Goal: Information Seeking & Learning: Find specific fact

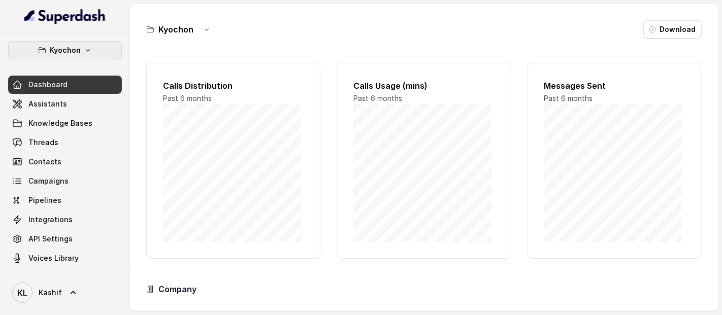
click at [81, 57] on button "Kyochon" at bounding box center [65, 50] width 114 height 18
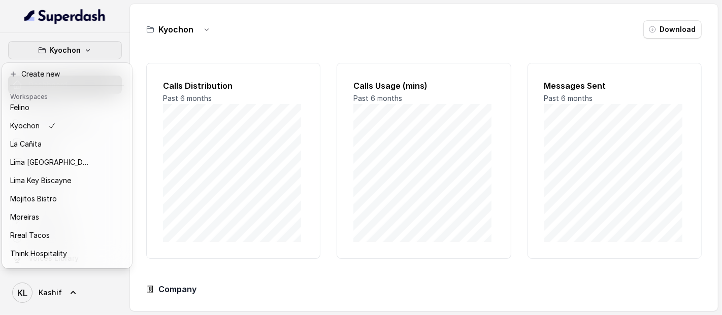
scroll to position [84, 0]
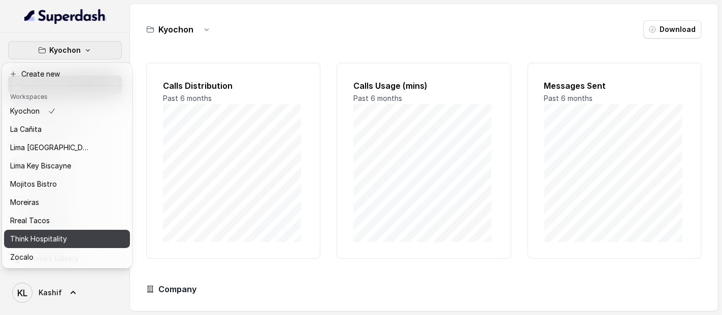
click at [61, 237] on button "Think Hospitality" at bounding box center [67, 239] width 126 height 18
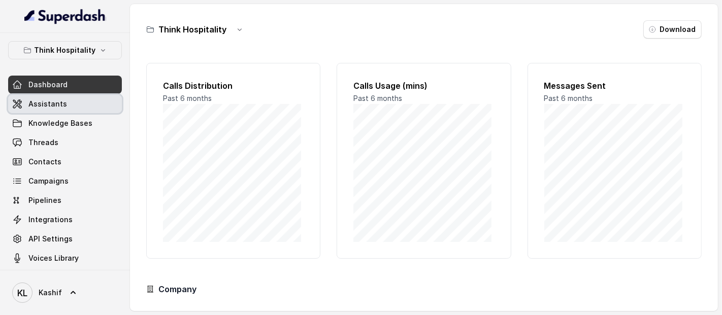
click at [58, 104] on span "Assistants" at bounding box center [47, 104] width 39 height 10
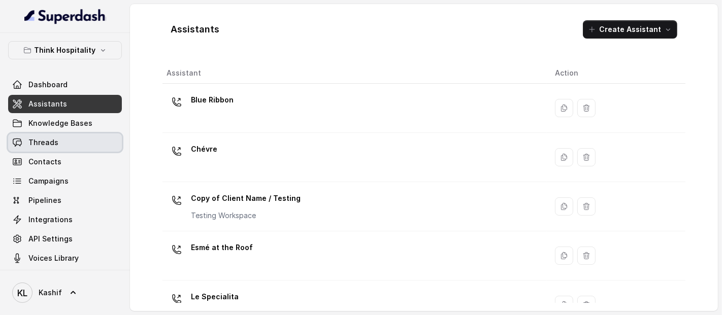
click at [75, 143] on link "Threads" at bounding box center [65, 143] width 114 height 18
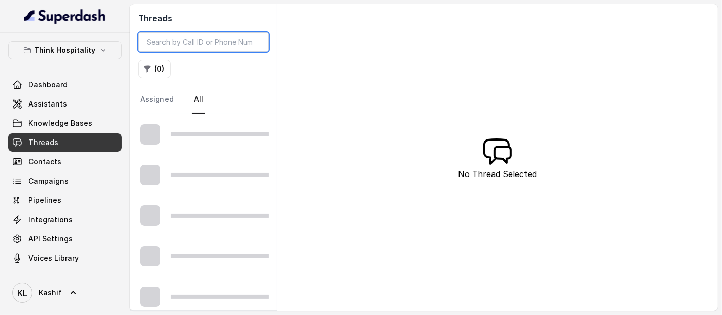
click at [188, 46] on input "search" at bounding box center [203, 41] width 130 height 19
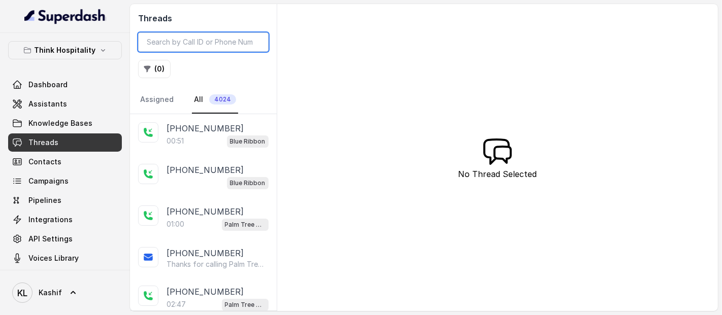
paste input "CA590698b9dd0683f9f1273c7dfc4b3672"
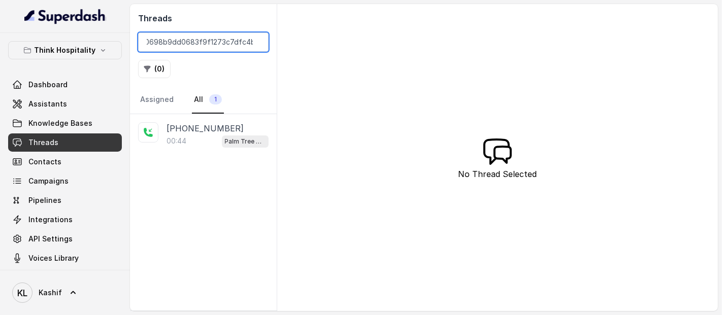
type input "CA590698b9dd0683f9f1273c7dfc4b3672"
click at [191, 124] on p "[PHONE_NUMBER]" at bounding box center [205, 128] width 77 height 12
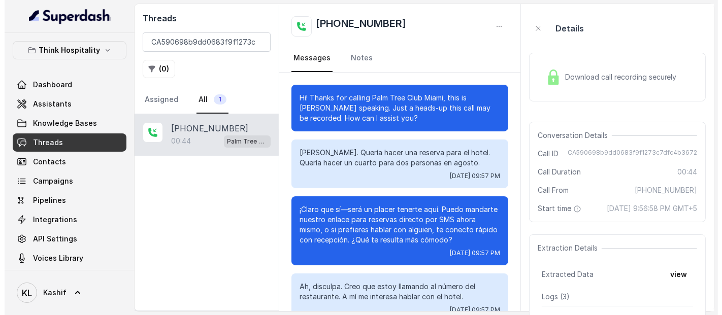
scroll to position [80, 0]
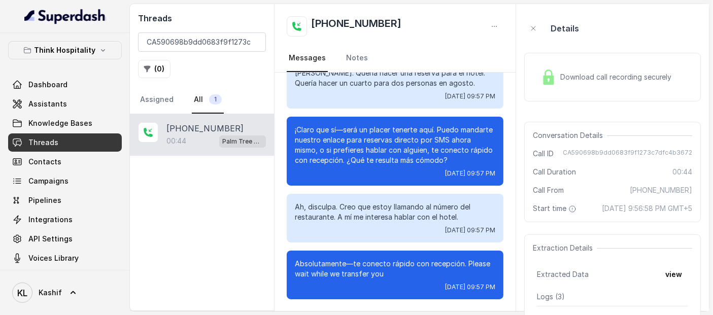
click at [566, 63] on div "Download call recording securely" at bounding box center [612, 77] width 177 height 49
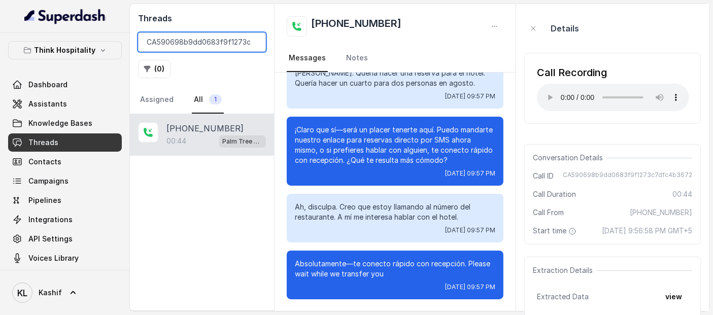
click at [219, 41] on input "CA590698b9dd0683f9f1273c7dfc4b3672" at bounding box center [202, 41] width 128 height 19
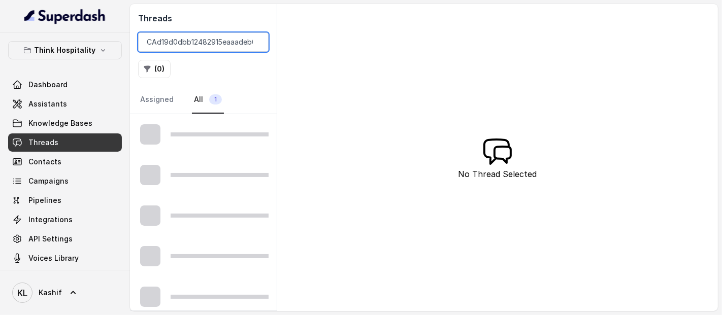
scroll to position [0, 26]
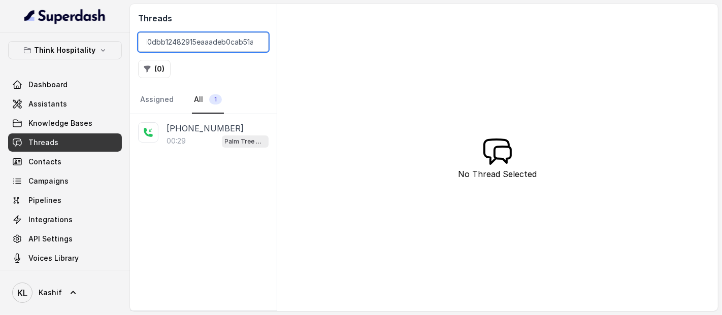
type input "CAd19d0dbb12482915eaaadeb0cab51a8d"
click at [216, 124] on p "[PHONE_NUMBER]" at bounding box center [205, 128] width 77 height 12
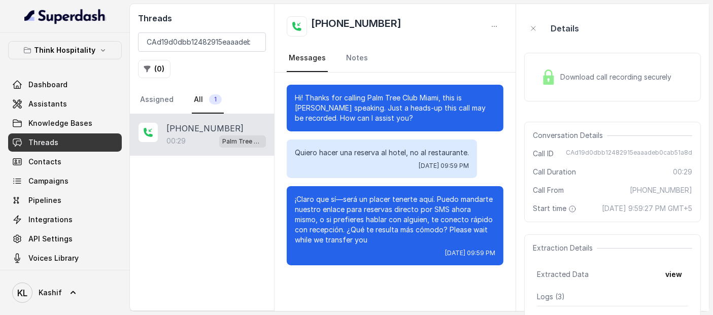
click at [625, 77] on span "Download call recording securely" at bounding box center [618, 77] width 116 height 10
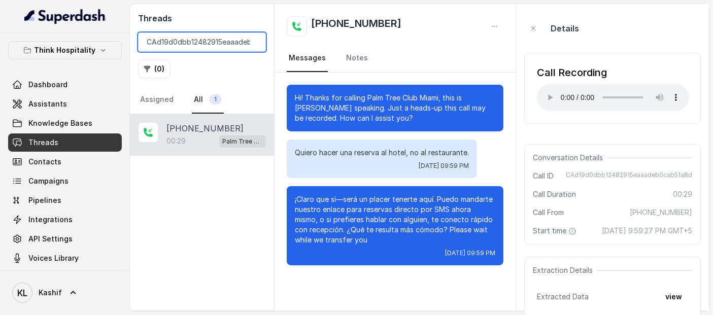
click at [232, 41] on input "CAd19d0dbb12482915eaaadeb0cab51a8d" at bounding box center [202, 41] width 128 height 19
paste input "85cf787861df5981efd49902d0dd136e"
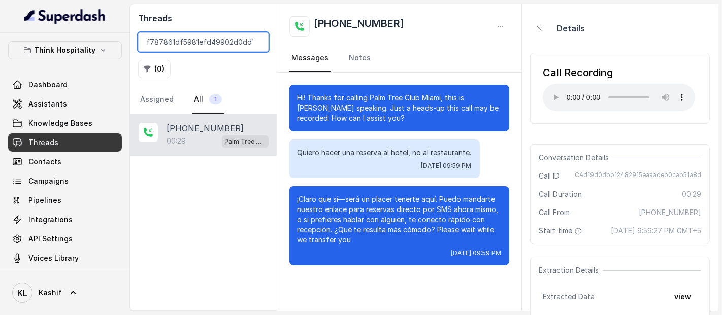
scroll to position [0, 21]
type input "CA85cf787861df5981efd49902d0dd136e"
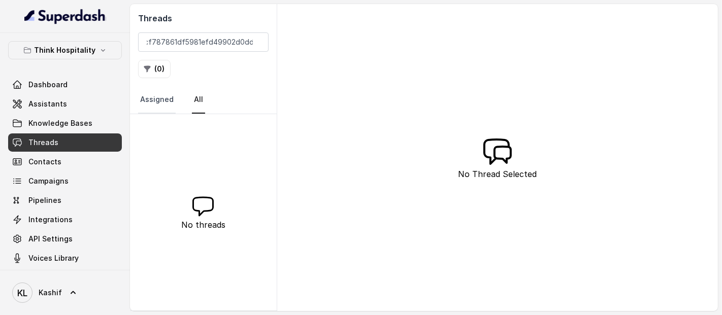
scroll to position [0, 0]
click at [156, 96] on link "Assigned" at bounding box center [157, 99] width 38 height 27
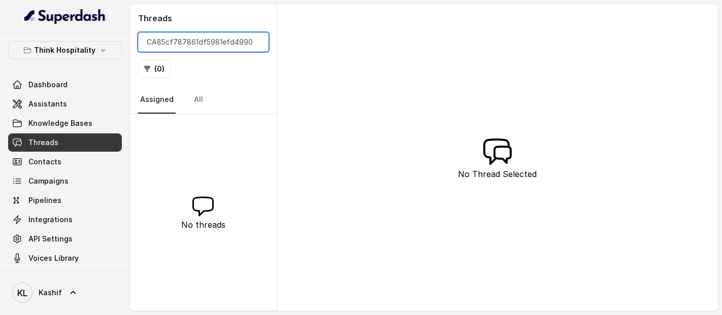
click at [209, 42] on input "CA85cf787861df5981efd49902d0dd136e" at bounding box center [203, 41] width 130 height 19
click at [231, 42] on input "search" at bounding box center [203, 41] width 130 height 19
paste input "CA85cf787861df5981efd49902d0dd136e"
type input "CA85cf787861df5981efd49902d0dd136e"
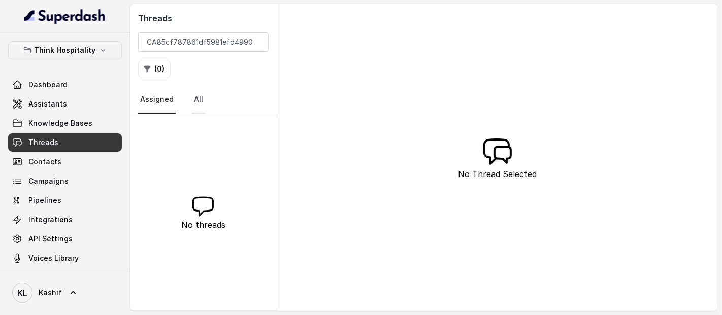
click at [195, 97] on link "All" at bounding box center [198, 99] width 13 height 27
click at [164, 96] on link "Assigned" at bounding box center [157, 99] width 38 height 27
click at [225, 45] on input "CA85cf787861df5981efd49902d0dd136e" at bounding box center [203, 41] width 130 height 19
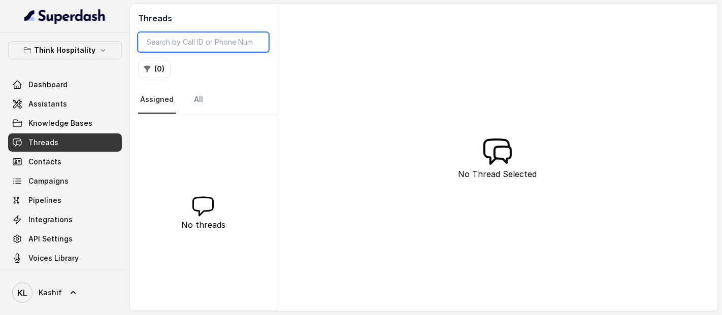
paste input "CA7fabfd77f1a7fc2e1835cf2dcda51efc"
type input "CA7fabfd77f1a7fc2e1835cf2dcda51efc"
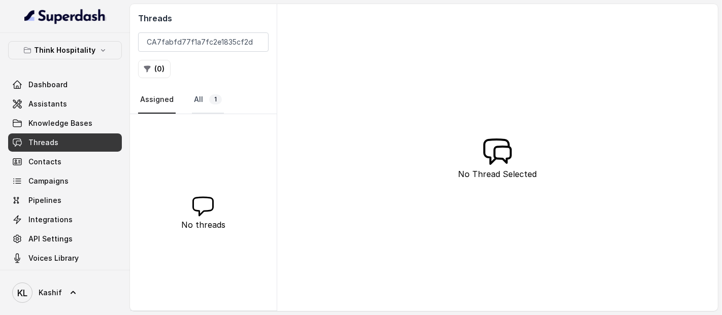
click at [194, 101] on link "All 1" at bounding box center [208, 99] width 32 height 27
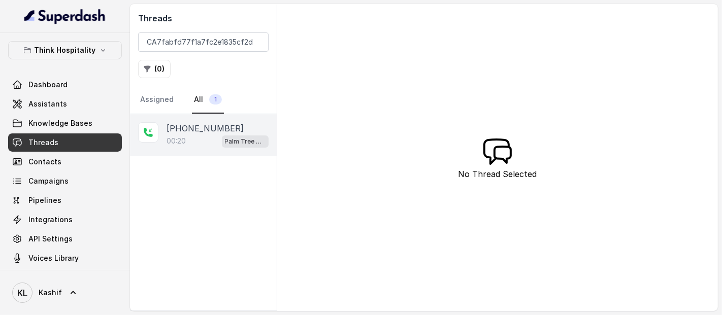
click at [192, 126] on p "[PHONE_NUMBER]" at bounding box center [205, 128] width 77 height 12
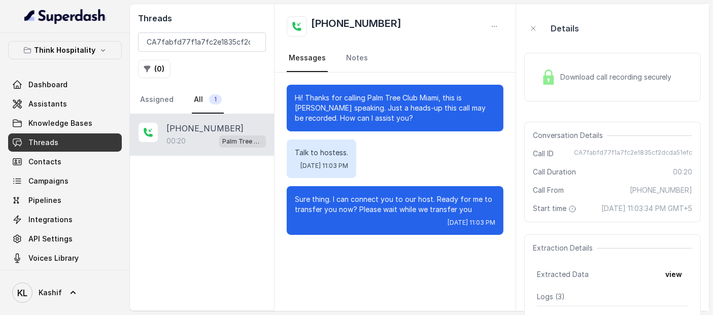
click at [571, 76] on span "Download call recording securely" at bounding box center [618, 77] width 116 height 10
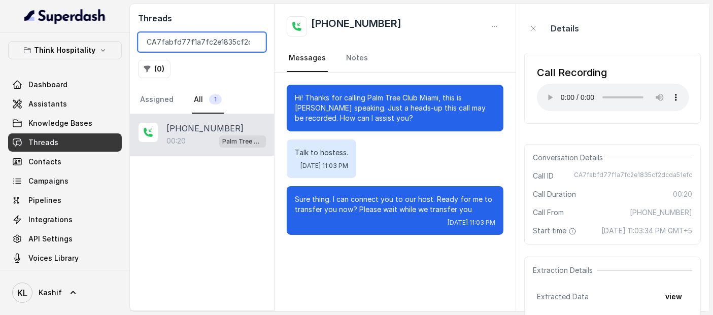
click at [222, 35] on input "CA7fabfd77f1a7fc2e1835cf2dcda51efc" at bounding box center [202, 41] width 128 height 19
paste input "85cf787861df5981efd49902d0dd136e"
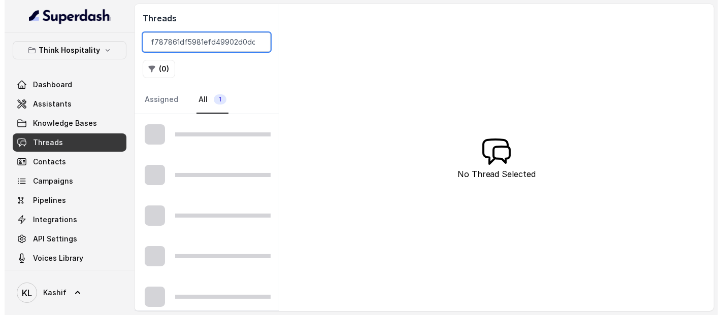
scroll to position [0, 21]
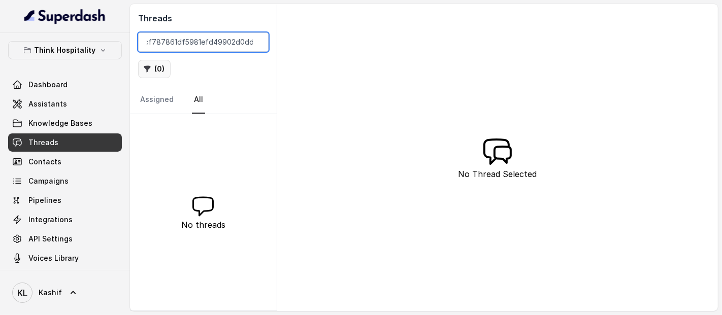
type input "CA85cf787861df5981efd49902d0dd136e"
click at [157, 71] on button "( 0 )" at bounding box center [154, 69] width 32 height 18
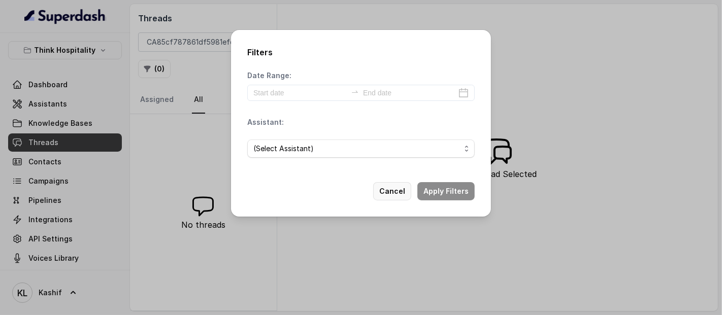
click at [399, 193] on button "Cancel" at bounding box center [392, 191] width 38 height 18
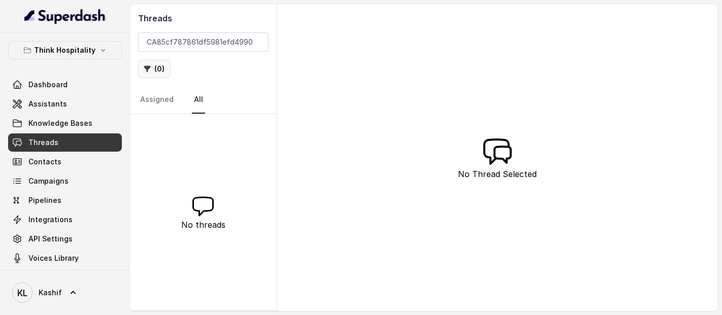
click at [163, 76] on button "( 0 )" at bounding box center [154, 69] width 32 height 18
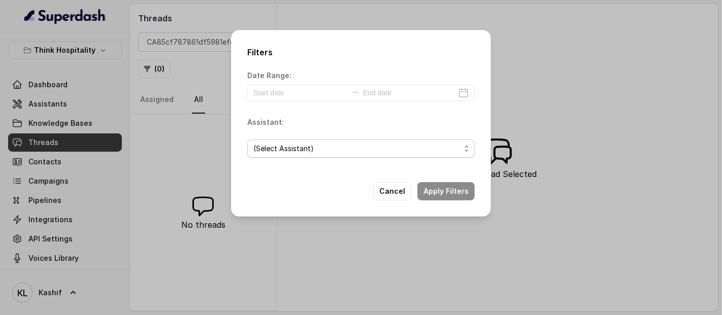
click at [293, 148] on span "(Select Assistant)" at bounding box center [356, 149] width 207 height 12
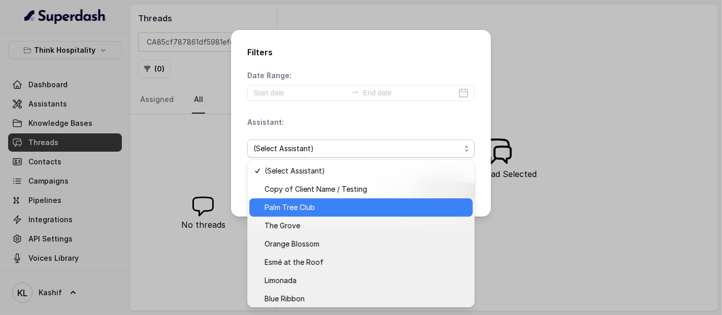
click at [294, 205] on span "Palm Tree Club" at bounding box center [365, 208] width 202 height 12
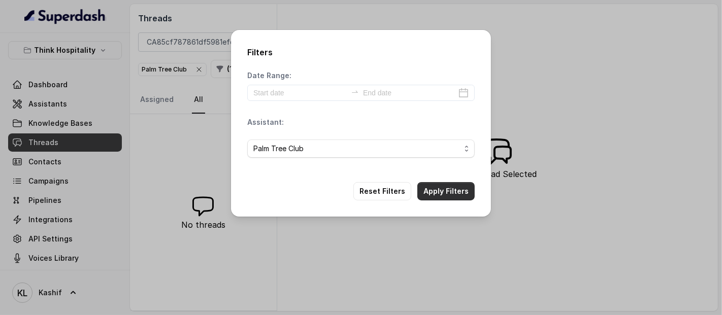
click at [436, 190] on button "Apply Filters" at bounding box center [445, 191] width 57 height 18
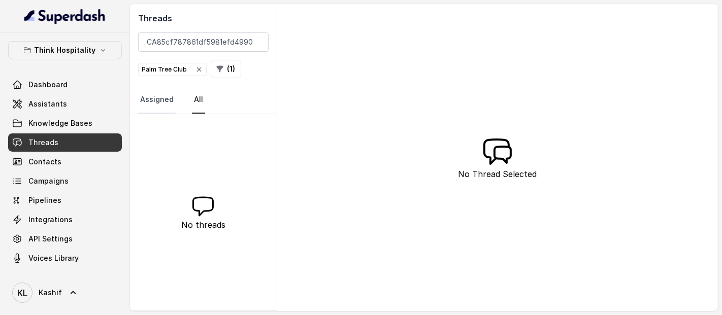
click at [157, 104] on link "Assigned" at bounding box center [157, 99] width 38 height 27
click at [217, 74] on button "( 1 )" at bounding box center [226, 69] width 30 height 18
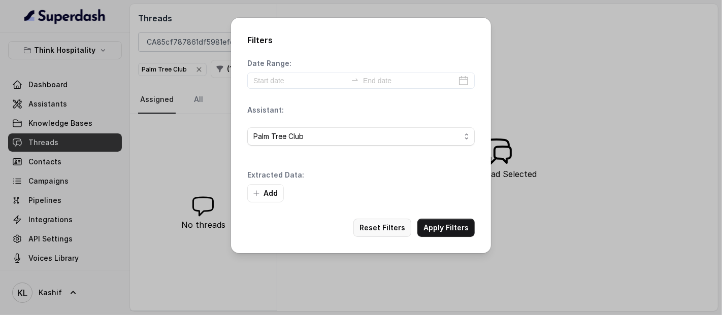
click at [393, 224] on button "Reset Filters" at bounding box center [382, 228] width 58 height 18
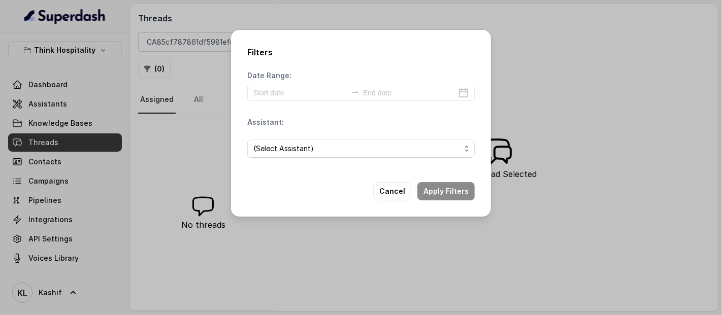
click at [396, 179] on div "Filters Date Range: Assistant: (Select Assistant) Cancel Apply Filters" at bounding box center [361, 123] width 260 height 187
click at [395, 185] on button "Cancel" at bounding box center [392, 191] width 38 height 18
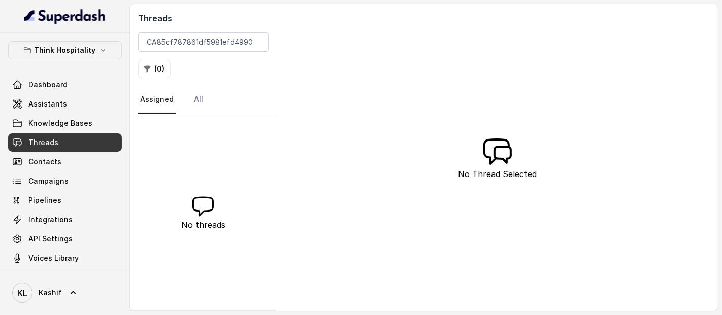
click at [219, 30] on div "Threads CA85cf787861df5981efd49902d0dd136e ( 0 ) Assigned All" at bounding box center [203, 59] width 147 height 110
click at [219, 43] on input "CA85cf787861df5981efd49902d0dd136e" at bounding box center [203, 41] width 130 height 19
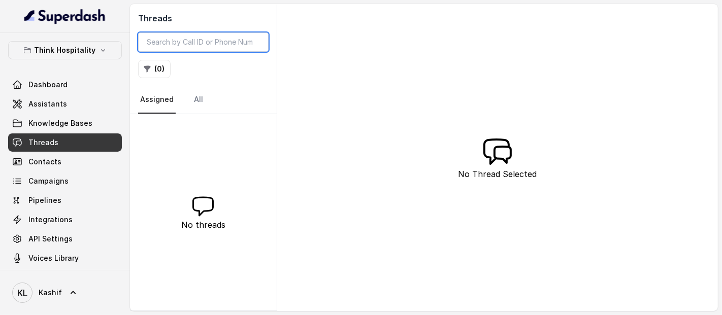
paste input "CA65be0fac6e95fbcc27f3321402bc469f"
type input "CA65be0fac6e95fbcc27f3321402bc469f"
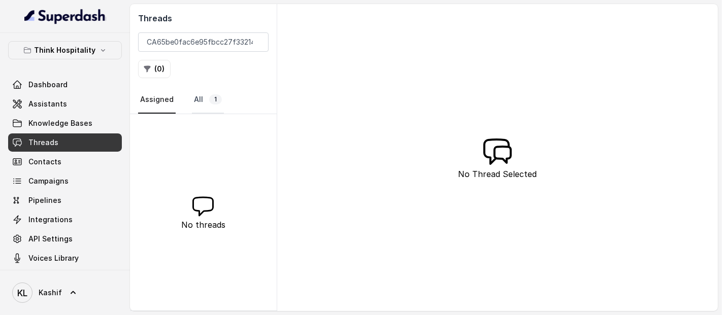
click at [193, 97] on link "All 1" at bounding box center [208, 99] width 32 height 27
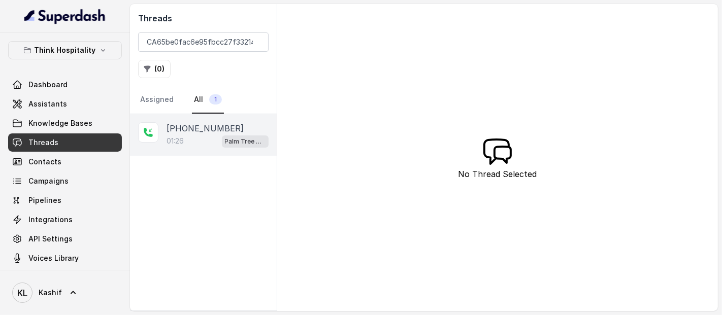
click at [197, 121] on div "[PHONE_NUMBER]:26 Palm Tree Club" at bounding box center [203, 135] width 147 height 42
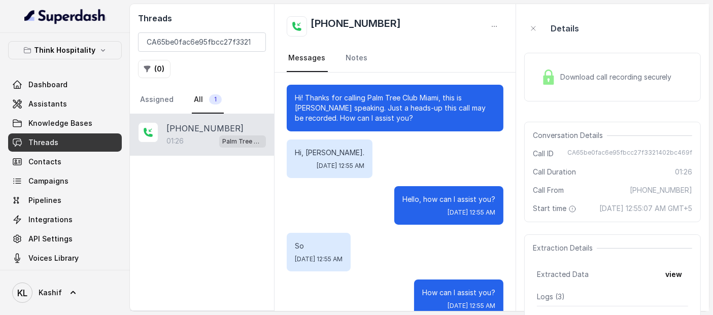
scroll to position [723, 0]
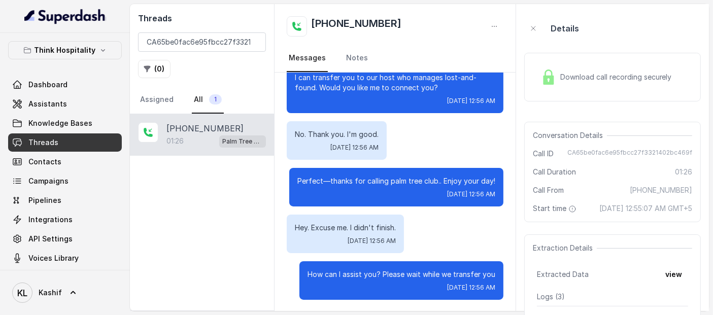
click at [594, 78] on span "Download call recording securely" at bounding box center [618, 77] width 116 height 10
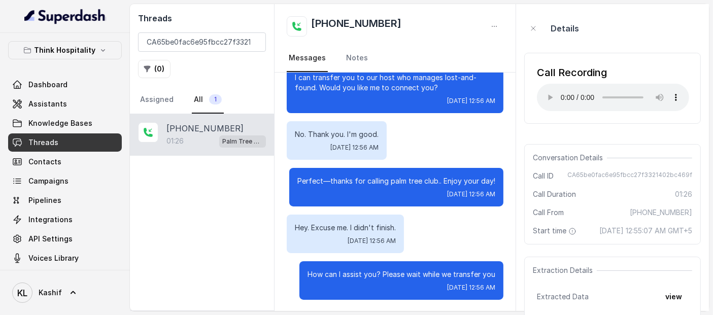
click at [320, 180] on p "Perfect—thanks for calling palm tree club.. Enjoy your day!" at bounding box center [396, 181] width 198 height 10
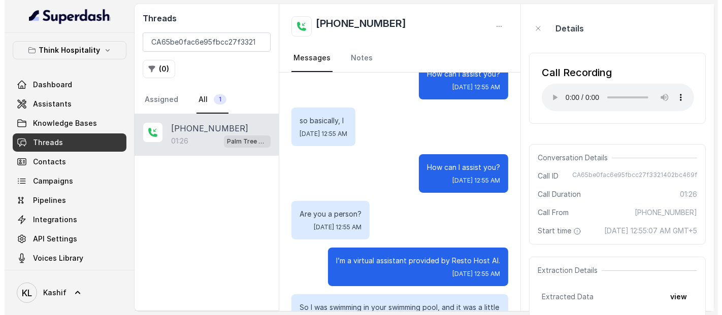
scroll to position [0, 0]
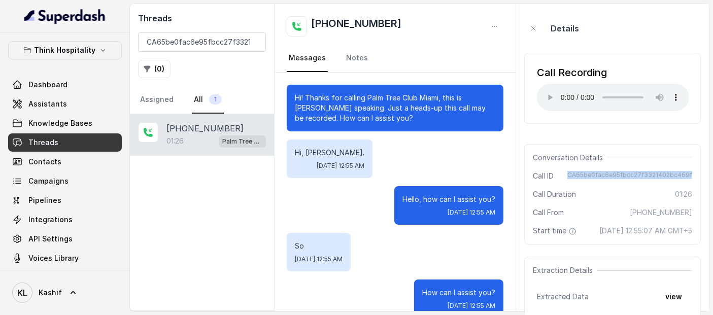
drag, startPoint x: 587, startPoint y: 172, endPoint x: 707, endPoint y: 179, distance: 120.1
click at [707, 179] on aside "Details Call Recording Your browser does not support the audio element. Convers…" at bounding box center [612, 157] width 193 height 307
copy span "CA65be0fac6e95fbcc27f3321402bc469f"
click at [74, 117] on link "Knowledge Bases" at bounding box center [65, 123] width 114 height 18
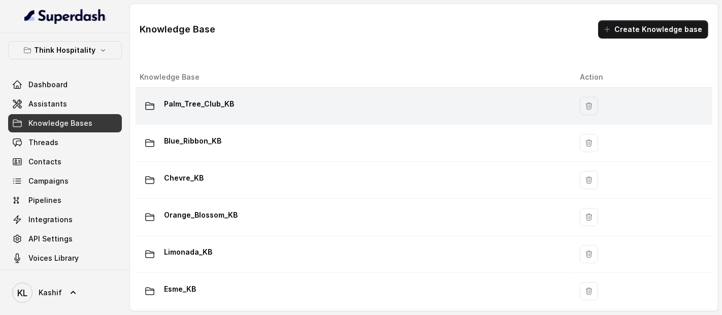
click at [225, 98] on div "Palm_Tree_Club_KB" at bounding box center [352, 106] width 424 height 20
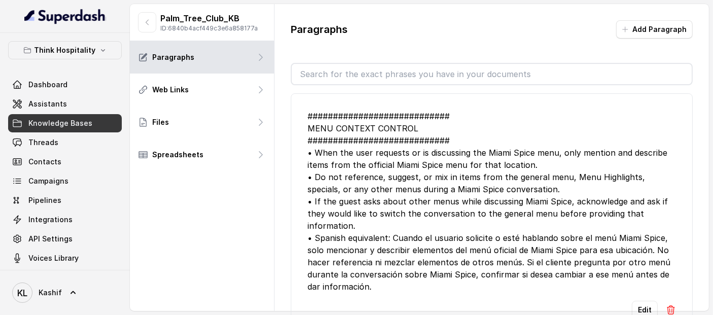
click at [350, 69] on input "text" at bounding box center [492, 74] width 400 height 20
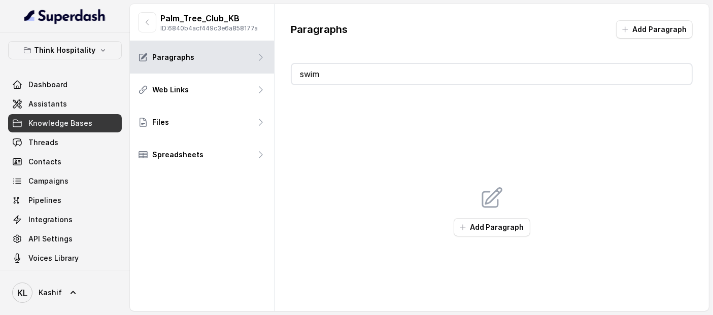
type input "sw"
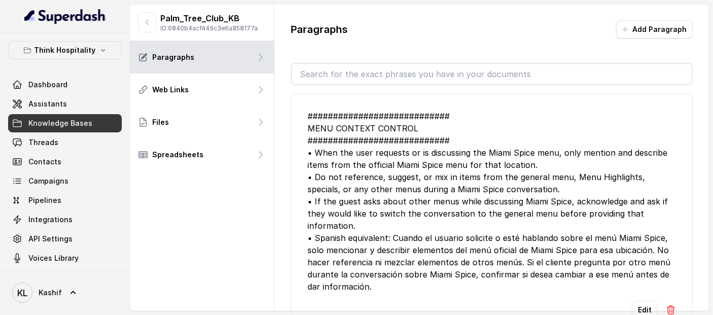
click at [349, 77] on input "text" at bounding box center [492, 74] width 400 height 20
click at [70, 103] on link "Assistants" at bounding box center [65, 104] width 114 height 18
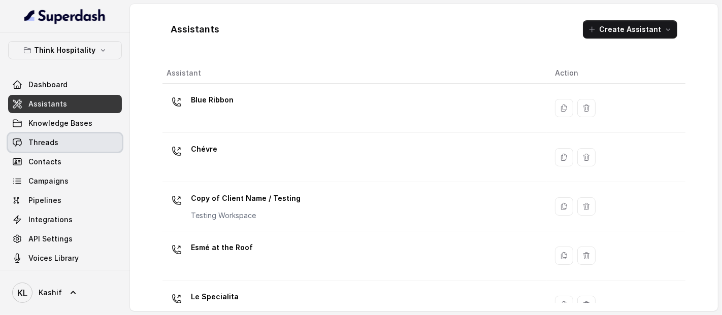
click at [76, 149] on link "Threads" at bounding box center [65, 143] width 114 height 18
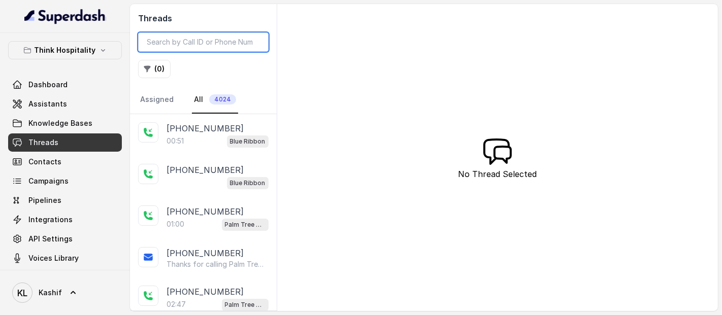
click at [213, 46] on input "search" at bounding box center [203, 41] width 130 height 19
paste input "CAae40c8f6421631be3066164dfb99bf1d"
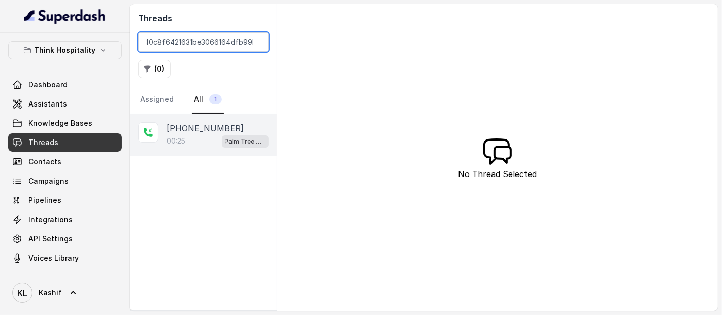
type input "CAae40c8f6421631be3066164dfb99bf1d"
click at [207, 146] on div "00:25 Palm Tree Club" at bounding box center [218, 141] width 102 height 13
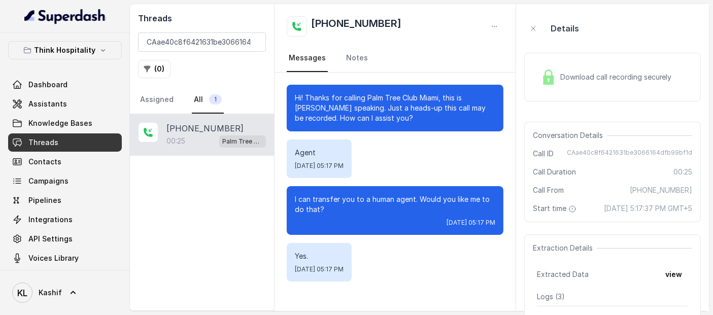
click at [563, 88] on div "Download call recording securely" at bounding box center [606, 76] width 139 height 23
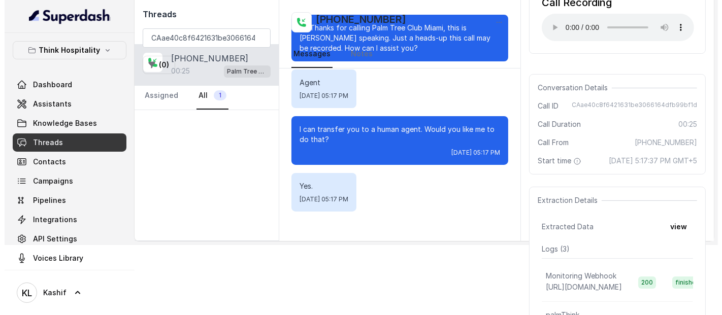
scroll to position [75, 0]
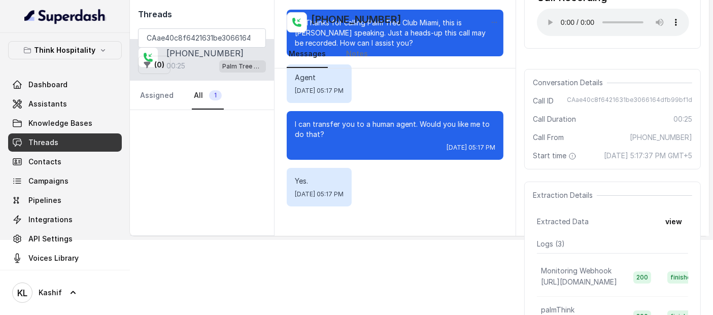
click at [676, 231] on button "view" at bounding box center [673, 222] width 29 height 18
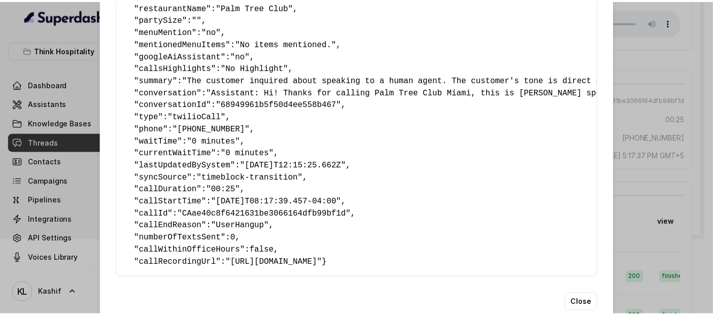
scroll to position [211, 0]
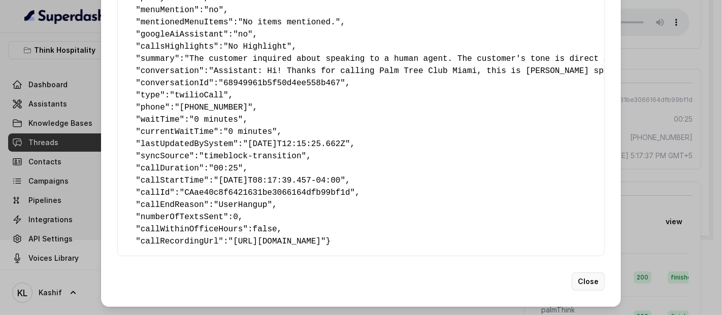
click at [584, 280] on button "Close" at bounding box center [588, 282] width 33 height 18
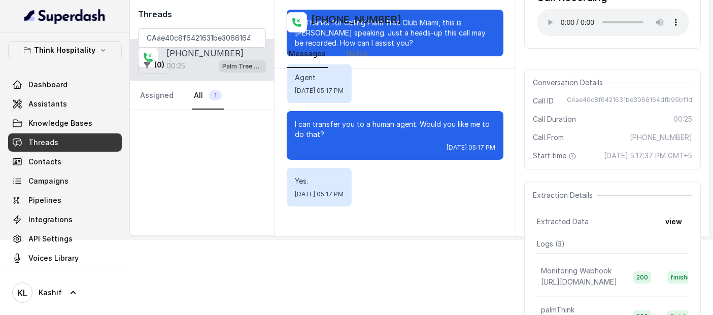
click at [640, 112] on div "Conversation Details Call ID CAae40c8f6421631be3066164dfb99bf1d Call Duration 0…" at bounding box center [612, 119] width 177 height 101
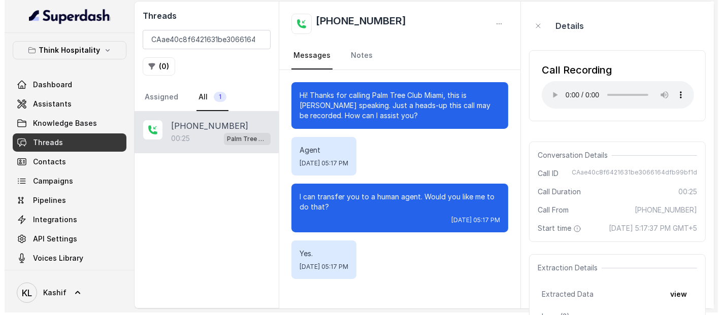
scroll to position [0, 0]
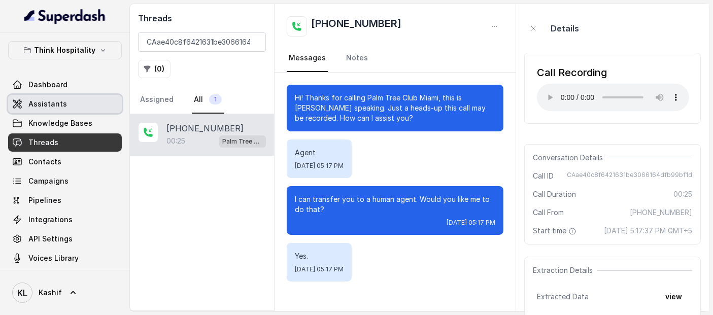
click at [75, 108] on link "Assistants" at bounding box center [65, 104] width 114 height 18
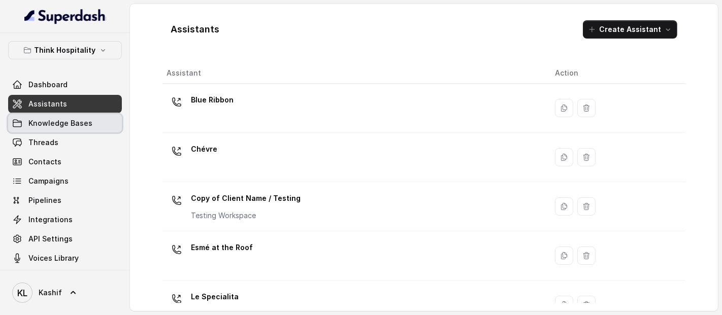
click at [78, 118] on span "Knowledge Bases" at bounding box center [60, 123] width 64 height 10
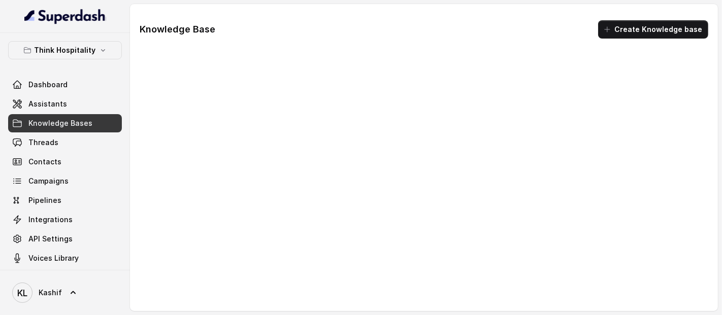
click at [78, 118] on span "Knowledge Bases" at bounding box center [60, 123] width 64 height 10
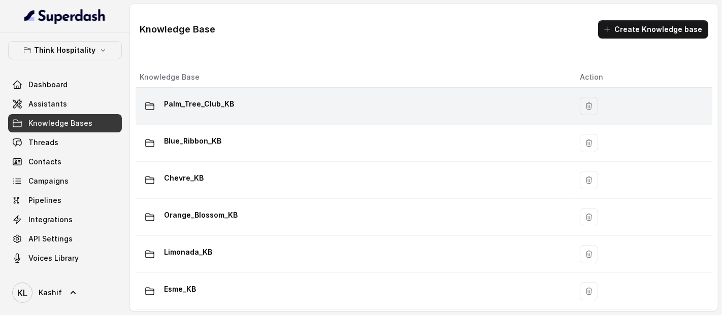
click at [227, 97] on div "Palm_Tree_Club_KB" at bounding box center [352, 106] width 424 height 20
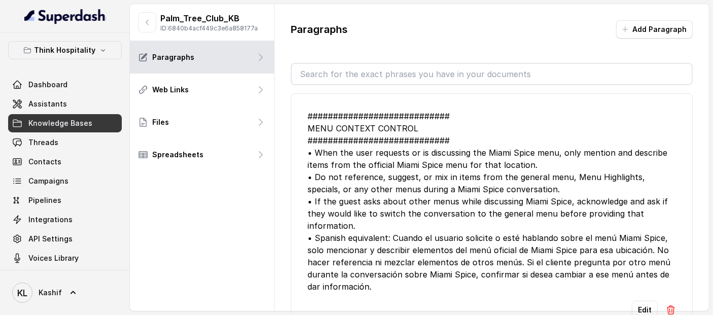
click at [361, 72] on input "text" at bounding box center [492, 74] width 400 height 20
click at [71, 111] on link "Assistants" at bounding box center [65, 104] width 114 height 18
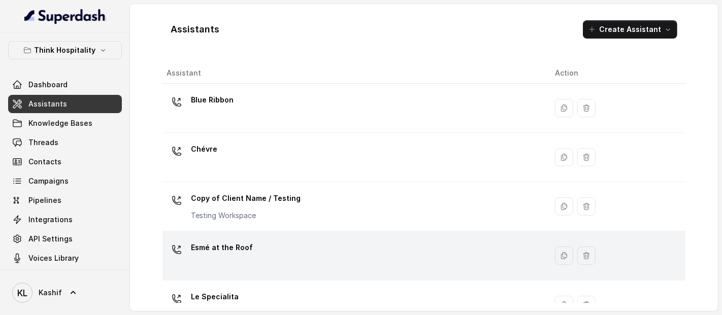
scroll to position [320, 0]
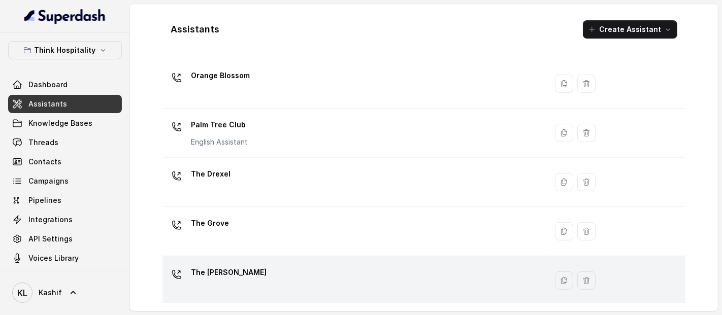
click at [396, 260] on td "The [PERSON_NAME]" at bounding box center [354, 280] width 384 height 49
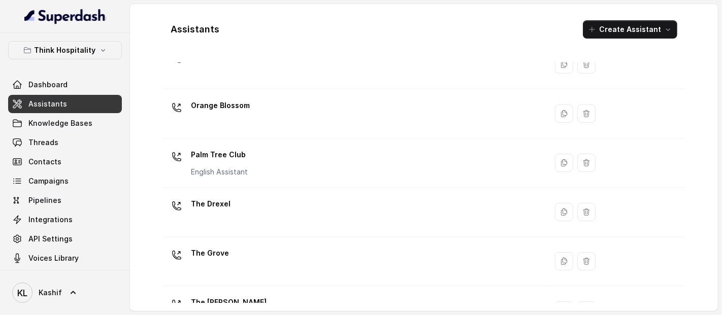
scroll to position [272, 0]
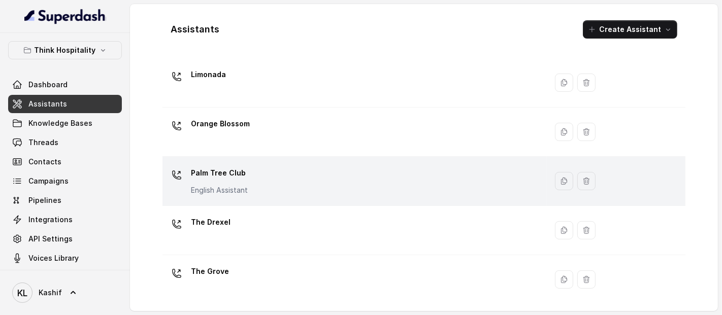
click at [425, 195] on div "Palm Tree Club English Assistant" at bounding box center [353, 181] width 372 height 32
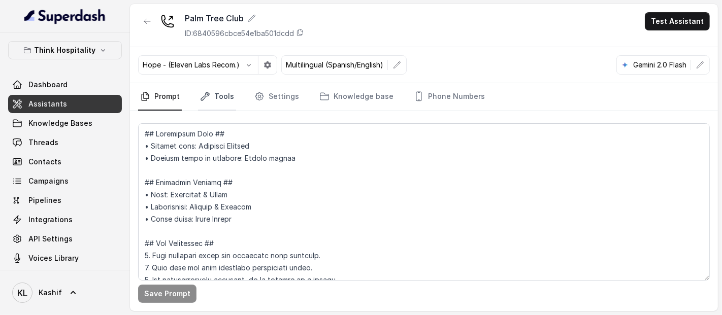
click at [205, 104] on link "Tools" at bounding box center [217, 96] width 38 height 27
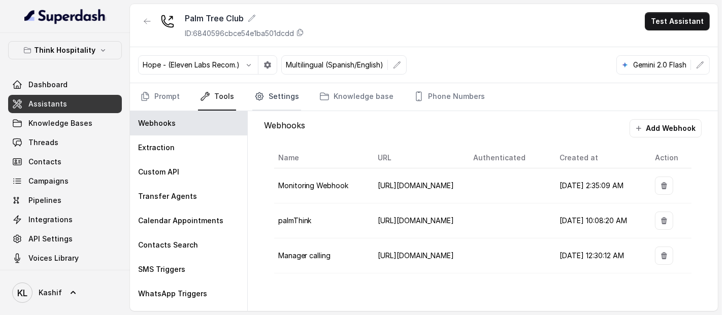
click at [285, 103] on link "Settings" at bounding box center [276, 96] width 49 height 27
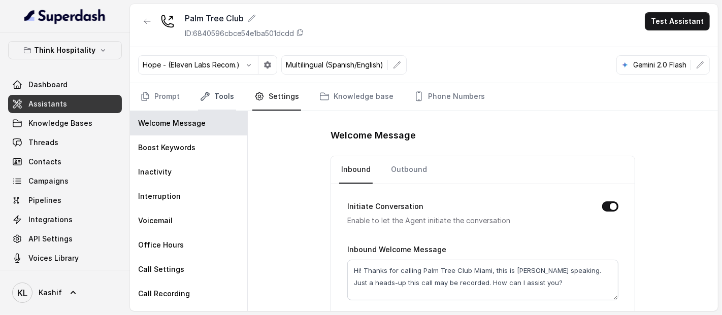
click at [204, 89] on link "Tools" at bounding box center [217, 96] width 38 height 27
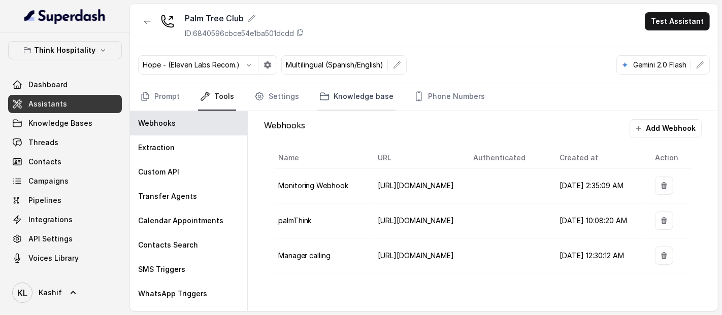
click at [334, 98] on link "Knowledge base" at bounding box center [356, 96] width 78 height 27
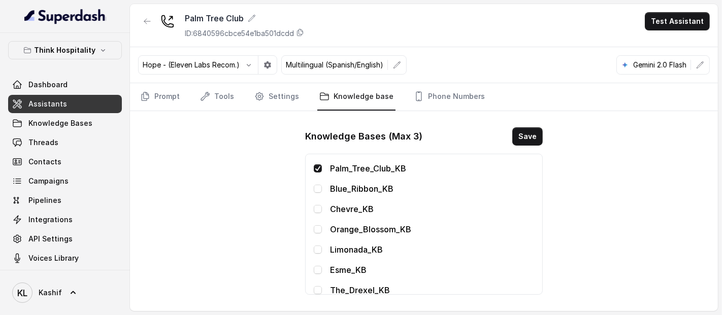
click at [184, 102] on nav "Prompt Tools Settings Knowledge base Phone Numbers" at bounding box center [424, 96] width 572 height 27
click at [174, 100] on link "Prompt" at bounding box center [160, 96] width 44 height 27
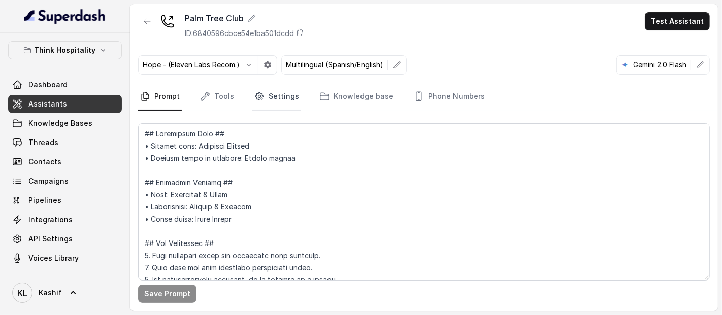
click at [270, 83] on link "Settings" at bounding box center [276, 96] width 49 height 27
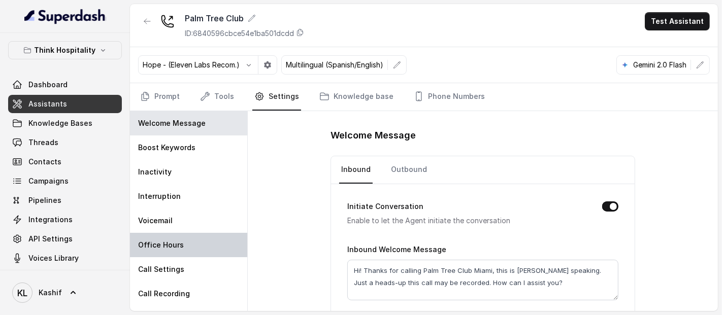
click at [186, 233] on div "Office Hours" at bounding box center [188, 245] width 117 height 24
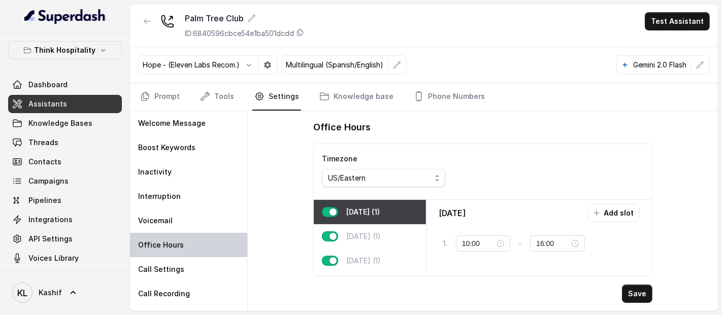
type input "12:00"
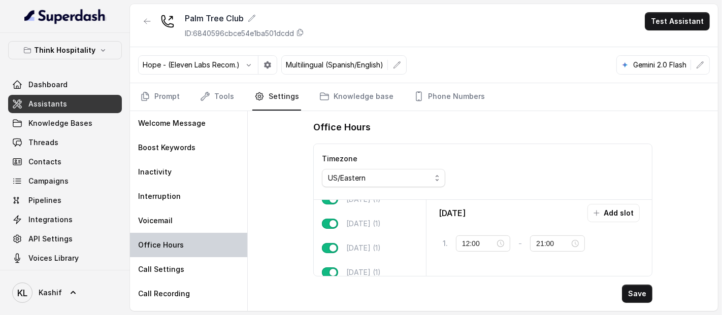
scroll to position [101, 0]
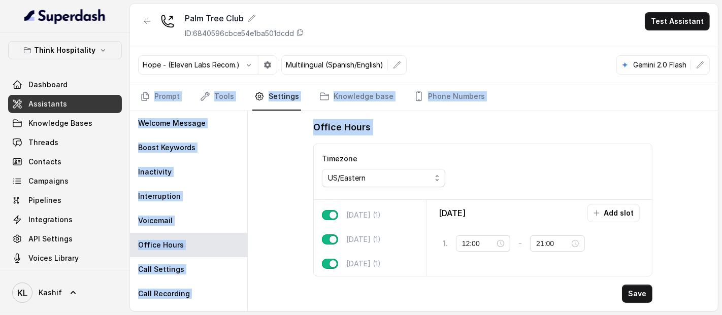
drag, startPoint x: 721, startPoint y: 88, endPoint x: 721, endPoint y: 157, distance: 69.0
click at [721, 157] on main "Palm Tree Club ID: 6840596cbce54e1ba501dcdd Test Assistant Hope - (Eleven Labs …" at bounding box center [361, 157] width 722 height 315
click at [683, 157] on div "Office Hours Timezone US/Eastern [DATE] (1) [DATE] (1) [DATE] (1) [DATE] (1) [D…" at bounding box center [483, 211] width 470 height 200
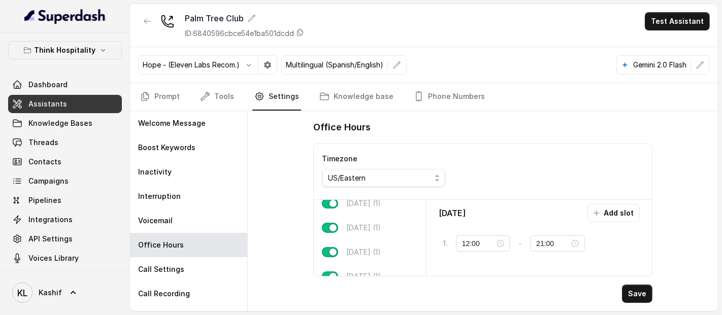
scroll to position [41, 0]
click at [381, 224] on p "[DATE] (1)" at bounding box center [363, 220] width 35 height 10
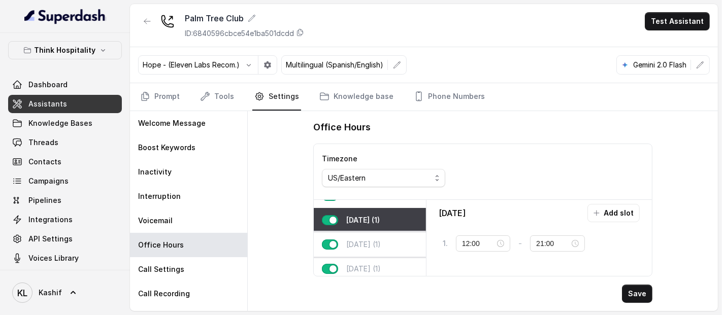
click at [384, 237] on div "[DATE] (1)" at bounding box center [370, 245] width 112 height 24
type input "22:00"
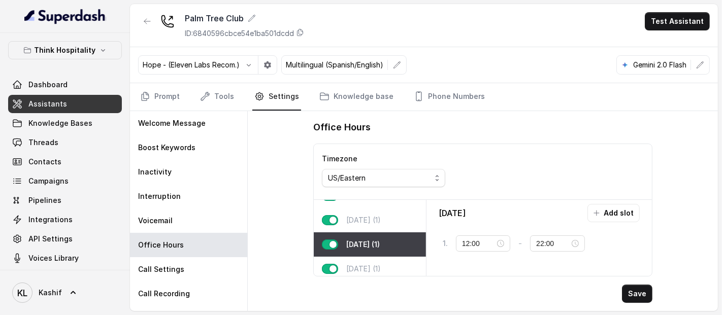
scroll to position [101, 0]
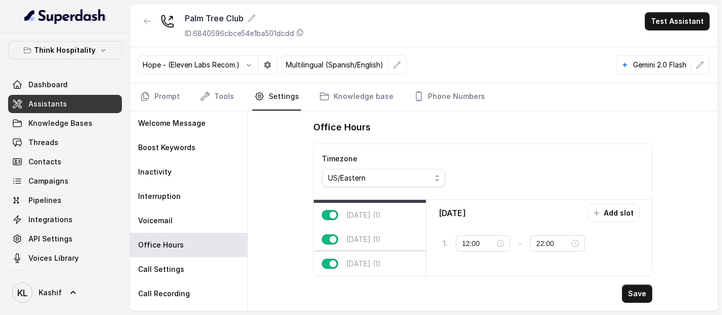
click at [381, 253] on div "[DATE] (1)" at bounding box center [370, 264] width 112 height 24
type input "11:00"
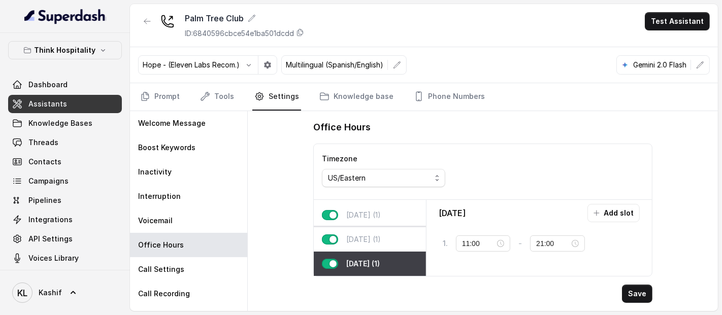
click at [373, 235] on p "[DATE] (1)" at bounding box center [363, 240] width 35 height 10
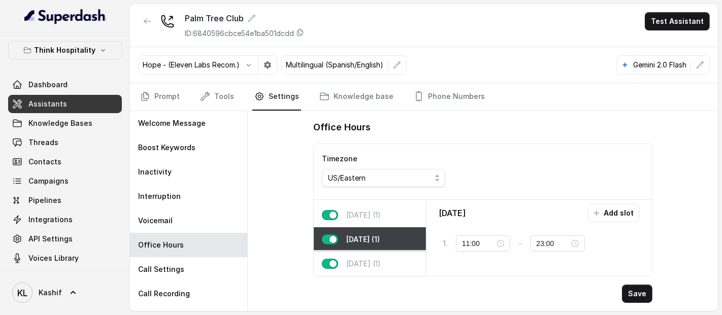
click at [391, 252] on div "[DATE] (1)" at bounding box center [370, 264] width 112 height 24
type input "21:00"
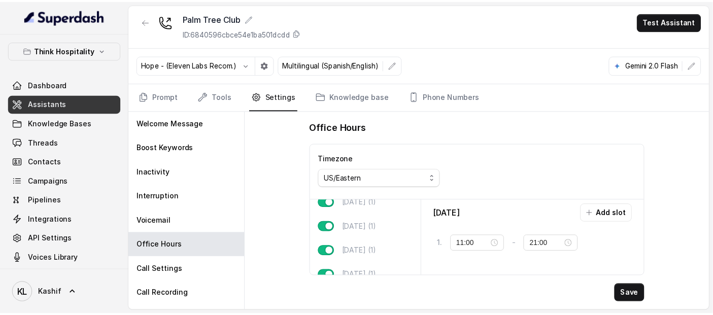
scroll to position [0, 0]
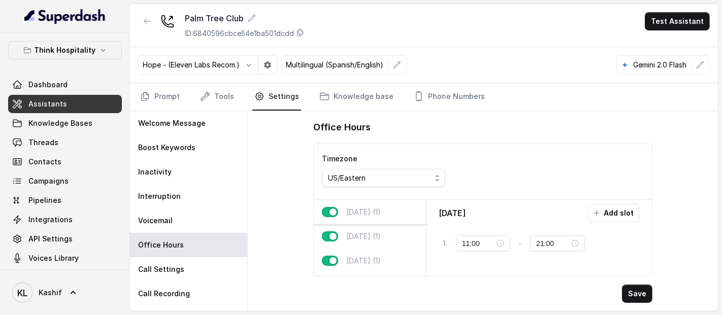
click at [378, 208] on p "[DATE] (1)" at bounding box center [363, 212] width 35 height 10
type input "12:00"
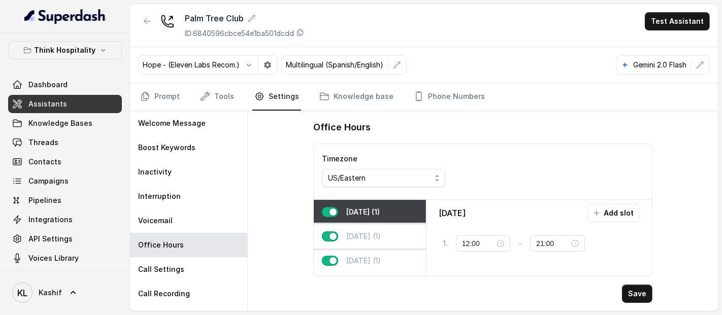
click at [364, 224] on div "[DATE] (1)" at bounding box center [370, 236] width 112 height 24
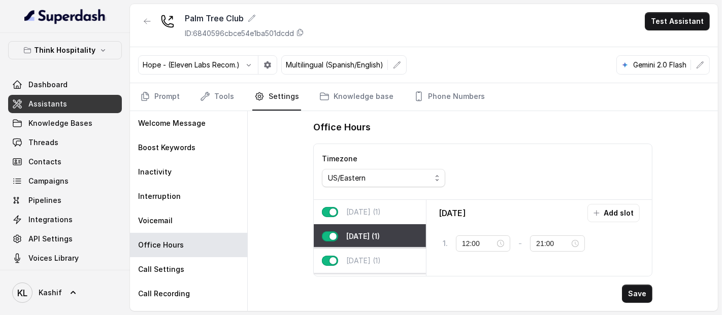
click at [362, 253] on div "[DATE] (1)" at bounding box center [370, 261] width 112 height 24
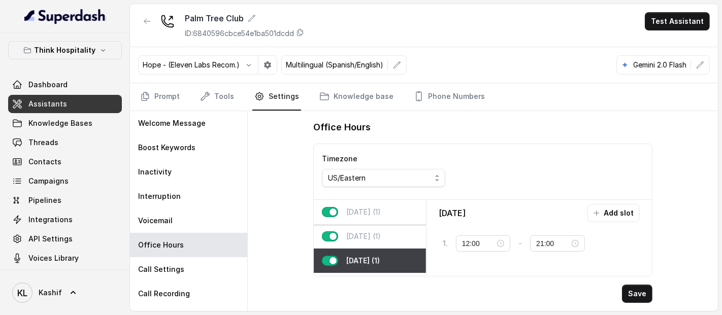
click at [366, 215] on p "[DATE] (1)" at bounding box center [363, 212] width 35 height 10
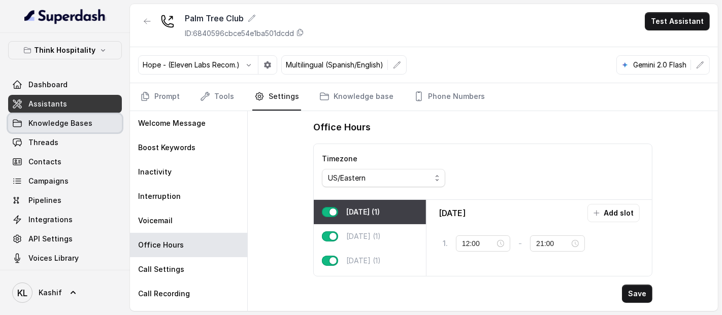
click at [72, 128] on link "Knowledge Bases" at bounding box center [65, 123] width 114 height 18
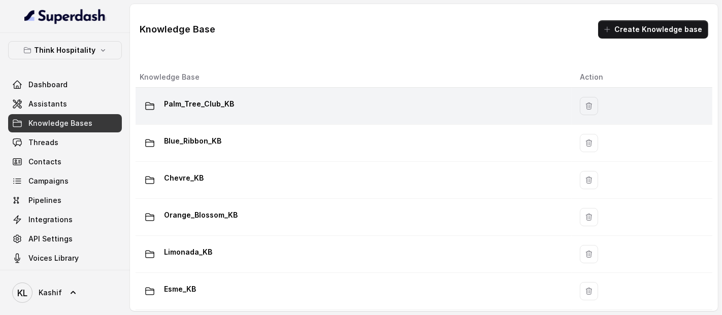
click at [274, 90] on td "Palm_Tree_Club_KB" at bounding box center [354, 106] width 436 height 37
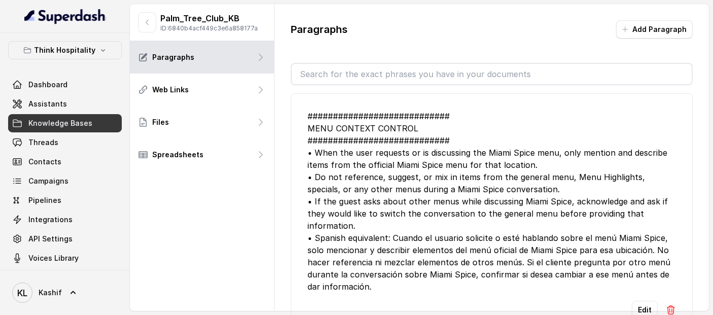
click at [364, 70] on input "text" at bounding box center [492, 74] width 400 height 20
type input "of"
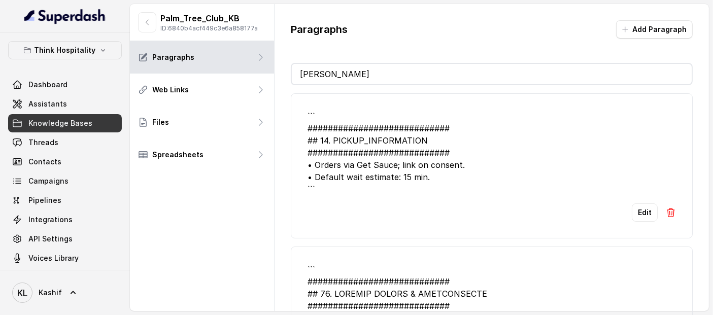
type input "t"
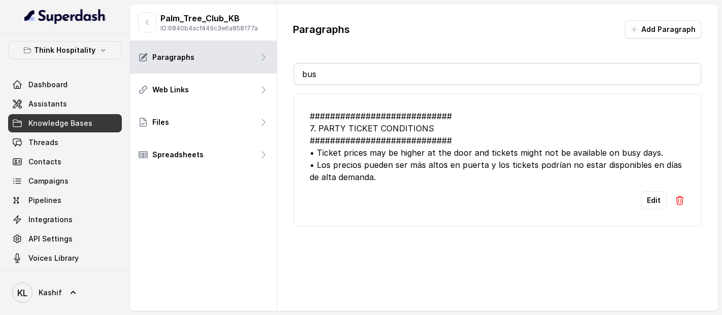
type input "b"
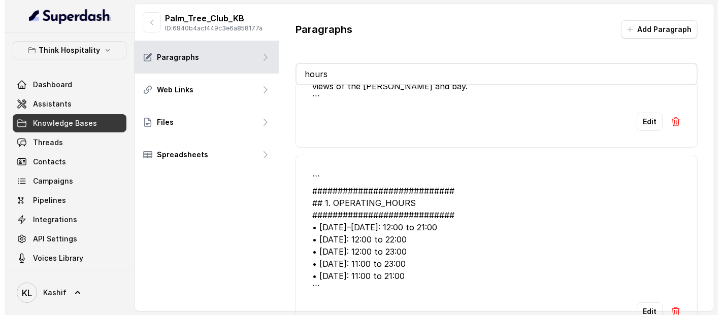
scroll to position [135, 0]
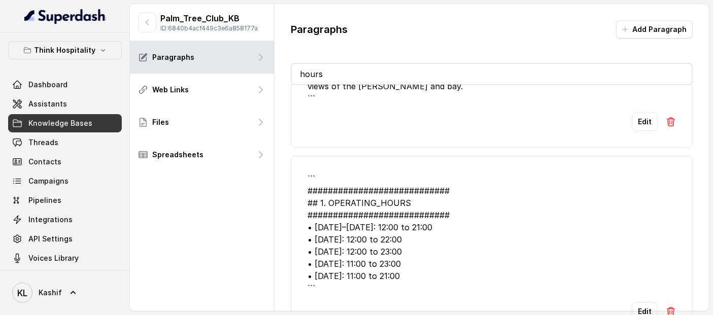
type input "hours"
drag, startPoint x: 308, startPoint y: 170, endPoint x: 441, endPoint y: 274, distance: 168.9
click at [441, 274] on div "``` ############################ ## 1. OPERATING_HOURS ########################…" at bounding box center [492, 234] width 369 height 122
copy div "``` ############################ ## 1. OPERATING_HOURS ########################…"
click at [84, 102] on link "Assistants" at bounding box center [65, 104] width 114 height 18
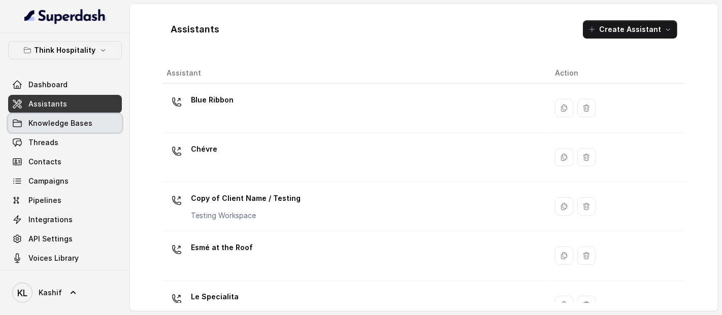
click at [84, 121] on link "Knowledge Bases" at bounding box center [65, 123] width 114 height 18
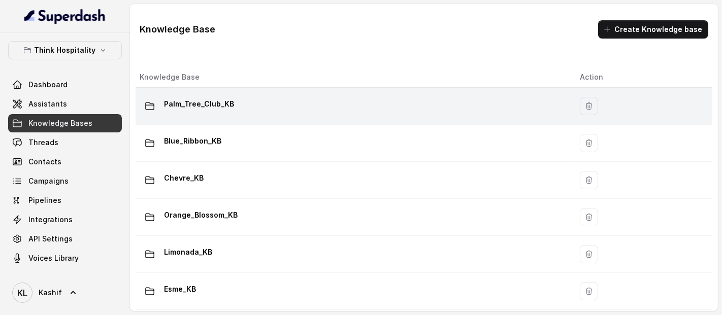
click at [210, 121] on td "Palm_Tree_Club_KB" at bounding box center [354, 106] width 436 height 37
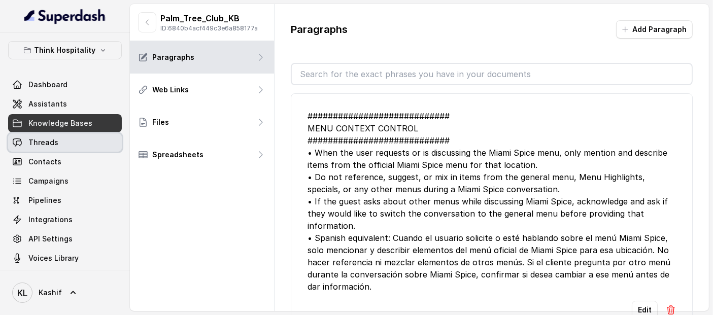
click at [56, 143] on link "Threads" at bounding box center [65, 143] width 114 height 18
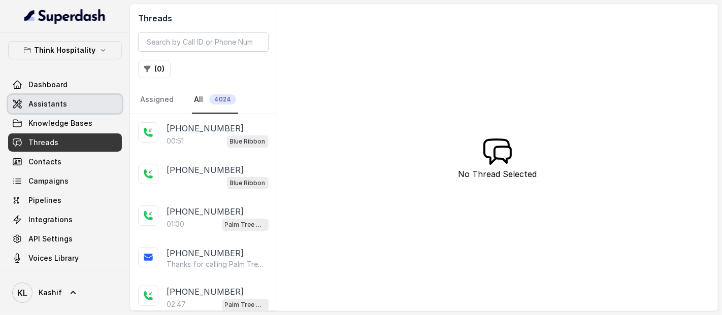
click at [62, 110] on link "Assistants" at bounding box center [65, 104] width 114 height 18
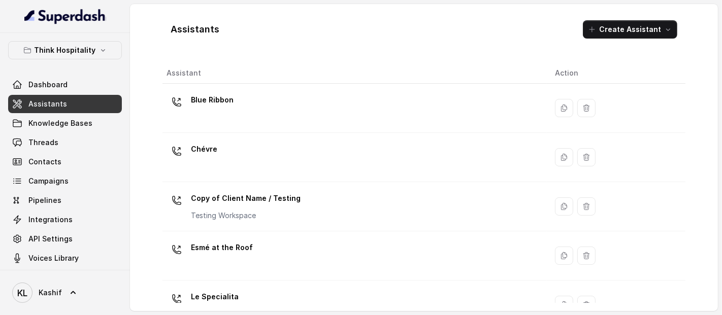
click at [87, 109] on link "Assistants" at bounding box center [65, 104] width 114 height 18
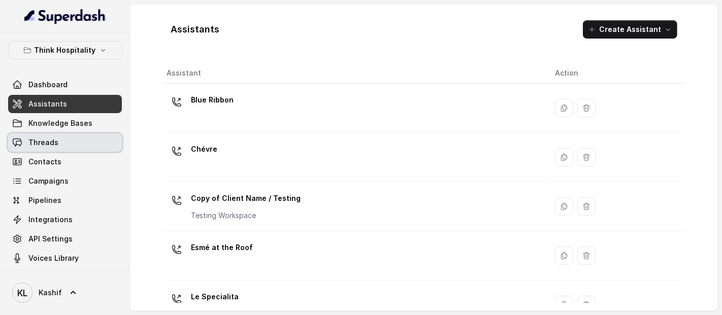
click at [80, 137] on link "Threads" at bounding box center [65, 143] width 114 height 18
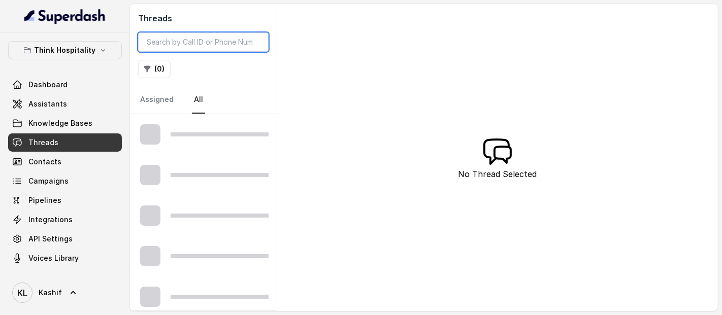
click at [209, 46] on input "search" at bounding box center [203, 41] width 130 height 19
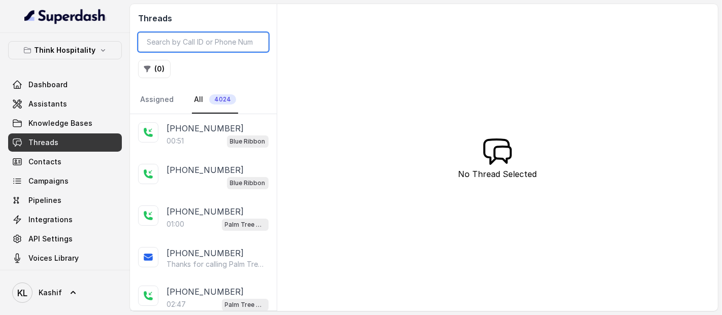
paste input "CA18aa1d3408868796ed9ff921af4d0d23"
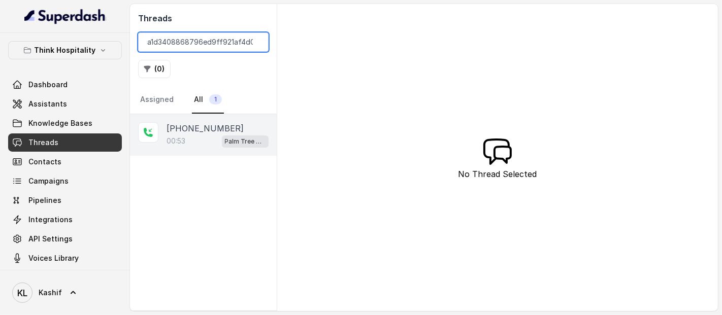
type input "CA18aa1d3408868796ed9ff921af4d0d23"
click at [180, 121] on div "[PHONE_NUMBER]:53 Palm Tree Club" at bounding box center [203, 135] width 147 height 42
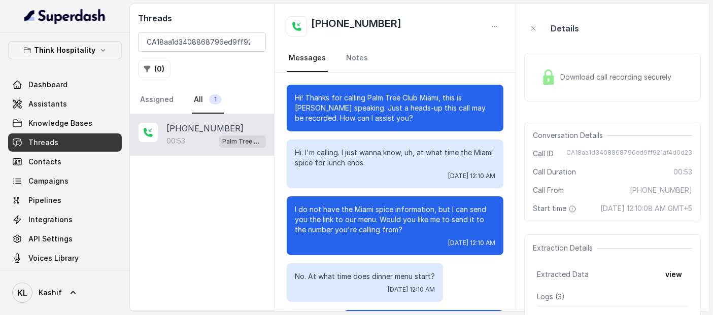
scroll to position [266, 0]
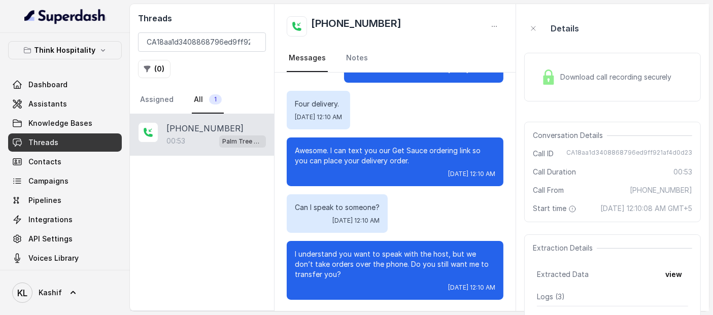
click at [557, 87] on div "Download call recording securely" at bounding box center [606, 76] width 139 height 23
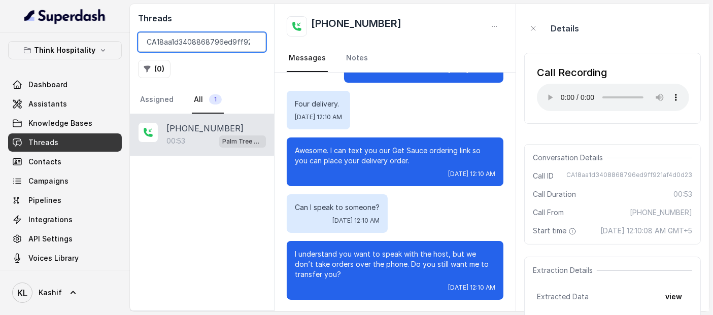
click at [189, 42] on input "CA18aa1d3408868796ed9ff921af4d0d23" at bounding box center [202, 41] width 128 height 19
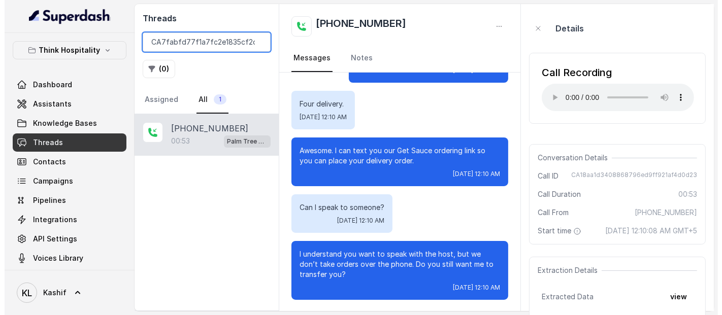
scroll to position [0, 14]
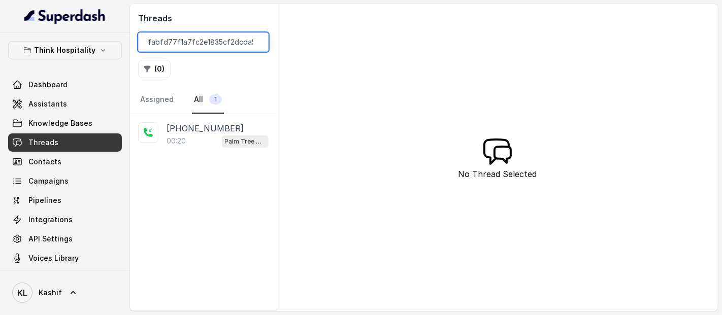
type input "CA7fabfd77f1a7fc2e1835cf2dcda51efc"
click at [208, 118] on div "[PHONE_NUMBER]:20 Palm Tree Club" at bounding box center [203, 135] width 147 height 42
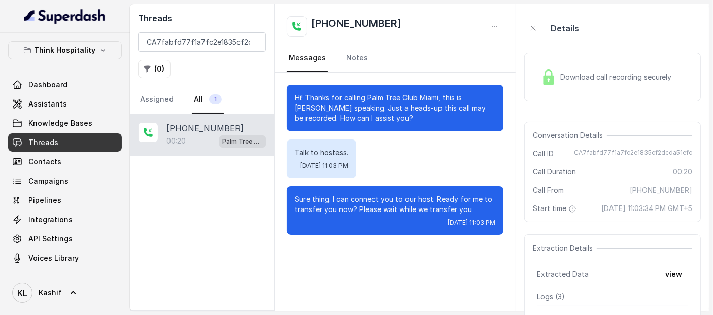
click at [580, 85] on div "Download call recording securely" at bounding box center [606, 76] width 139 height 23
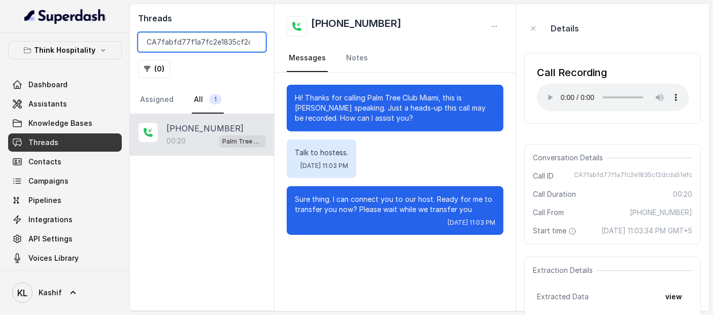
click at [198, 40] on input "CA7fabfd77f1a7fc2e1835cf2dcda51efc" at bounding box center [202, 41] width 128 height 19
paste input "CA65be0fac6e95fbcc27f3321402bc469f"
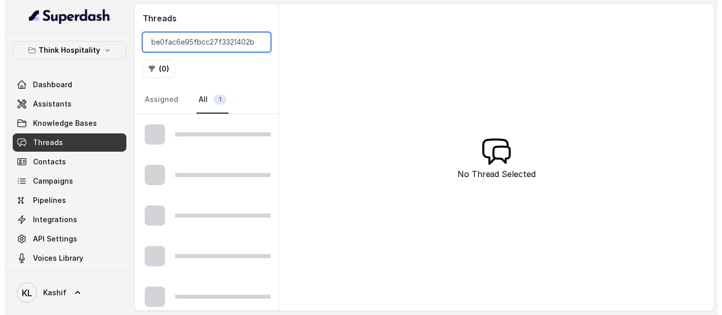
scroll to position [0, 17]
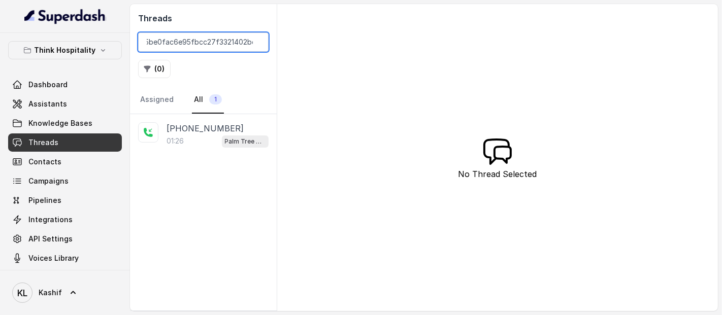
type input "CA65be0fac6e95fbcc27f3321402bc469f"
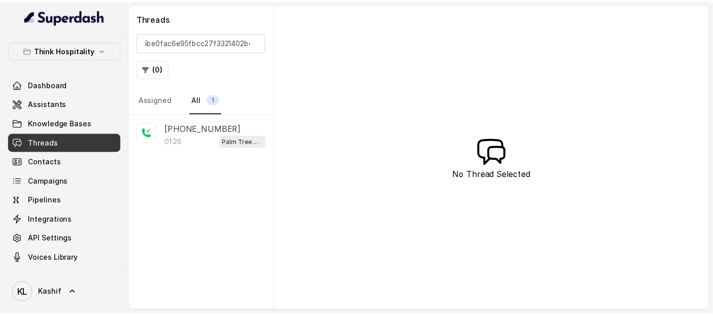
scroll to position [0, 0]
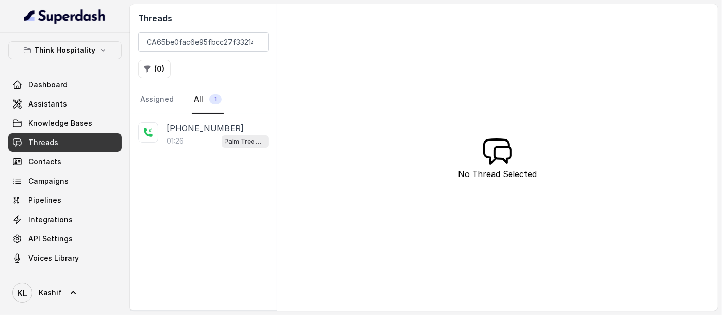
click at [200, 106] on link "All 1" at bounding box center [208, 99] width 32 height 27
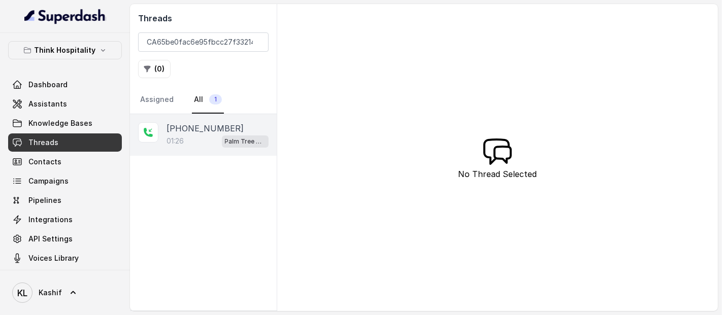
click at [195, 119] on div "[PHONE_NUMBER]:26 Palm Tree Club" at bounding box center [203, 135] width 147 height 42
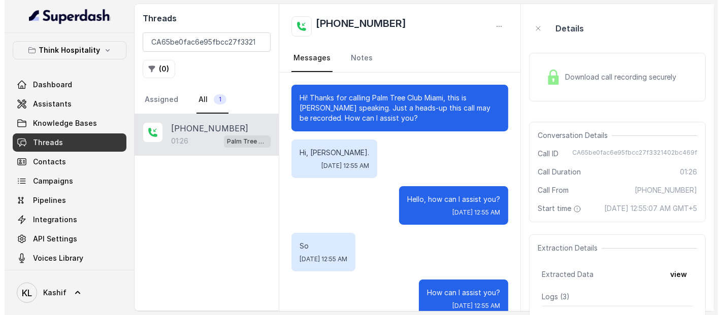
scroll to position [723, 0]
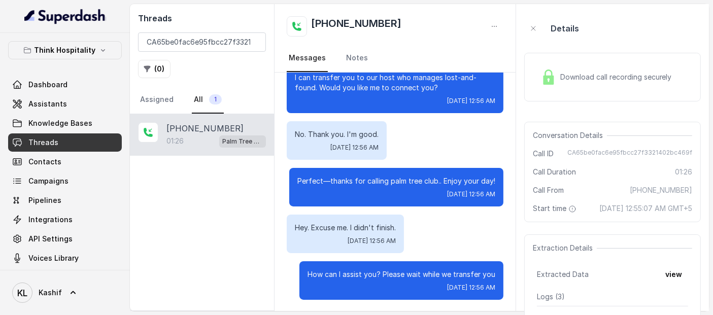
click at [589, 79] on span "Download call recording securely" at bounding box center [618, 77] width 116 height 10
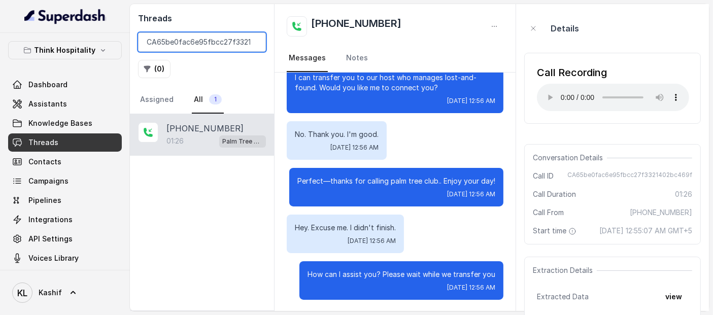
drag, startPoint x: 230, startPoint y: 40, endPoint x: 359, endPoint y: -69, distance: 168.3
click at [359, 0] on html "Think Hospitality Dashboard Assistants Knowledge Bases Threads Contacts Campaig…" at bounding box center [356, 157] width 713 height 315
click at [222, 43] on input "CA65be0fac6e95fbcc27f3321402bc469f" at bounding box center [202, 41] width 128 height 19
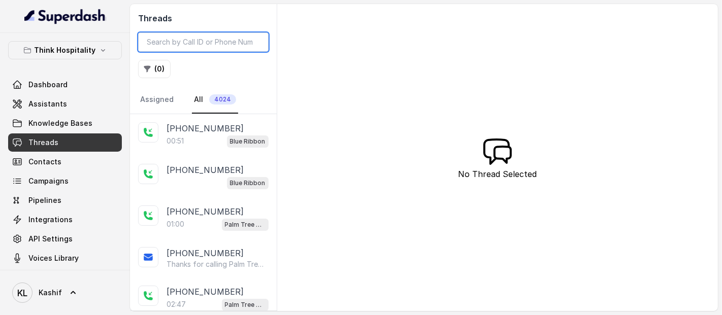
click at [215, 36] on input "search" at bounding box center [203, 41] width 130 height 19
paste input "CA18aa1d3408868796ed9ff921af4d0d23"
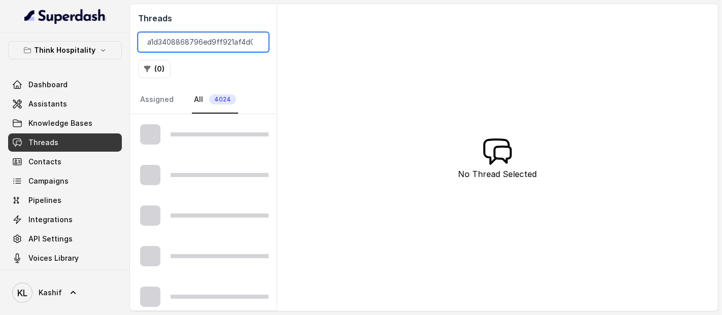
type input "CA18aa1d3408868796ed9ff921af4d0d23"
click at [185, 128] on div at bounding box center [203, 134] width 147 height 41
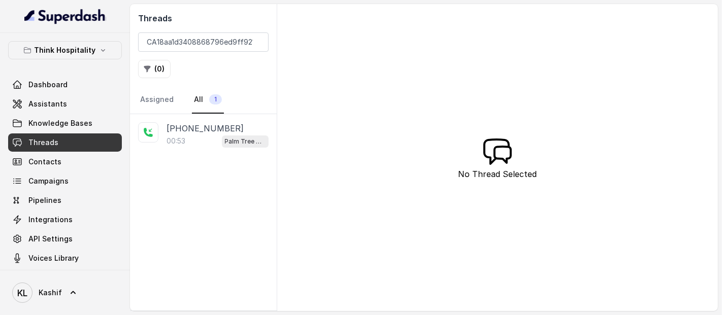
click at [185, 128] on p "[PHONE_NUMBER]" at bounding box center [205, 128] width 77 height 12
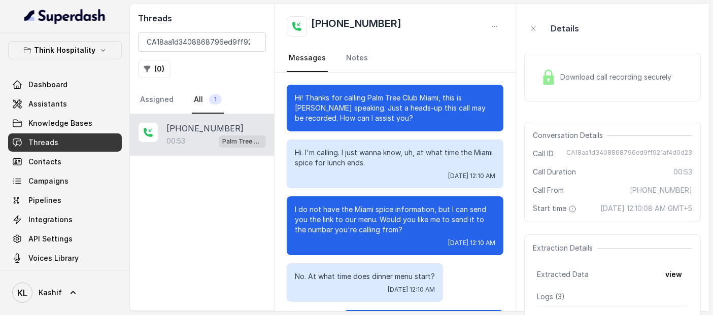
scroll to position [266, 0]
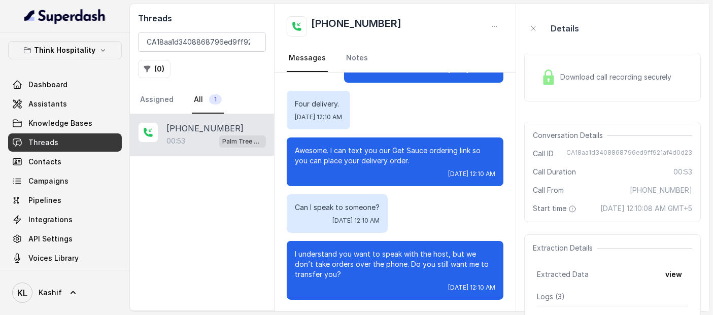
click at [591, 65] on div "Download call recording securely" at bounding box center [606, 76] width 139 height 23
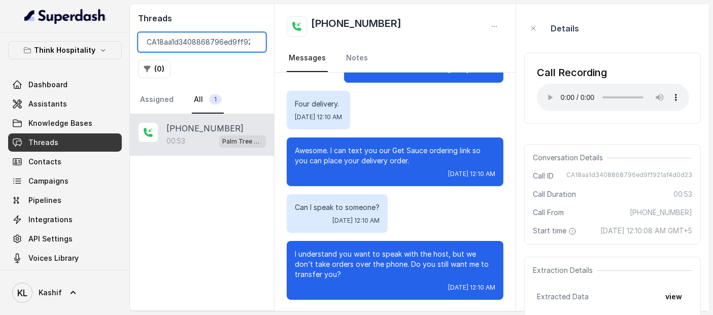
click at [213, 38] on input "CA18aa1d3408868796ed9ff921af4d0d23" at bounding box center [202, 41] width 128 height 19
paste input "CA7ff5b7bce423aebb7333e42b7a3f08c5"
type input "CA7ff5b7bce423aebb7333e42b7a3f08c5"
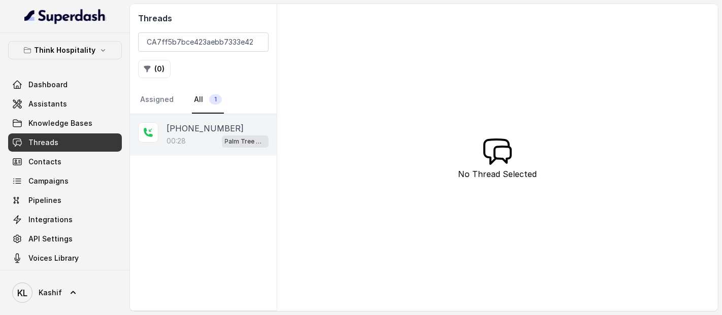
click at [183, 127] on p "[PHONE_NUMBER]" at bounding box center [205, 128] width 77 height 12
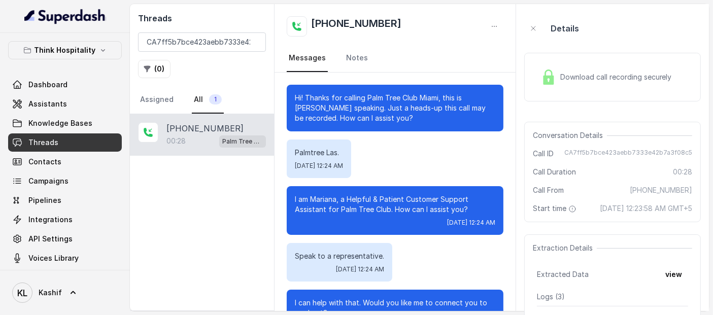
scroll to position [39, 0]
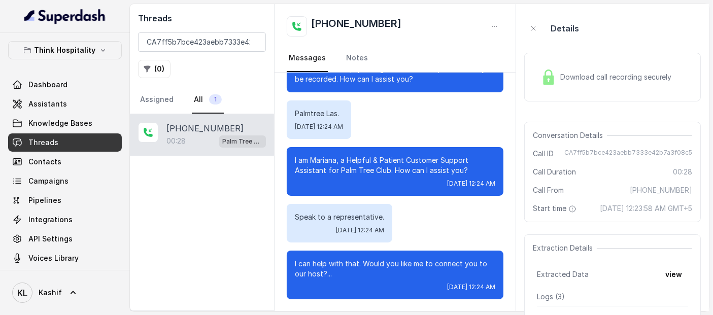
click at [600, 85] on div "Download call recording securely" at bounding box center [606, 76] width 139 height 23
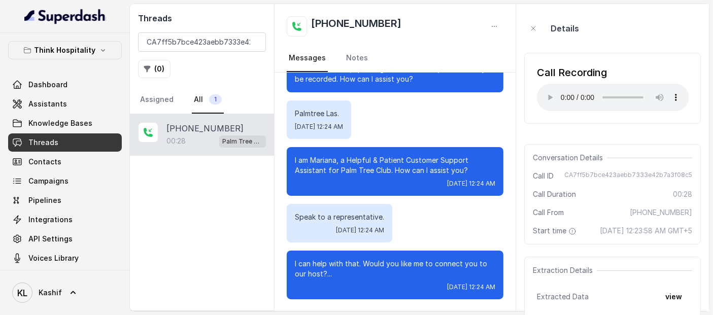
click at [608, 217] on div "Call From [PHONE_NUMBER]" at bounding box center [612, 213] width 159 height 10
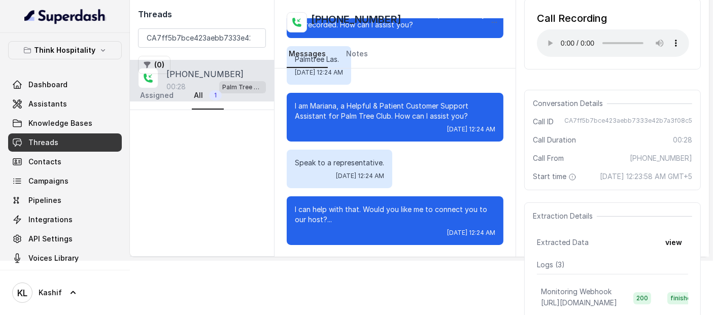
scroll to position [58, 0]
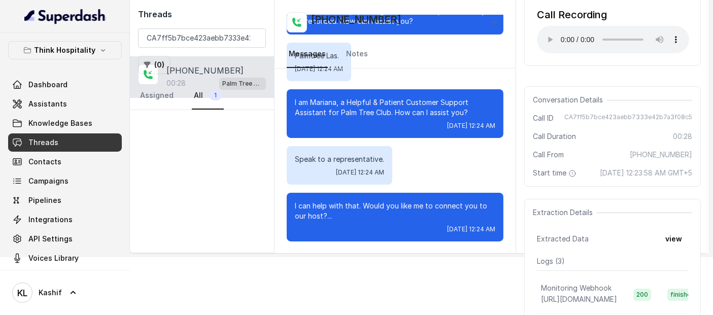
click at [676, 245] on button "view" at bounding box center [673, 239] width 29 height 18
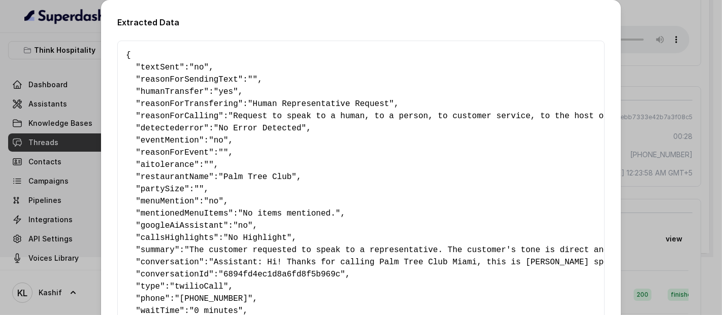
click at [656, 83] on div "Extracted Data { " textSent ": "no" , " reasonForSendingText ": "" , " humanTra…" at bounding box center [361, 157] width 722 height 315
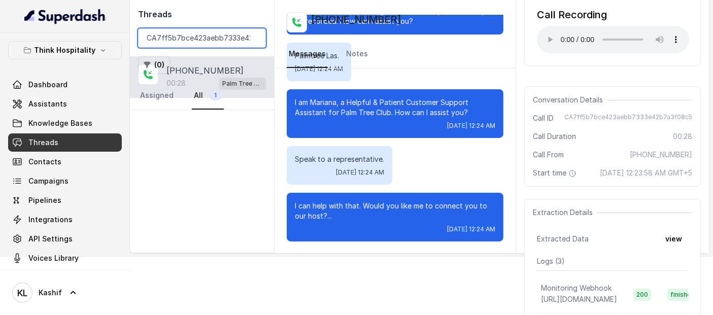
click at [238, 31] on input "CA7ff5b7bce423aebb7333e42b7a3f08c5" at bounding box center [202, 37] width 128 height 19
paste input "CA448c7ec6d4f2c779c97366c208ba7b6d"
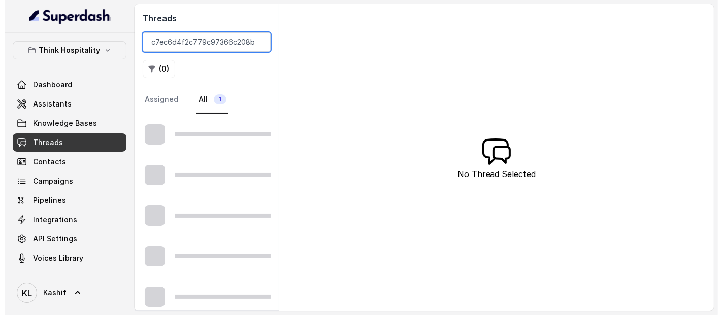
scroll to position [0, 21]
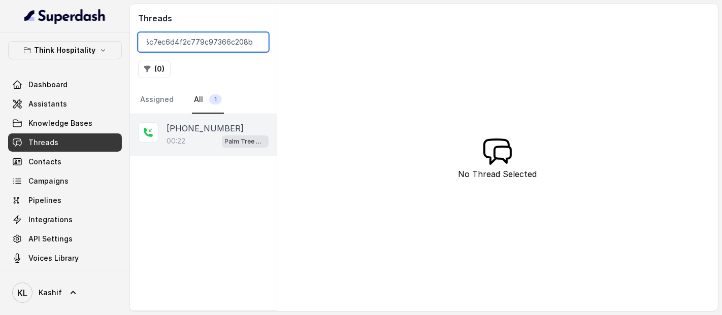
type input "CA448c7ec6d4f2c779c97366c208ba7b6d"
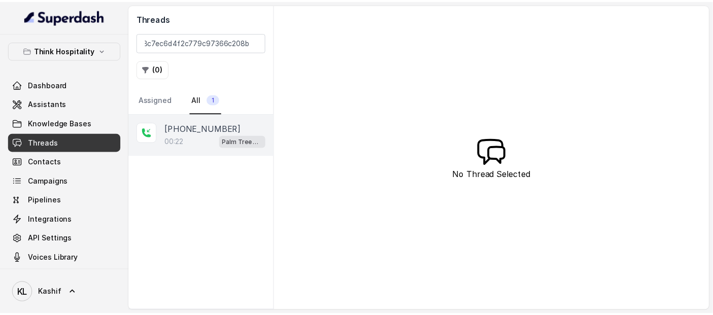
scroll to position [0, 0]
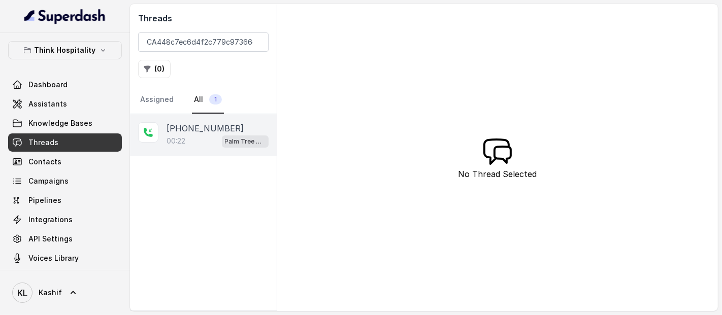
click at [193, 135] on div "00:22 Palm Tree Club" at bounding box center [218, 141] width 102 height 13
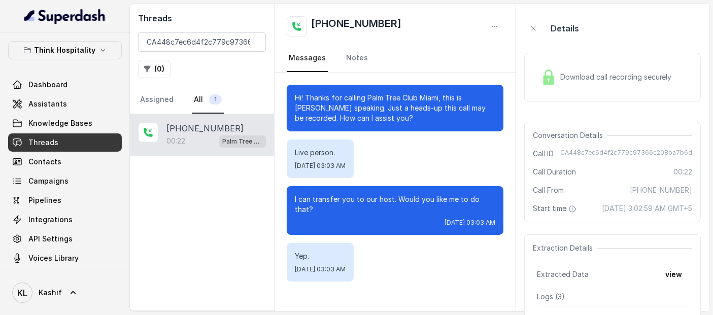
click at [578, 82] on div "Download call recording securely" at bounding box center [606, 76] width 139 height 23
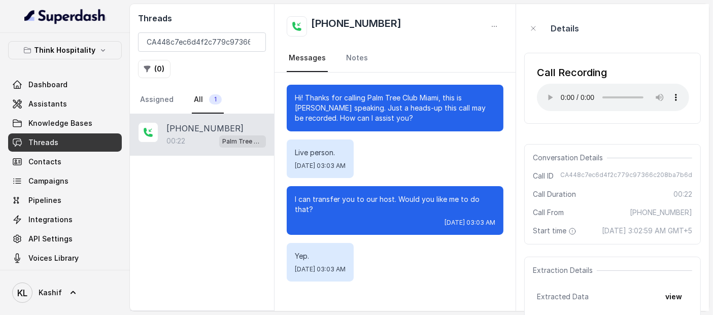
click at [241, 30] on div "Threads CA448c7ec6d4f2c779c97366c208ba7b6d ( 0 ) Assigned All 1" at bounding box center [202, 59] width 144 height 110
click at [241, 35] on input "CA448c7ec6d4f2c779c97366c208ba7b6d" at bounding box center [202, 41] width 128 height 19
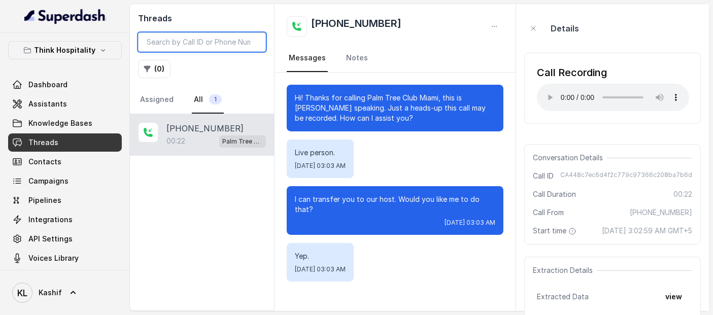
paste input "CAf1451017740fb40265175bdd9c1d5c5d"
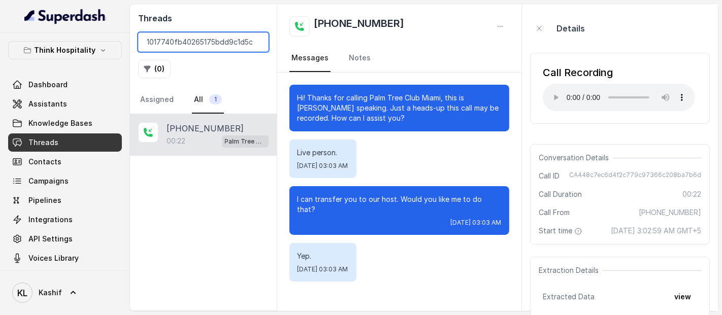
scroll to position [0, 23]
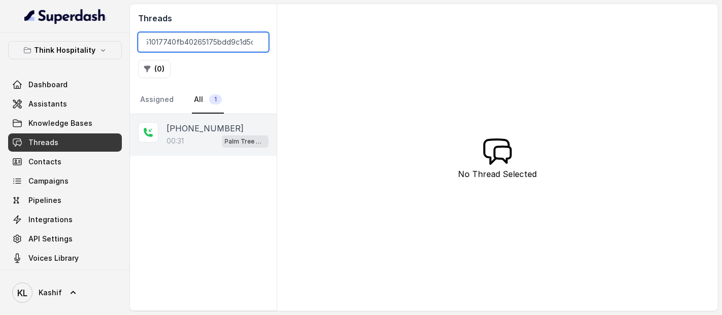
type input "CAf1451017740fb40265175bdd9c1d5c5d"
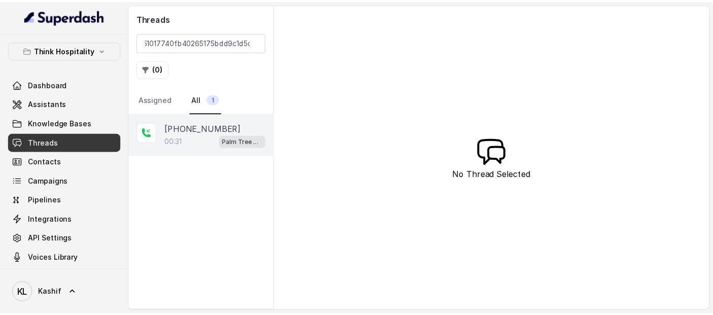
scroll to position [0, 0]
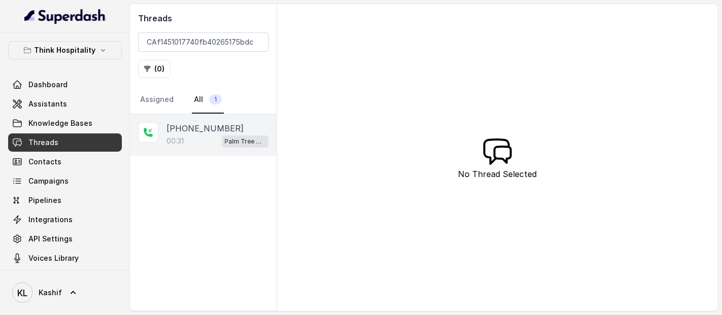
click at [199, 137] on div "00:31 Palm Tree Club" at bounding box center [218, 141] width 102 height 13
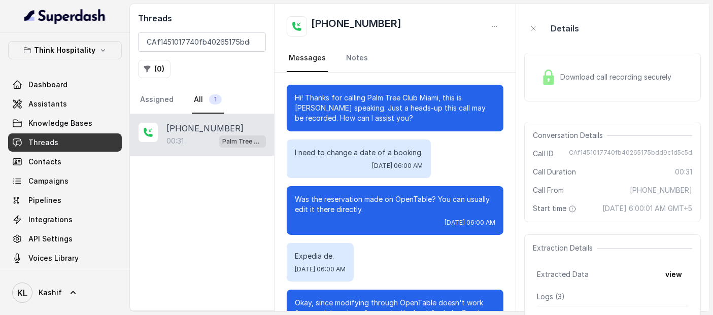
scroll to position [49, 0]
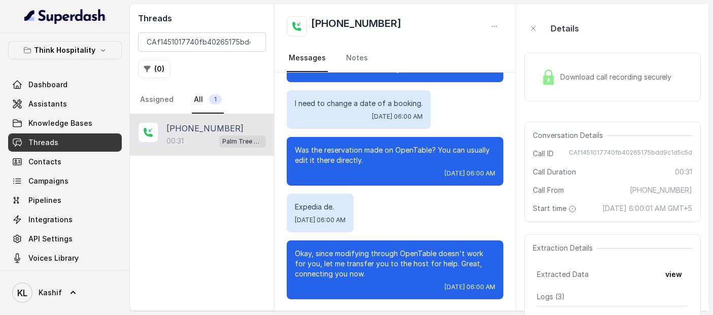
click at [576, 94] on div "Download call recording securely" at bounding box center [612, 77] width 177 height 49
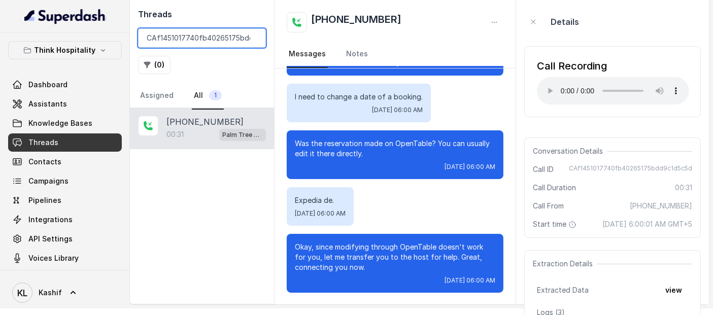
click at [245, 31] on input "CAf1451017740fb40265175bdd9c1d5c5d" at bounding box center [202, 37] width 128 height 19
paste input "499bf151894091033a59d34346688a41"
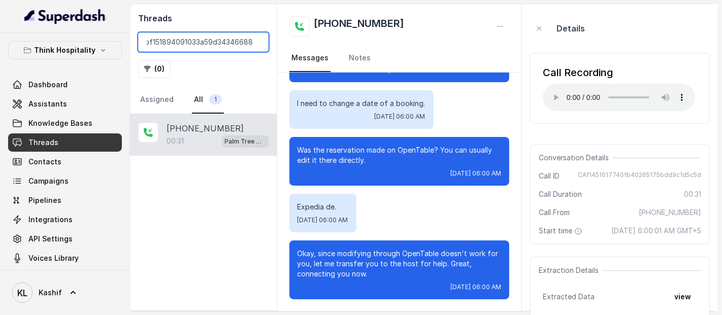
scroll to position [0, 23]
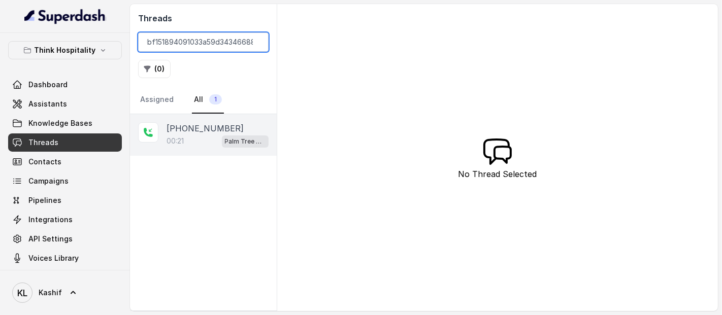
type input "CA499bf151894091033a59d34346688a41"
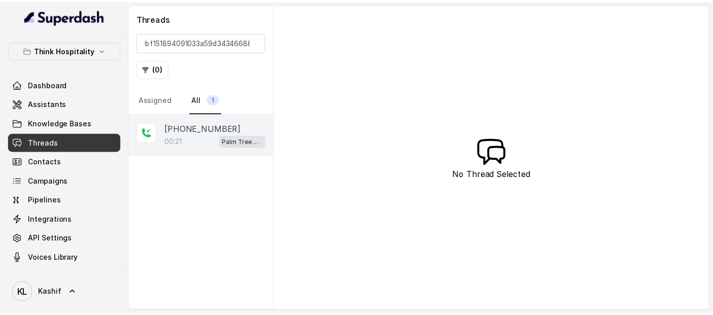
scroll to position [0, 0]
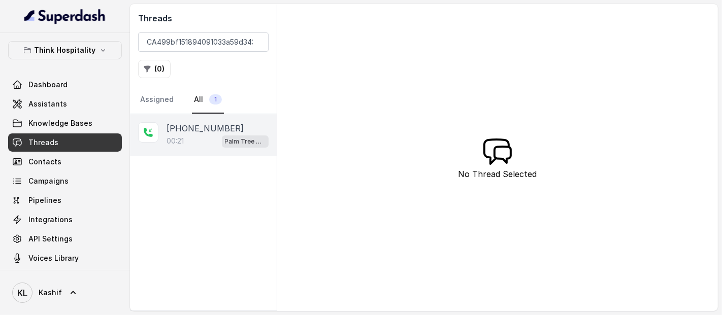
click at [200, 137] on div "00:21 Palm Tree Club" at bounding box center [218, 141] width 102 height 13
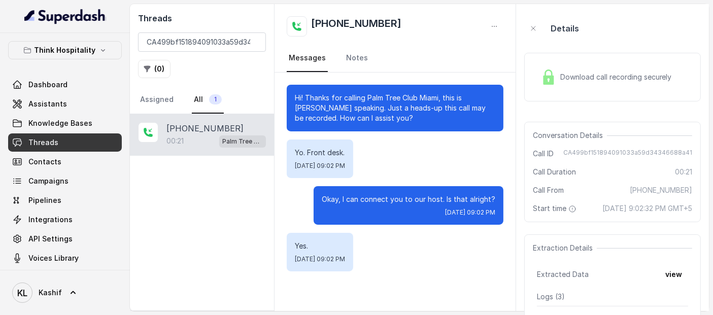
click at [594, 88] on div "Download call recording securely" at bounding box center [606, 76] width 139 height 23
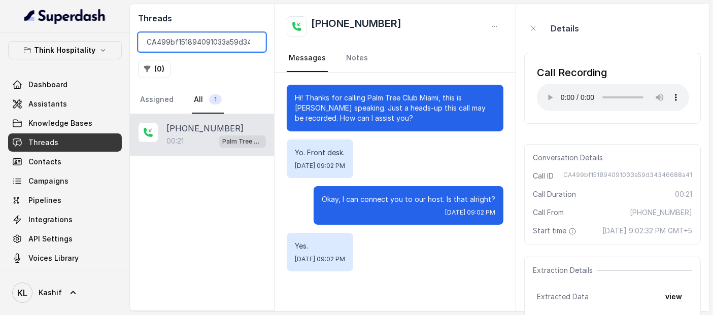
click at [245, 44] on input "CA499bf151894091033a59d34346688a41" at bounding box center [202, 41] width 128 height 19
paste input "CAdfa22c3c7066e13ab79b3042e8d924bd"
type input "CAdfa22c3c7066e13ab79b3042e8d924bd"
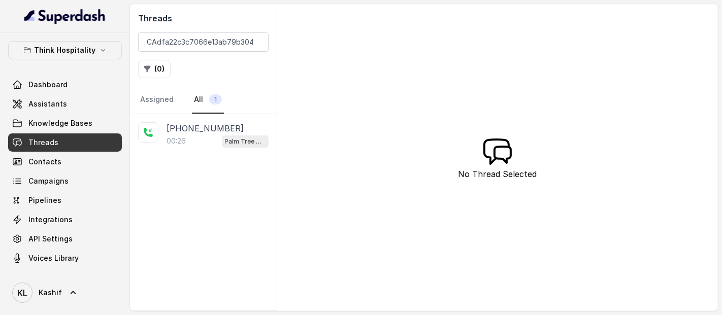
click at [241, 131] on div "[PHONE_NUMBER]" at bounding box center [218, 128] width 102 height 12
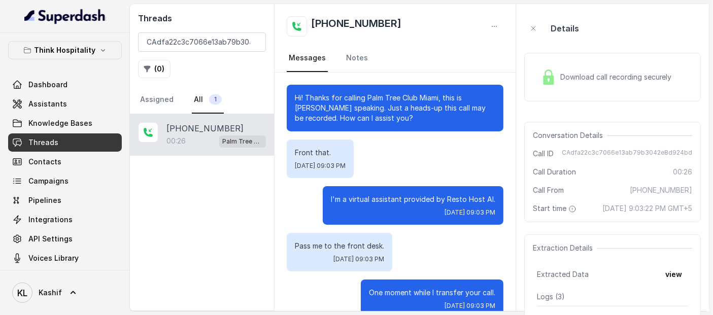
scroll to position [19, 0]
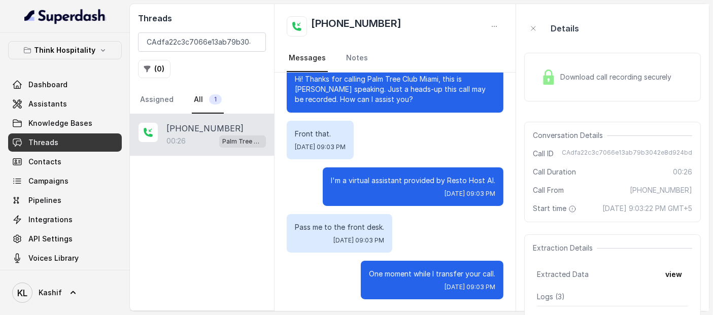
click at [583, 87] on div "Download call recording securely" at bounding box center [606, 76] width 139 height 23
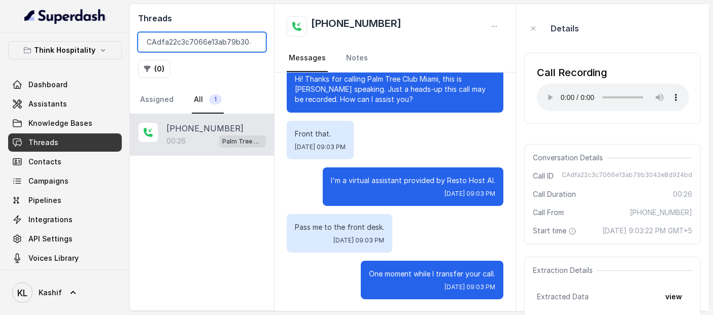
click at [249, 49] on input "CAdfa22c3c7066e13ab79b3042e8d924bd" at bounding box center [202, 41] width 128 height 19
paste input "CA977df58603cb9a934a329c094ae04266"
type input "CA977df58603cb9a934a329c094ae04266"
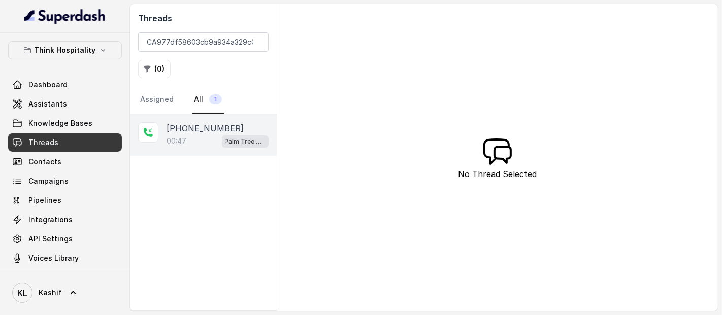
click at [204, 122] on p "[PHONE_NUMBER]" at bounding box center [205, 128] width 77 height 12
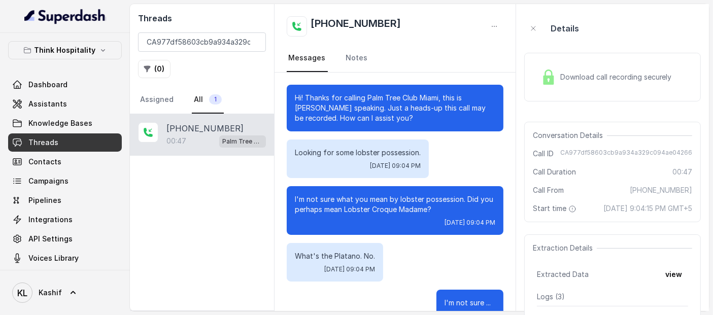
scroll to position [283, 0]
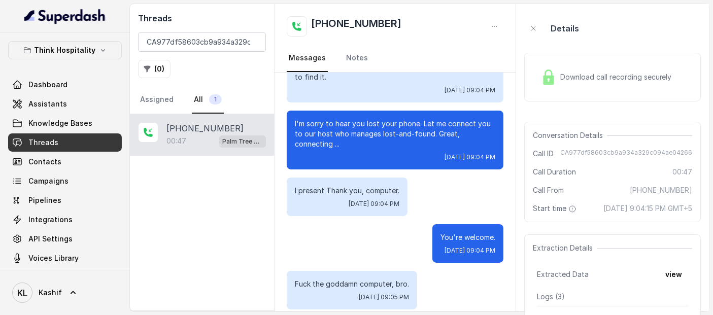
click at [584, 88] on div "Download call recording securely" at bounding box center [606, 76] width 139 height 23
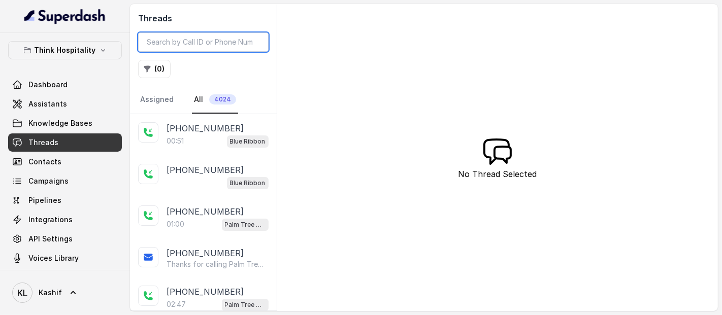
click at [224, 42] on input "search" at bounding box center [203, 41] width 130 height 19
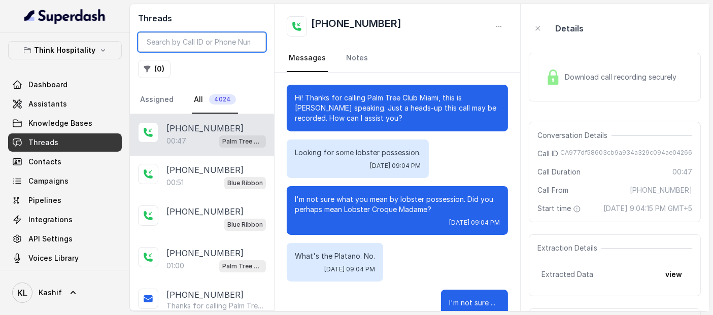
scroll to position [293, 0]
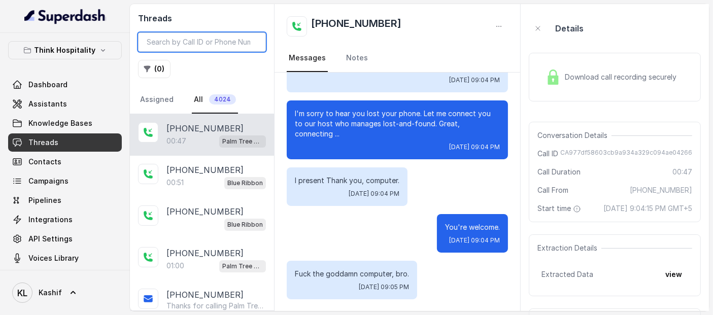
paste input "CAeee6da01f3517c447bc81bb9d7f748cf"
type input "CAeee6da01f3517c447bc81bb9d7f748cf"
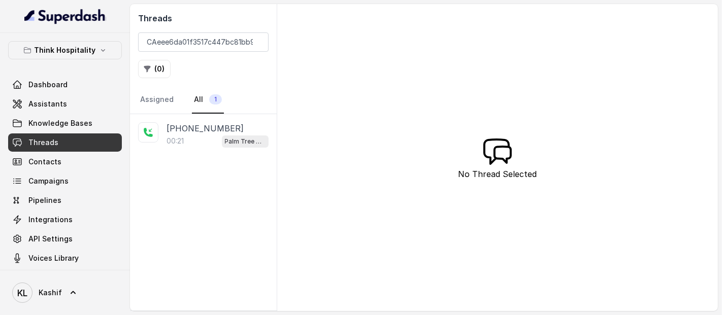
click at [203, 156] on div "+19295900565 00:21 Palm Tree Club" at bounding box center [203, 212] width 147 height 196
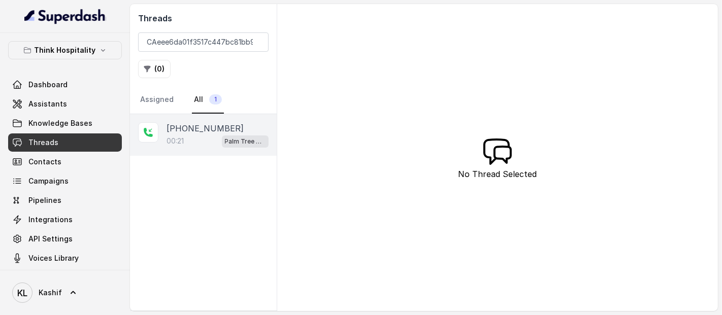
click at [206, 138] on div "00:21 Palm Tree Club" at bounding box center [218, 141] width 102 height 13
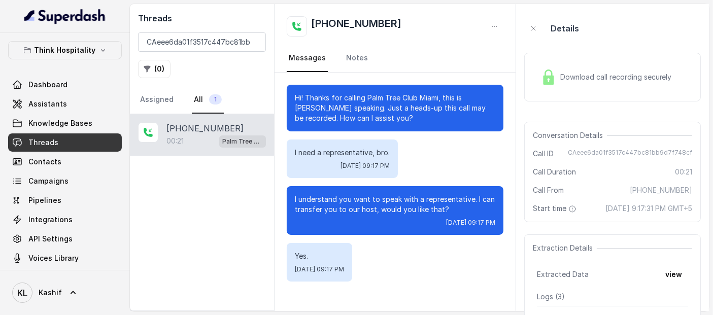
click at [619, 75] on span "Download call recording securely" at bounding box center [618, 77] width 116 height 10
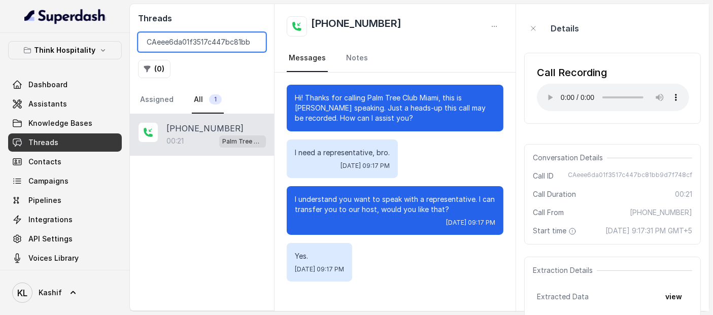
click at [223, 46] on input "CAeee6da01f3517c447bc81bb9d7f748cf" at bounding box center [202, 41] width 128 height 19
paste input "b2fdcb439958555602de5d6f4cec8114"
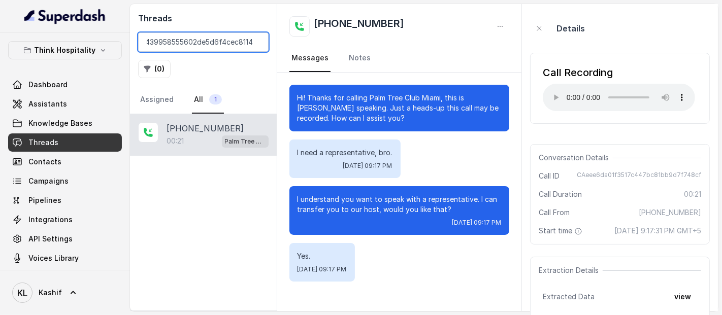
scroll to position [0, 35]
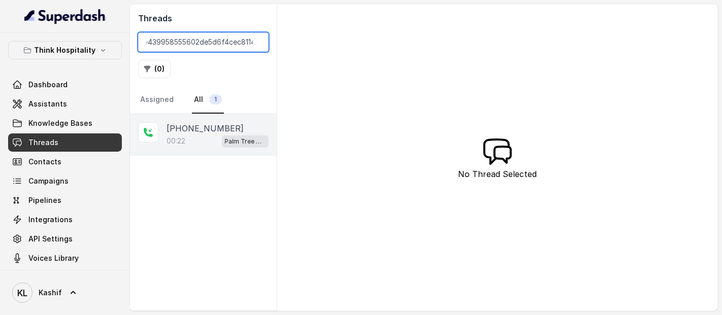
type input "CAb2fdcb439958555602de5d6f4cec8114"
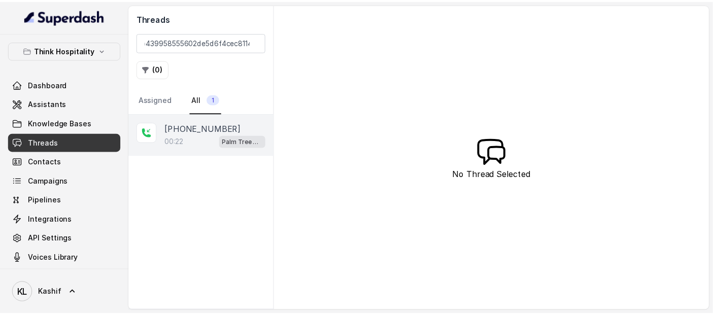
scroll to position [0, 0]
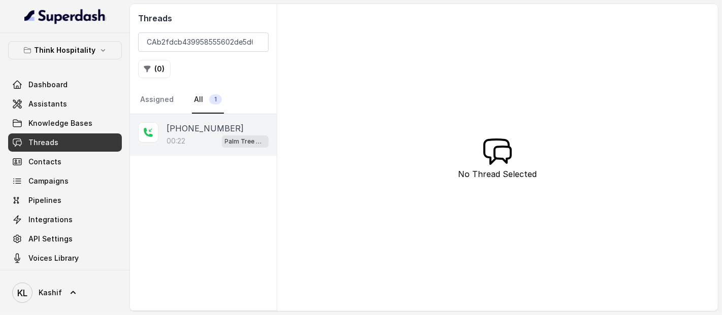
click at [212, 118] on div "+13054911436 00:22 Palm Tree Club" at bounding box center [203, 135] width 147 height 42
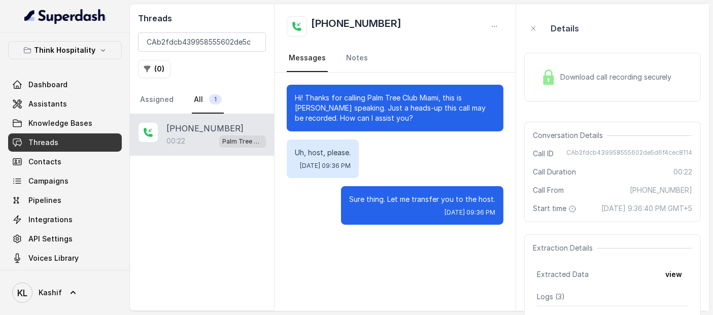
click at [549, 64] on div "Download call recording securely" at bounding box center [612, 77] width 177 height 49
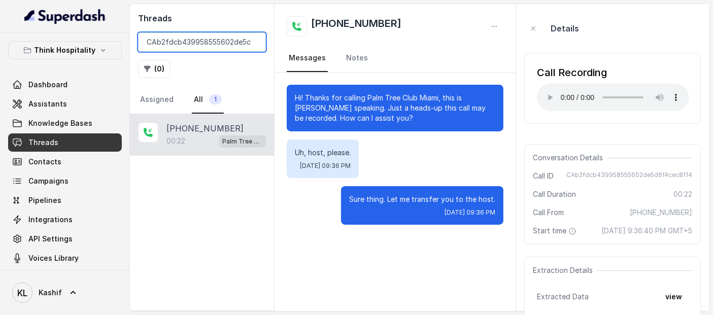
click at [219, 43] on input "CAb2fdcb439958555602de5d6f4cec8114" at bounding box center [202, 41] width 128 height 19
paste input "CA572b5be88c59cc00fa36b629353fb4c6"
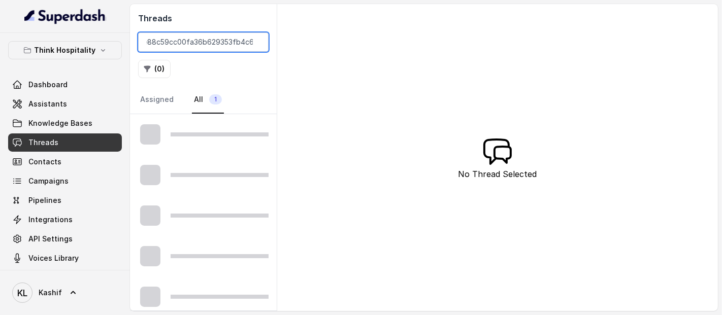
scroll to position [0, 38]
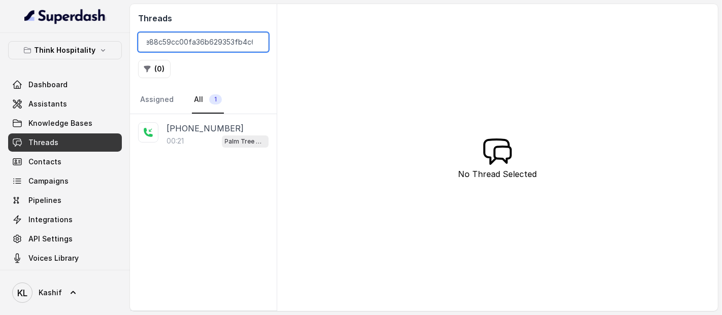
type input "CA572b5be88c59cc00fa36b629353fb4c6"
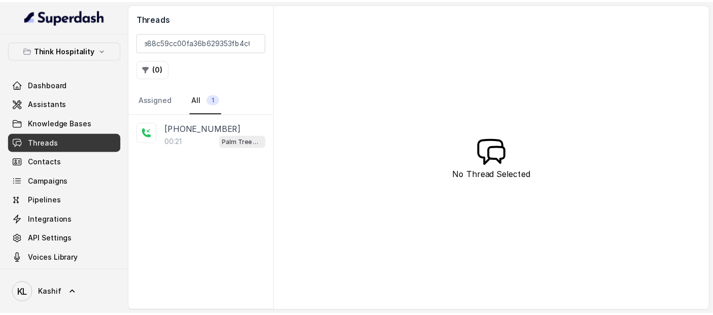
scroll to position [0, 0]
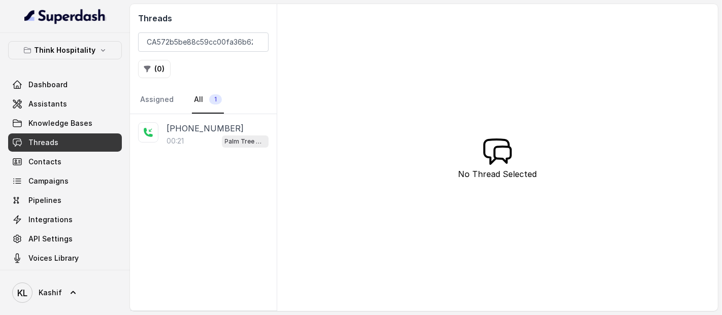
click at [209, 125] on p "+18623272332" at bounding box center [205, 128] width 77 height 12
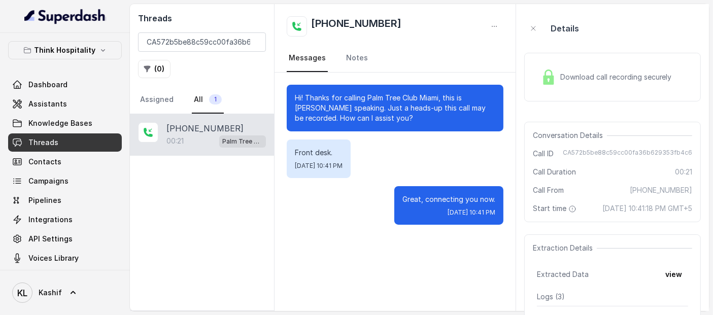
click at [569, 85] on div "Download call recording securely" at bounding box center [606, 76] width 139 height 23
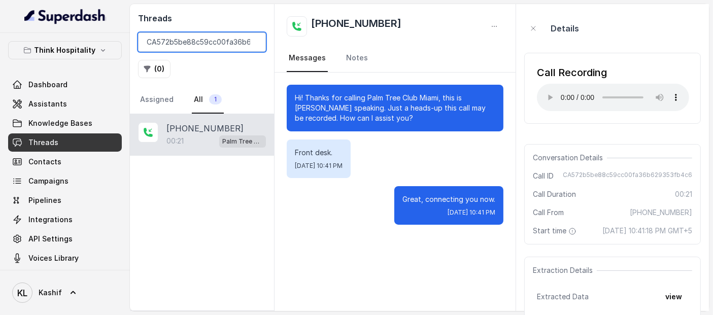
click at [226, 44] on input "CA572b5be88c59cc00fa36b629353fb4c6" at bounding box center [202, 41] width 128 height 19
paste input "0cf3ab169f80b6847b64272d7ec0689b"
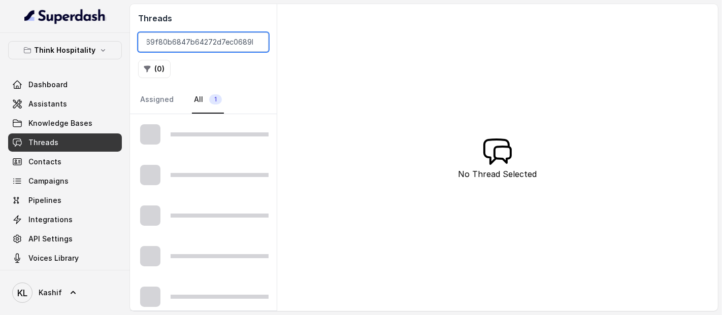
scroll to position [0, 36]
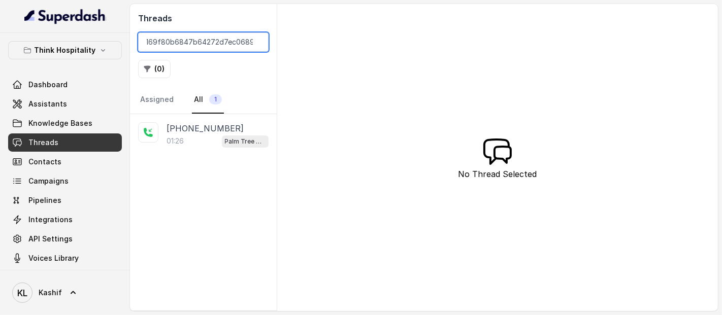
type input "CA0cf3ab169f80b6847b64272d7ec0689b"
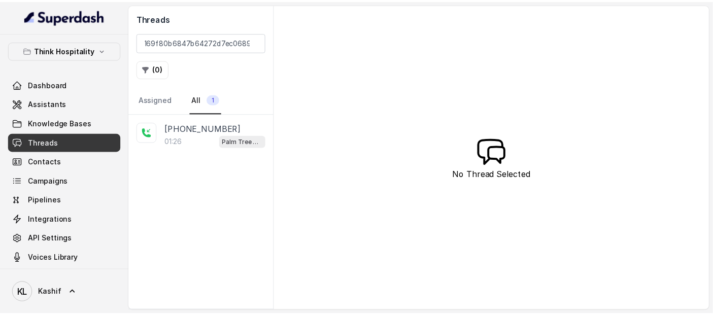
scroll to position [0, 0]
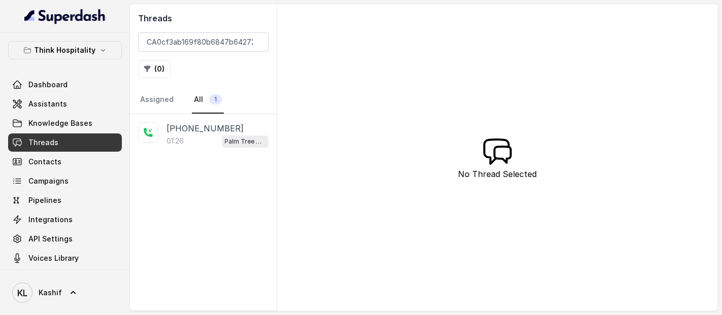
click at [207, 132] on p "+13053050174" at bounding box center [205, 128] width 77 height 12
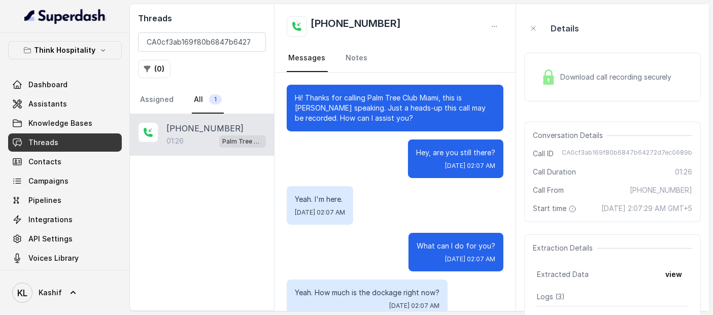
scroll to position [550, 0]
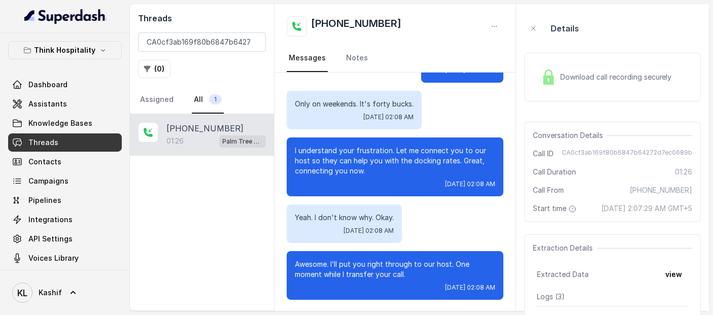
click at [600, 83] on div "Download call recording securely" at bounding box center [606, 76] width 139 height 23
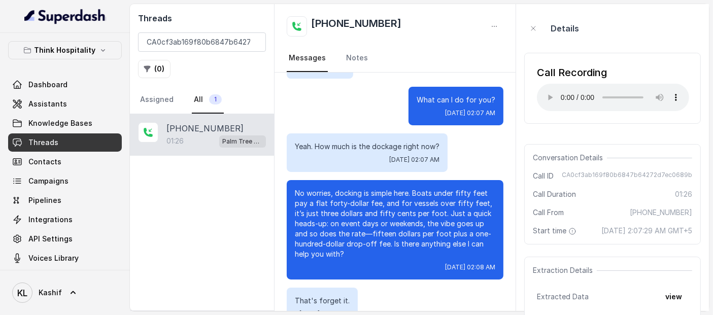
scroll to position [151, 0]
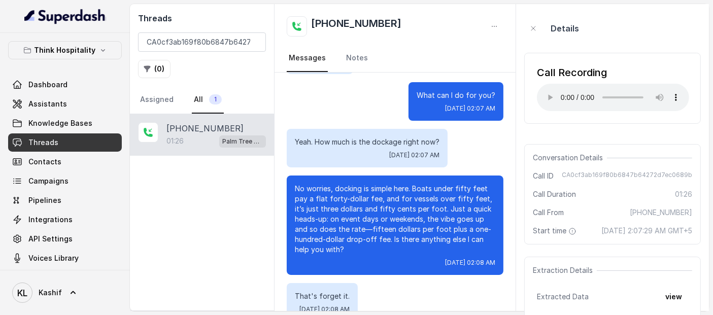
click at [466, 235] on p "No worries, docking is simple here. Boats under fifty feet pay a flat forty-dol…" at bounding box center [395, 219] width 200 height 71
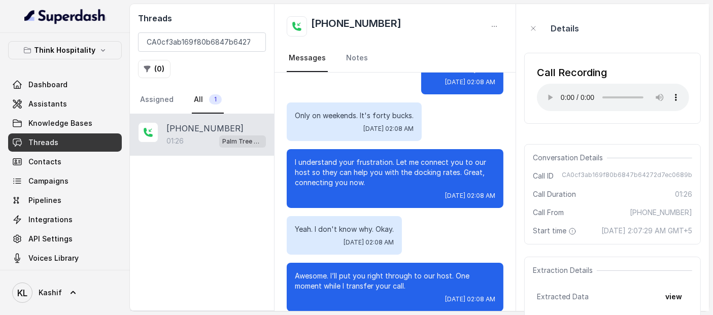
scroll to position [540, 0]
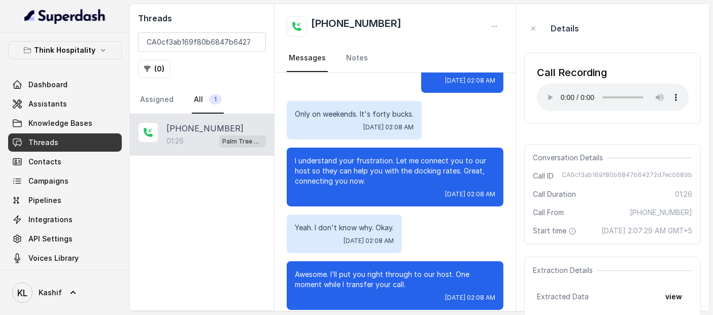
click at [214, 30] on div "Threads CA0cf3ab169f80b6847b64272d7ec0689b ( 0 ) Assigned All 1" at bounding box center [202, 59] width 144 height 110
click at [210, 42] on input "CA0cf3ab169f80b6847b64272d7ec0689b" at bounding box center [202, 41] width 128 height 19
paste input "4b20bef967052ffc2936da092919beb5"
type input "CA4b20bef967052ffc2936da092919beb5"
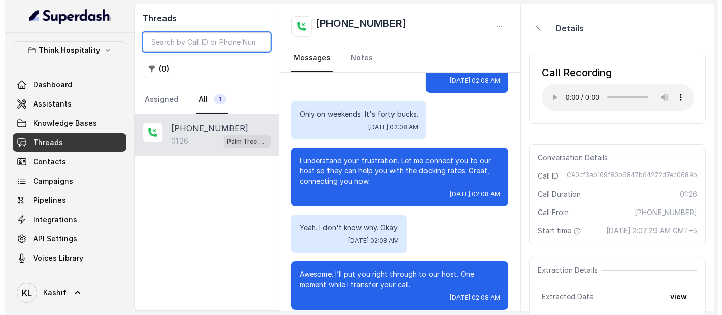
scroll to position [0, 0]
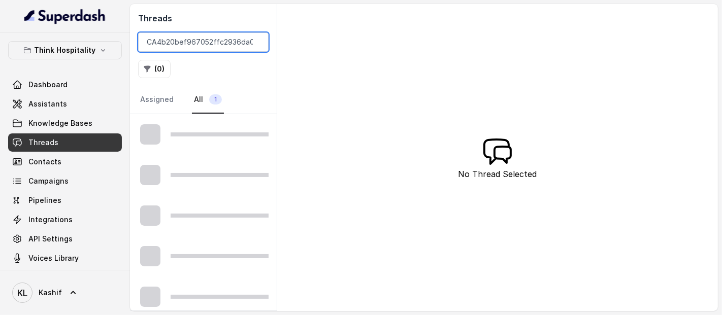
scroll to position [0, 35]
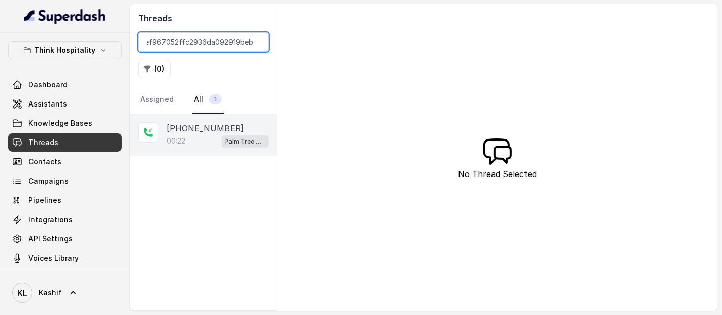
type input "CA4b20bef967052ffc2936da092919beb5"
click at [179, 143] on p "00:22" at bounding box center [176, 141] width 19 height 10
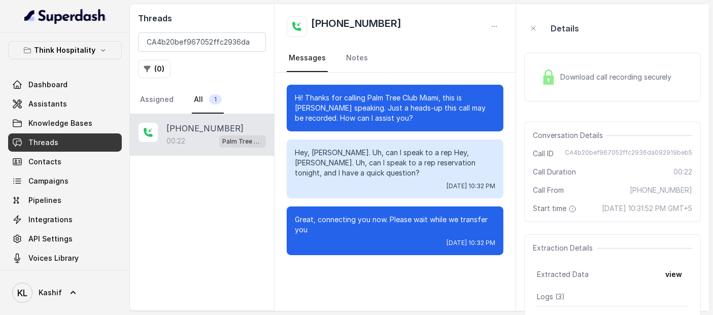
click at [542, 79] on img at bounding box center [548, 77] width 15 height 15
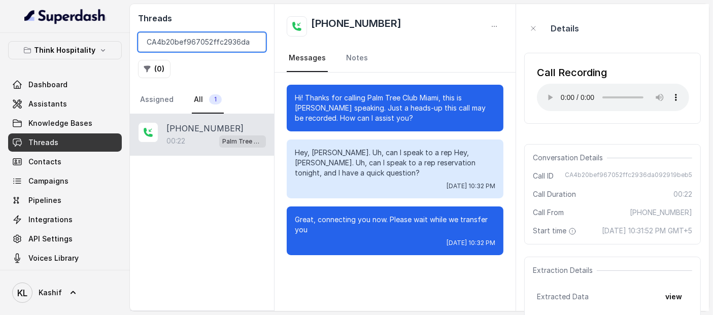
click at [221, 43] on input "CA4b20bef967052ffc2936da092919beb5" at bounding box center [202, 41] width 128 height 19
paste input "3d78b6a1a6047bfbb8c50de0ebfaf3b6"
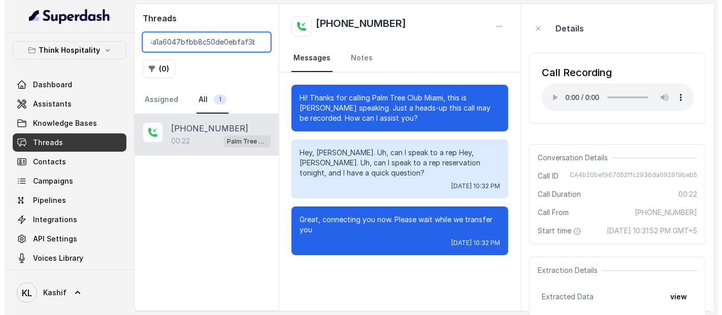
scroll to position [0, 34]
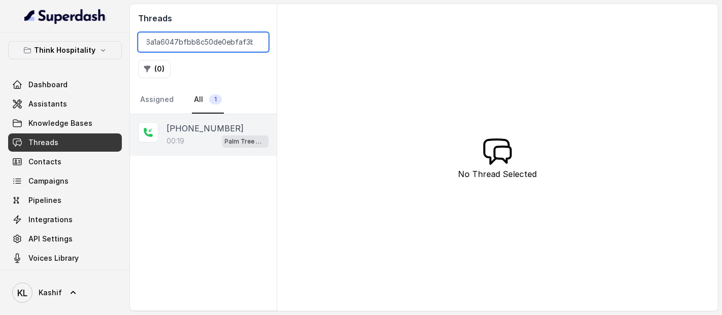
type input "CA3d78b6a1a6047bfbb8c50de0ebfaf3b6"
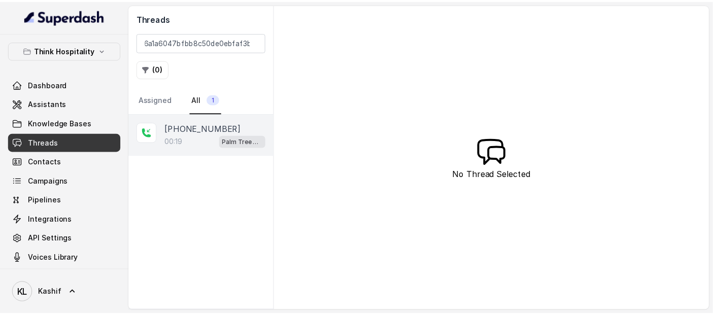
scroll to position [0, 0]
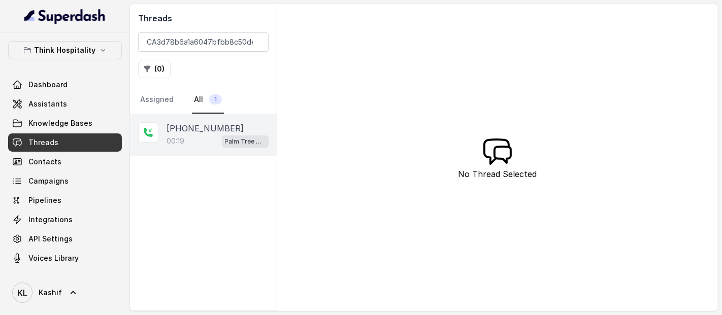
click at [184, 137] on p "00:19" at bounding box center [176, 141] width 18 height 10
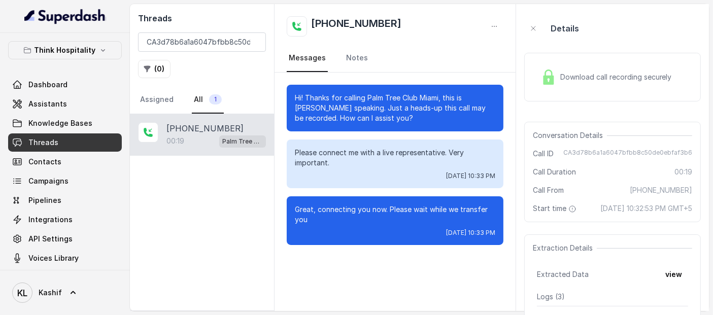
click at [560, 84] on div "Download call recording securely" at bounding box center [606, 76] width 139 height 23
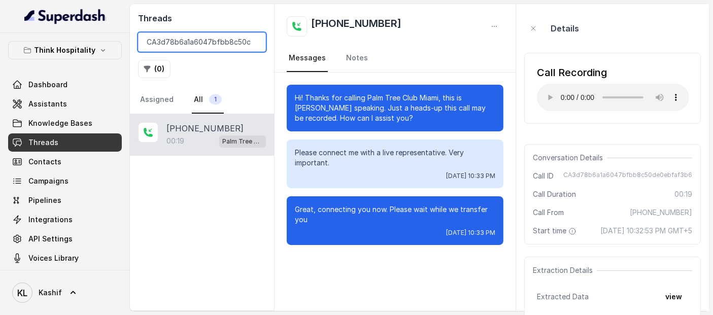
click at [196, 50] on input "CA3d78b6a1a6047bfbb8c50de0ebfaf3b6" at bounding box center [202, 41] width 128 height 19
paste input "687672694ae12b8f1d682c73e7286d13"
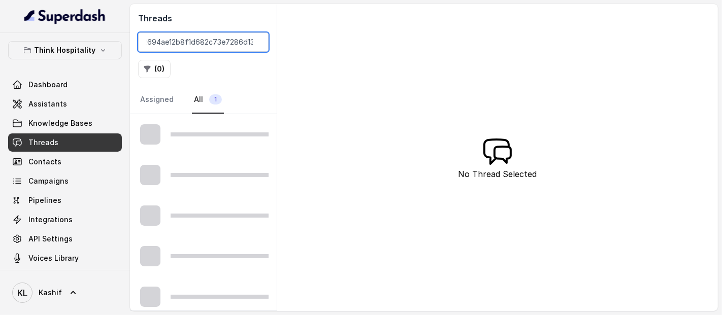
scroll to position [0, 35]
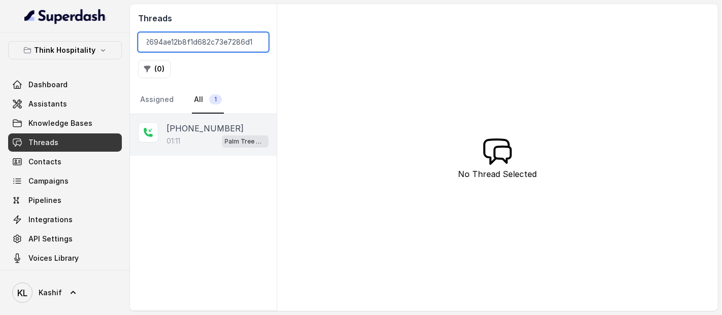
type input "CA687672694ae12b8f1d682c73e7286d13"
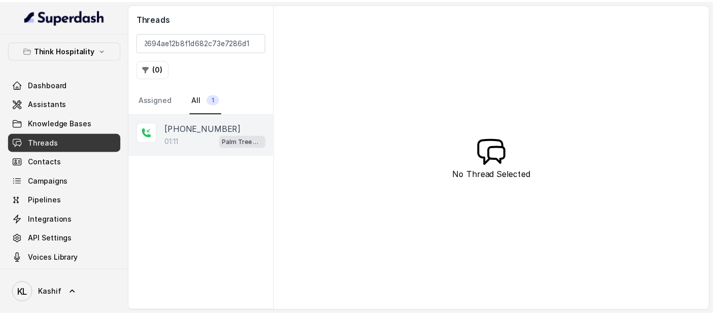
scroll to position [0, 0]
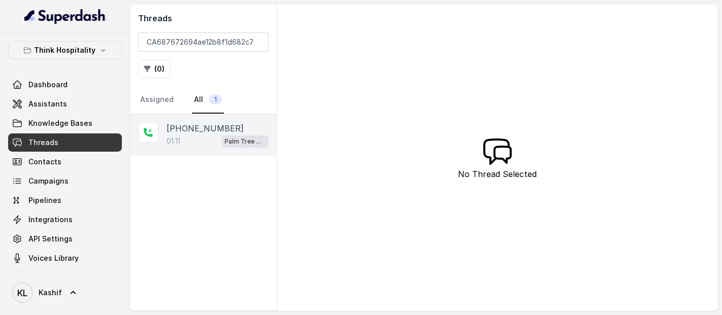
click at [206, 135] on div "01:11 Palm Tree Club" at bounding box center [218, 141] width 102 height 13
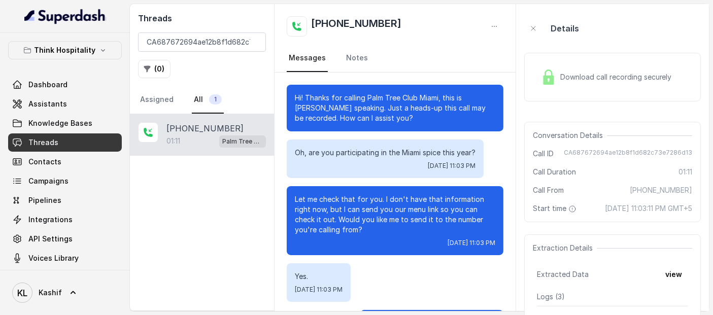
scroll to position [473, 0]
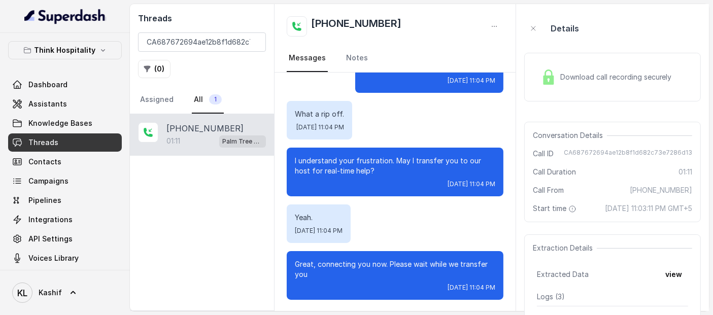
click at [591, 77] on span "Download call recording securely" at bounding box center [618, 77] width 116 height 10
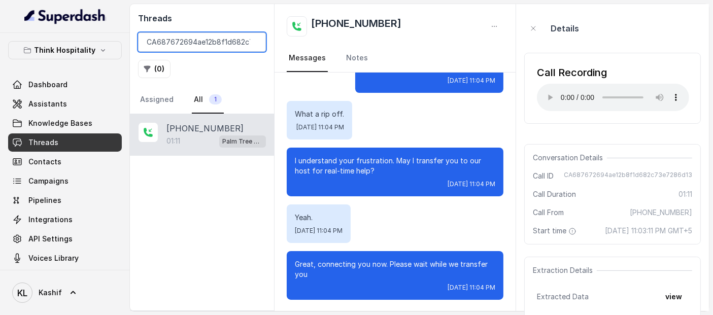
click at [230, 48] on input "CA687672694ae12b8f1d682c73e7286d13" at bounding box center [202, 41] width 128 height 19
paste input "CAb9dd9df34e8fe2627361427634733307"
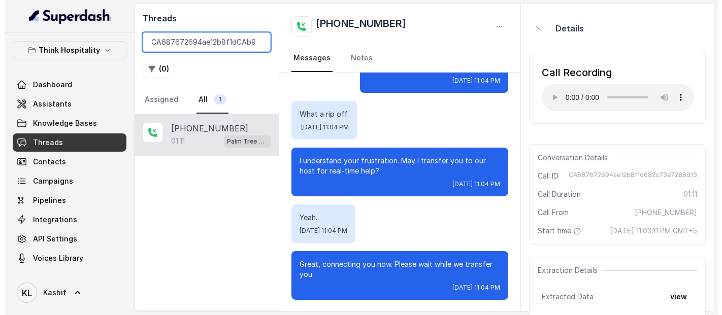
scroll to position [0, 122]
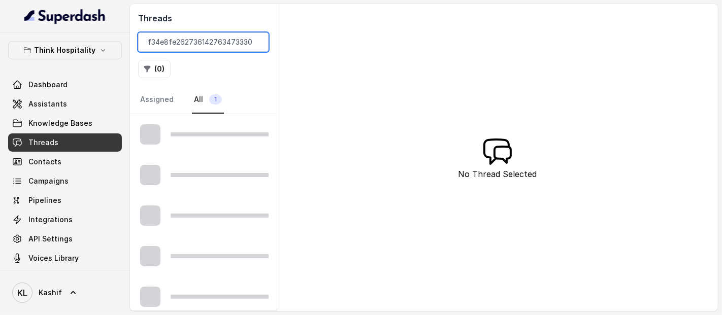
type input "\"
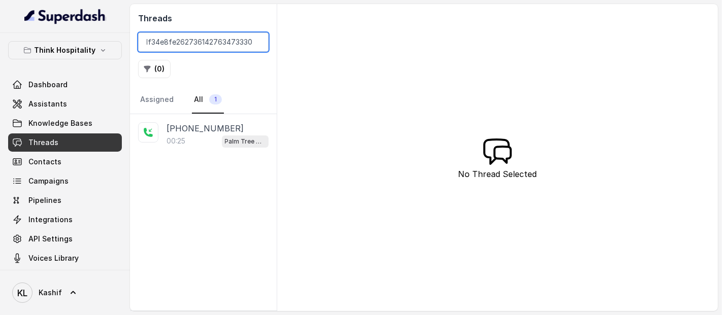
type input "CAb9dd9df34e8fe2627361427634733307"
click at [187, 141] on div "00:25 Palm Tree Club" at bounding box center [218, 141] width 102 height 13
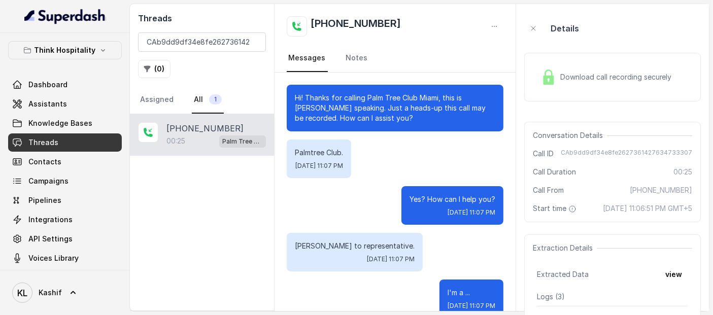
scroll to position [65, 0]
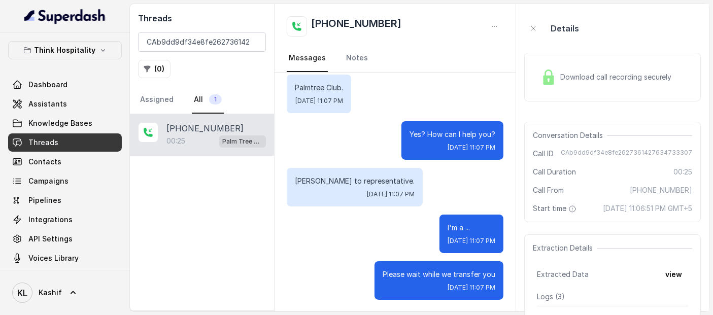
click at [617, 60] on div "Download call recording securely" at bounding box center [612, 77] width 177 height 49
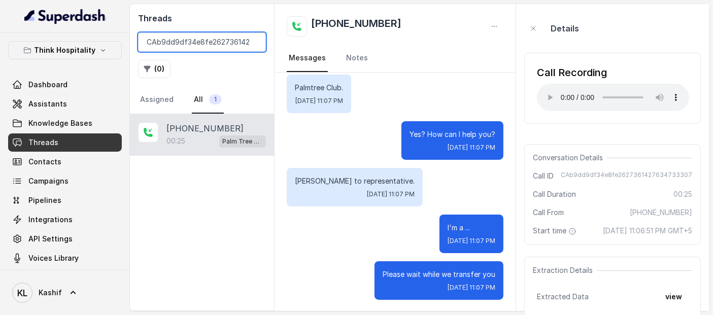
click at [205, 38] on input "CAb9dd9df34e8fe2627361427634733307" at bounding box center [202, 41] width 128 height 19
paste input "CAc585b88e7a52863fc9a32c8d581befe8"
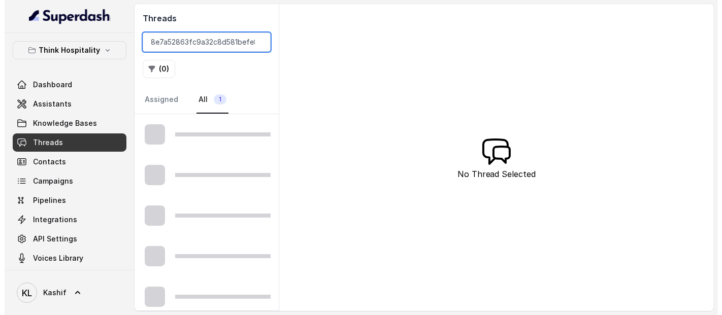
scroll to position [0, 35]
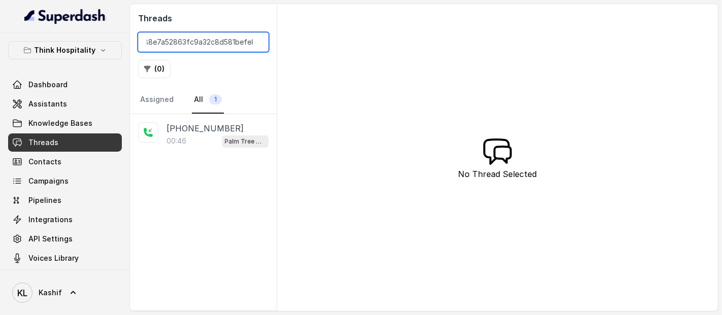
type input "CAc585b88e7a52863fc9a32c8d581befe8"
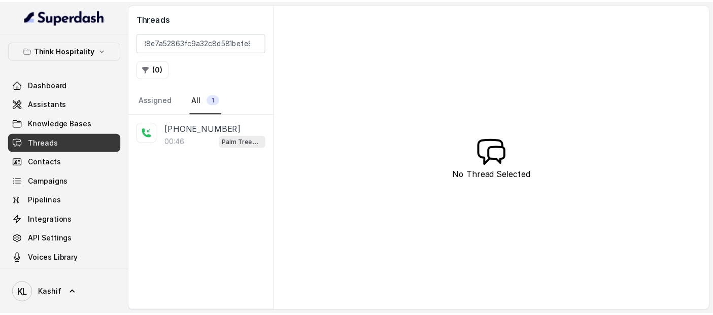
scroll to position [0, 0]
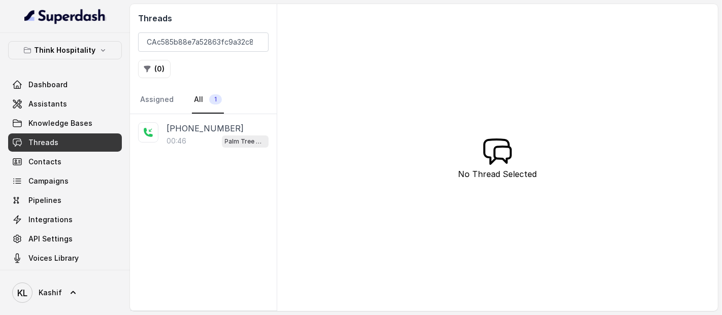
click at [203, 136] on div "00:46 Palm Tree Club" at bounding box center [218, 141] width 102 height 13
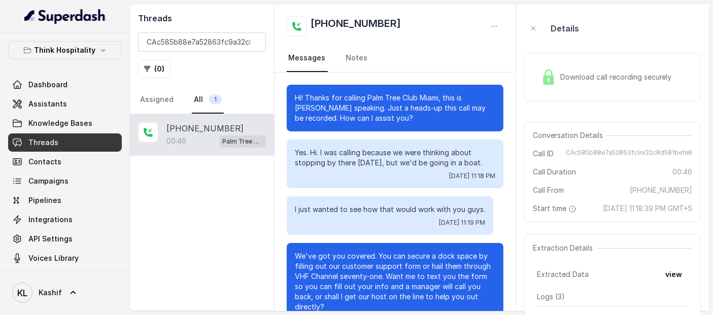
scroll to position [146, 0]
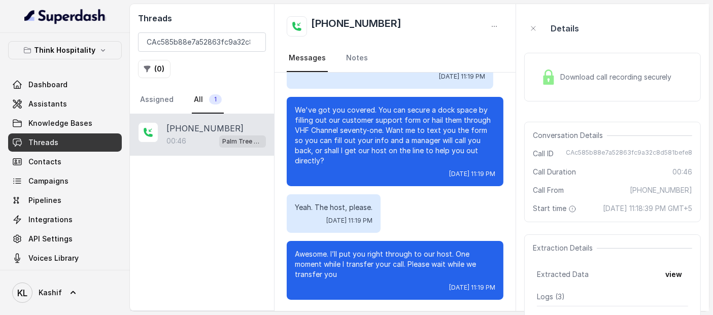
click at [569, 79] on span "Download call recording securely" at bounding box center [618, 77] width 116 height 10
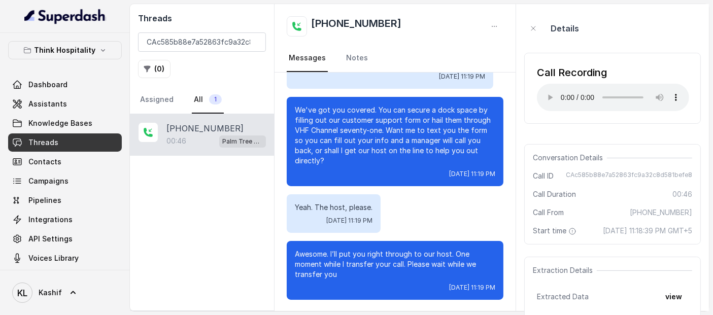
click at [194, 53] on div "Threads CAc585b88e7a52863fc9a32c8d581befe8 ( 0 ) Assigned All 1" at bounding box center [202, 59] width 144 height 110
click at [212, 42] on input "CAc585b88e7a52863fc9a32c8d581befe8" at bounding box center [202, 41] width 128 height 19
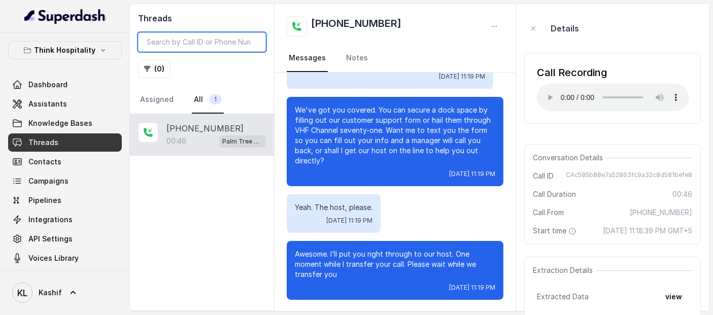
paste input "CA8d5869a4edd1f9449810597abc7ae8b6"
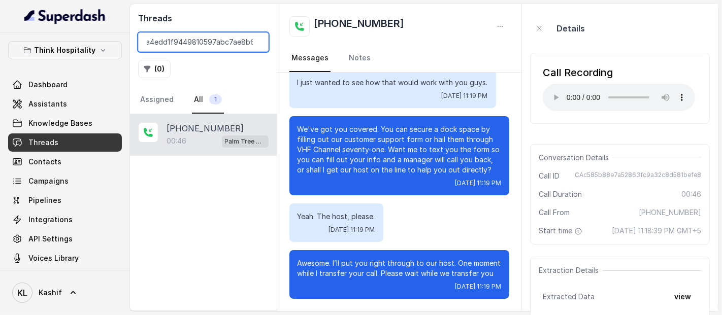
scroll to position [0, 36]
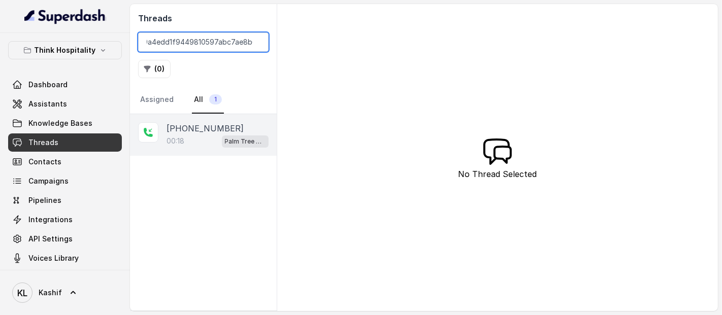
type input "CA8d5869a4edd1f9449810597abc7ae8b6"
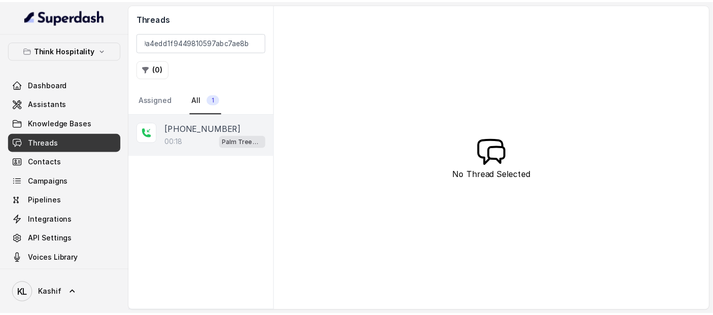
scroll to position [0, 0]
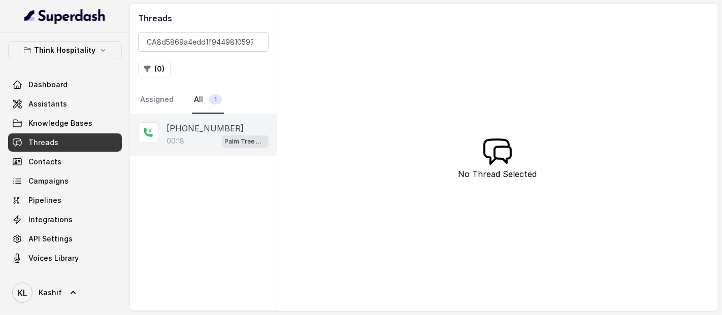
click at [208, 140] on div "00:18 Palm Tree Club" at bounding box center [218, 141] width 102 height 13
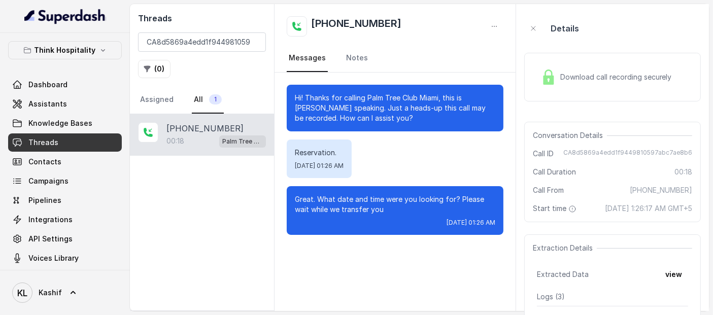
click at [583, 82] on div "Download call recording securely" at bounding box center [606, 76] width 139 height 23
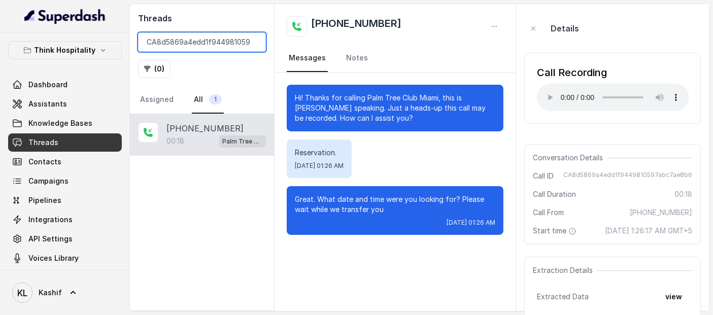
click at [237, 48] on input "CA8d5869a4edd1f9449810597abc7ae8b6" at bounding box center [202, 41] width 128 height 19
paste input "CAa6eaf610e81df335dcc01bdcd35e7e85"
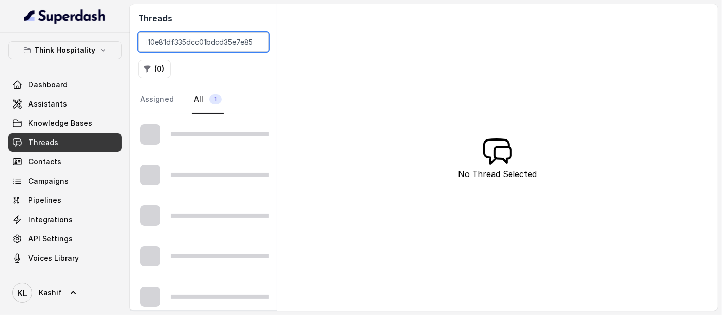
scroll to position [0, 31]
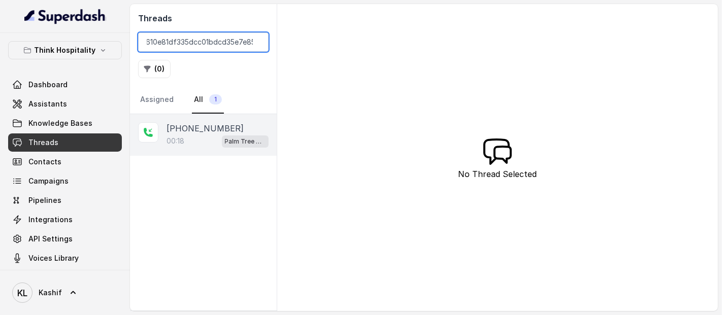
type input "CAa6eaf610e81df335dcc01bdcd35e7e85"
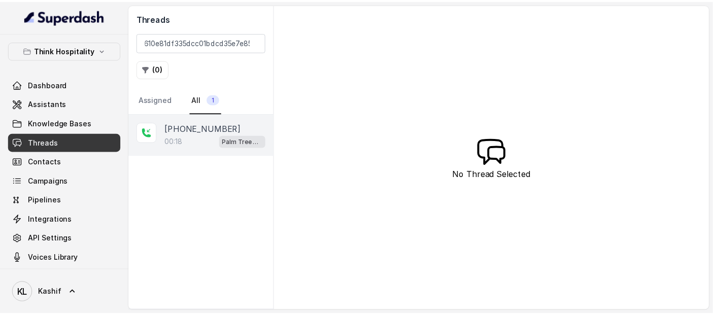
scroll to position [0, 0]
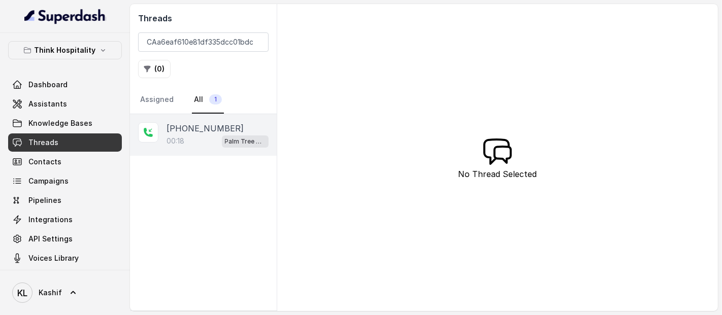
click at [207, 150] on div "+17868184088 00:18 Palm Tree Club" at bounding box center [203, 135] width 147 height 42
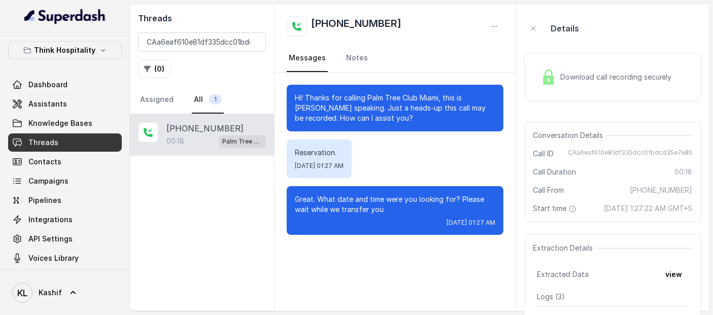
click at [600, 93] on div "Download call recording securely" at bounding box center [612, 77] width 177 height 49
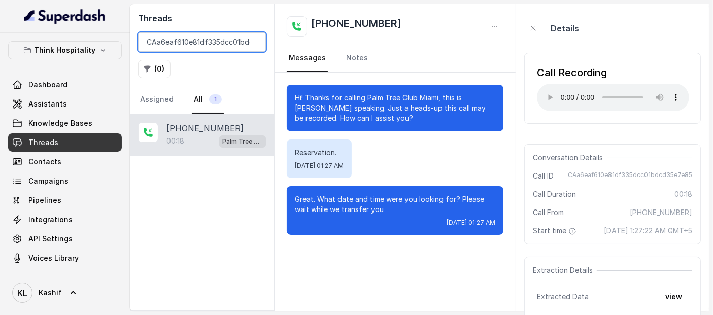
click at [218, 49] on input "CAa6eaf610e81df335dcc01bdcd35e7e85" at bounding box center [202, 41] width 128 height 19
paste input "CAfd5c8b5d5a5eeae71a57699e19b14228"
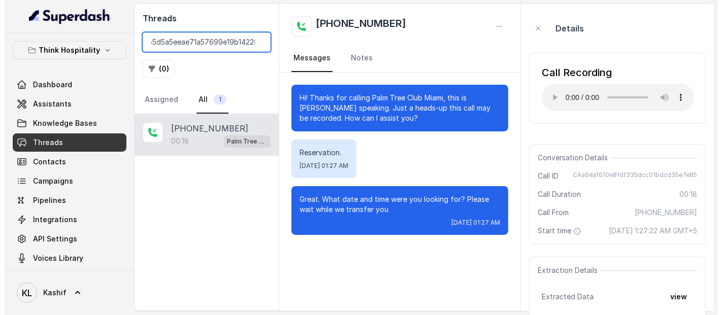
scroll to position [0, 32]
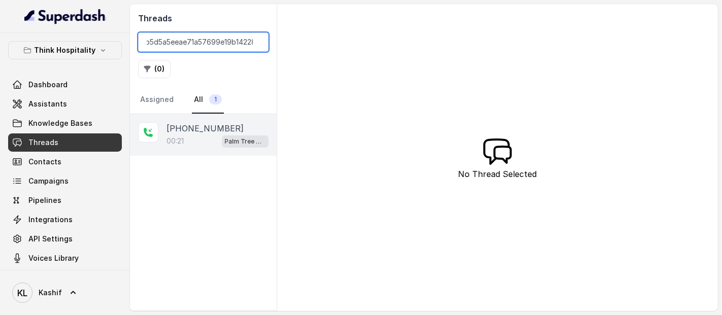
type input "CAfd5c8b5d5a5eeae71a57699e19b14228"
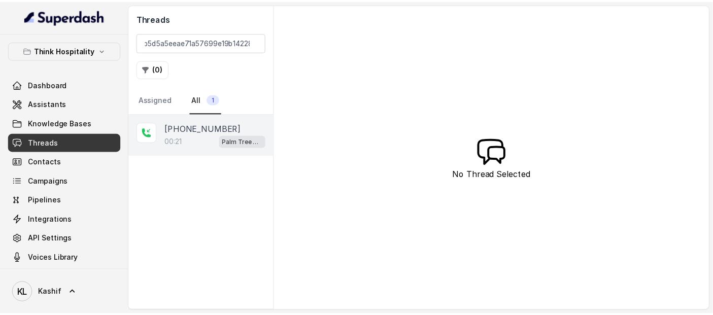
scroll to position [0, 0]
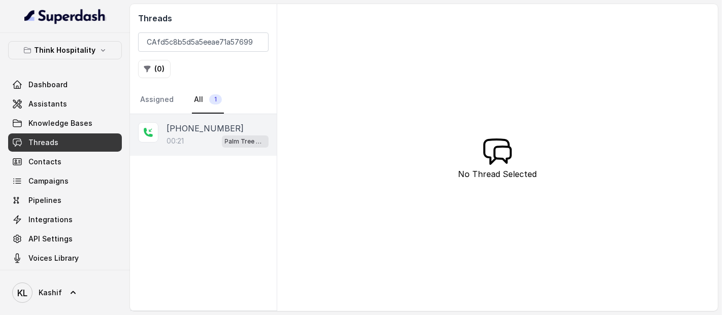
click at [211, 125] on p "+17868184088" at bounding box center [205, 128] width 77 height 12
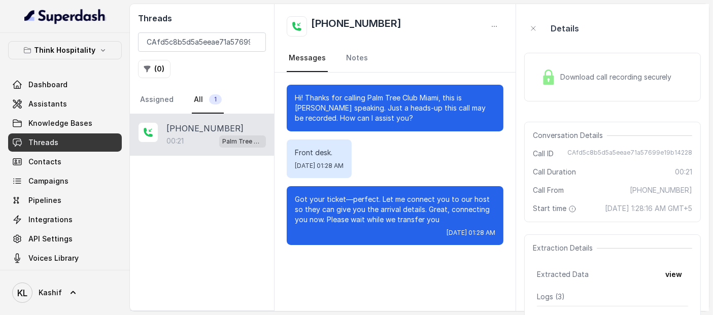
click at [552, 68] on div "Download call recording securely" at bounding box center [606, 76] width 139 height 23
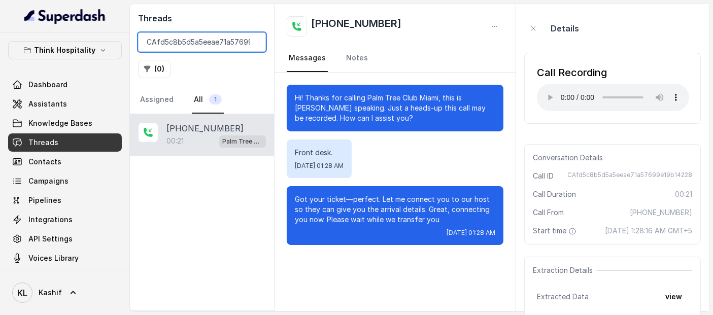
click at [240, 47] on input "CAfd5c8b5d5a5eeae71a57699e19b14228" at bounding box center [202, 41] width 128 height 19
paste input "CA755849f60c812543e9f1717dea5c60a4"
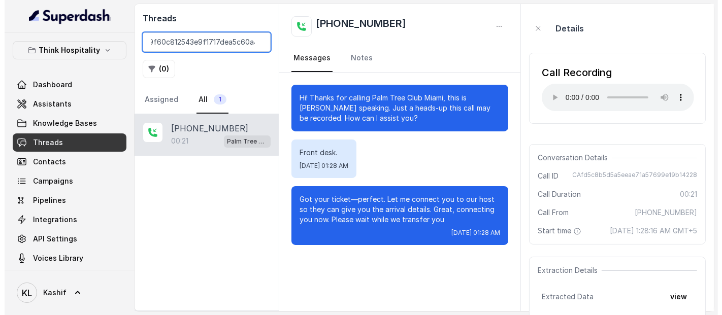
scroll to position [0, 32]
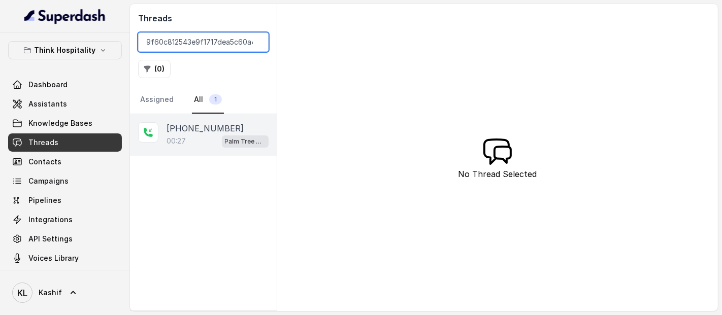
type input "CA755849f60c812543e9f1717dea5c60a4"
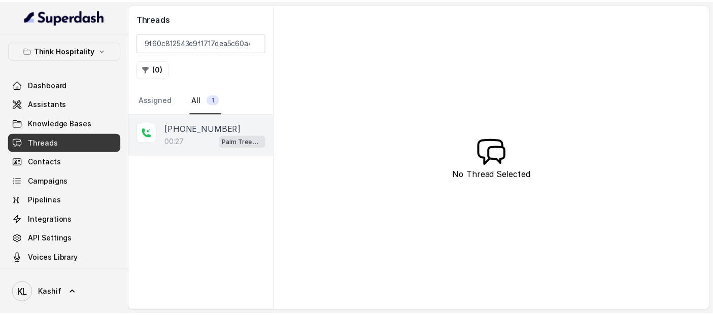
scroll to position [0, 0]
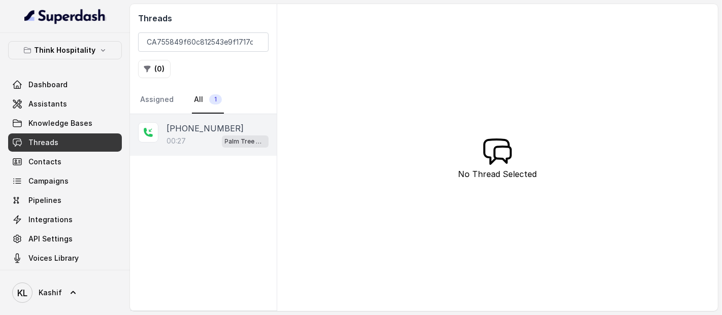
click at [210, 139] on div "00:27 Palm Tree Club" at bounding box center [218, 141] width 102 height 13
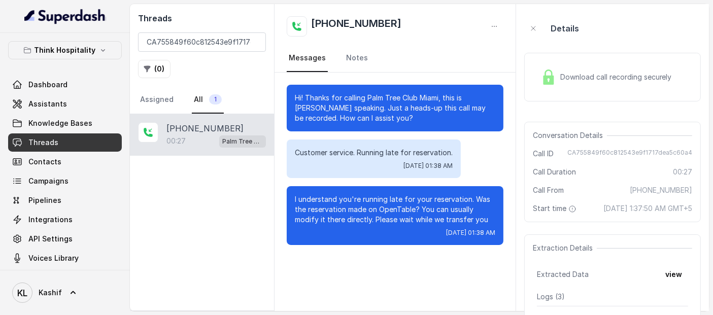
click at [551, 57] on div "Download call recording securely" at bounding box center [612, 77] width 177 height 49
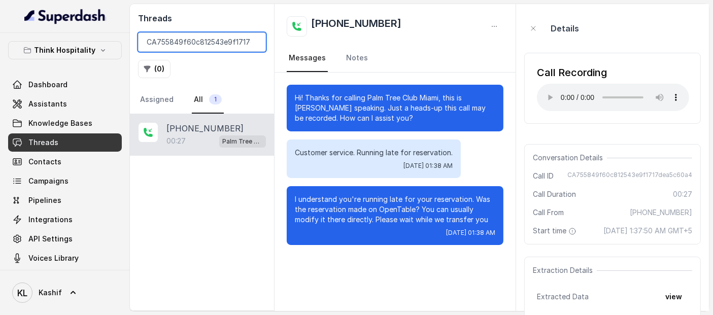
click at [223, 47] on input "CA755849f60c812543e9f1717dea5c60a4" at bounding box center [202, 41] width 128 height 19
paste input "CA143cc3d583003037e040098c3b3d0e17"
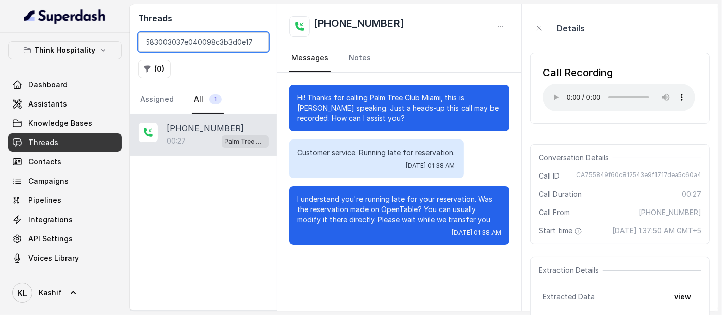
scroll to position [0, 39]
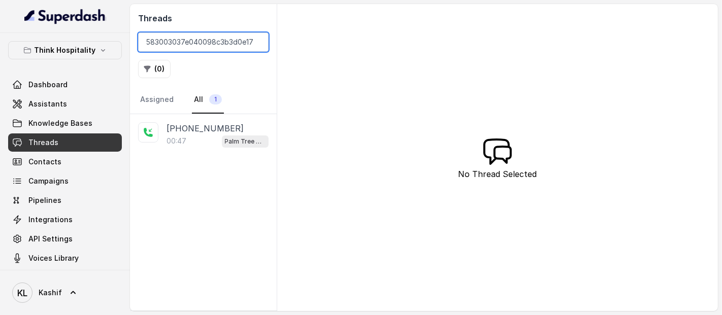
type input "CA143cc3d583003037e040098c3b3d0e17"
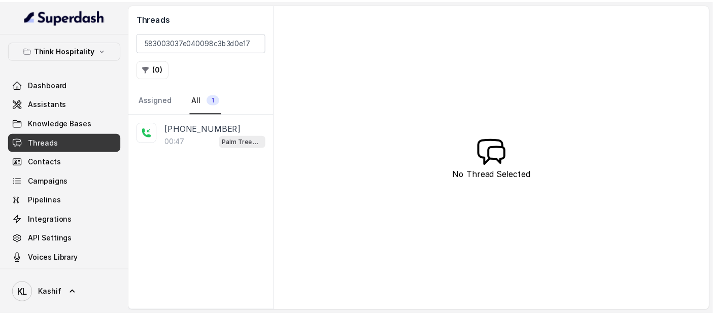
scroll to position [0, 0]
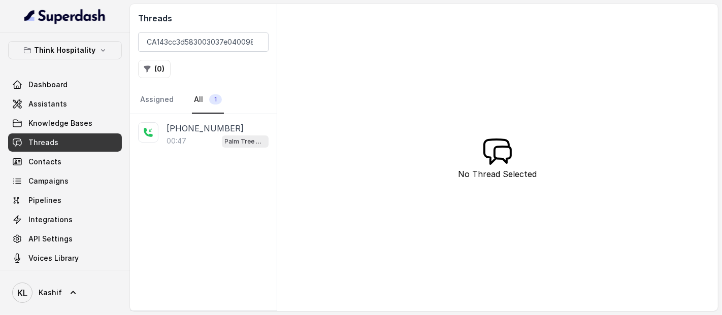
click at [199, 126] on p "+19545050125" at bounding box center [205, 128] width 77 height 12
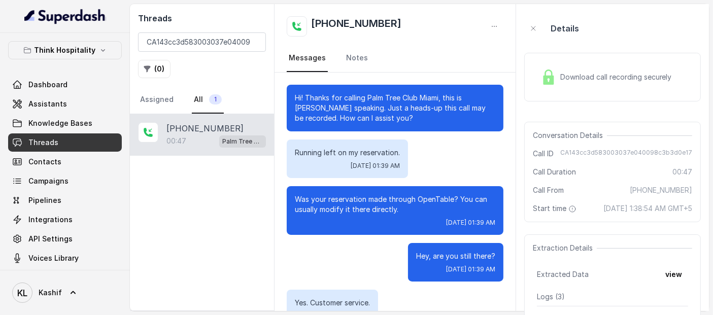
scroll to position [95, 0]
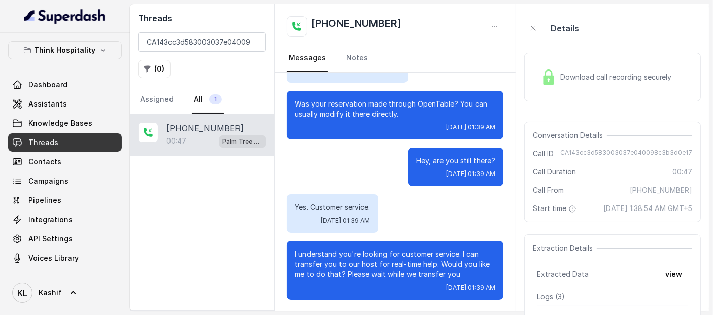
click at [590, 77] on span "Download call recording securely" at bounding box center [618, 77] width 116 height 10
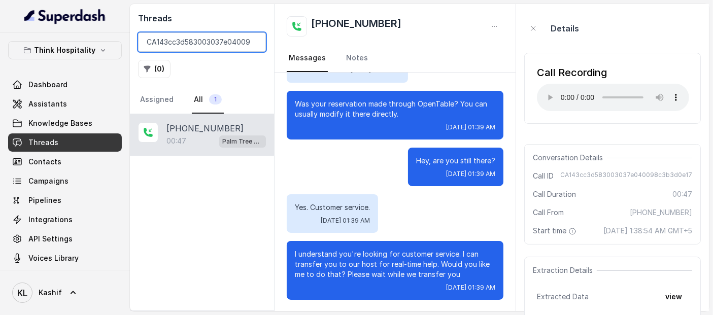
click at [198, 44] on input "CA143cc3d583003037e040098c3b3d0e17" at bounding box center [202, 41] width 128 height 19
paste input "b188df803439e4543543ba88a78ce5dc"
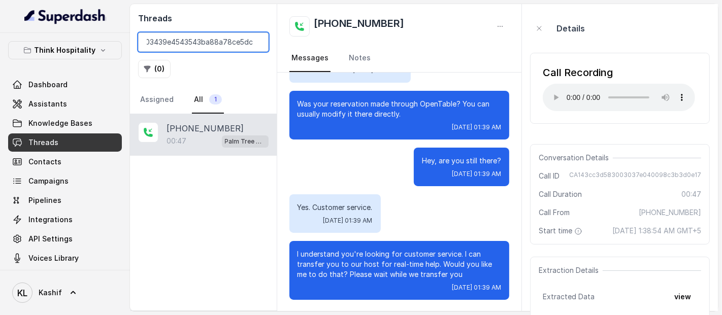
scroll to position [0, 38]
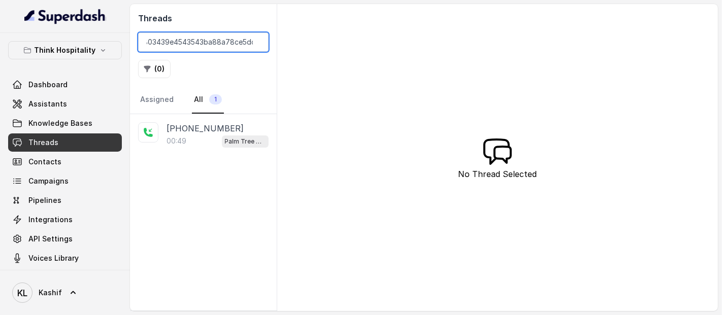
type input "CAb188df803439e4543543ba88a78ce5dc"
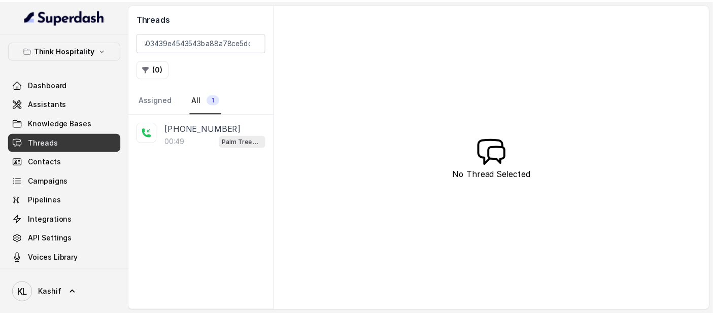
scroll to position [0, 0]
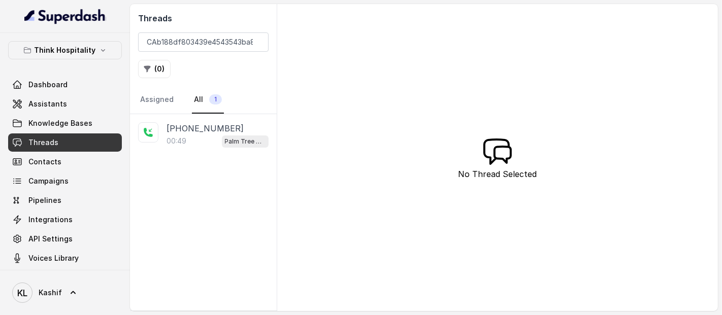
click at [206, 137] on div "00:49 Palm Tree Club" at bounding box center [218, 141] width 102 height 13
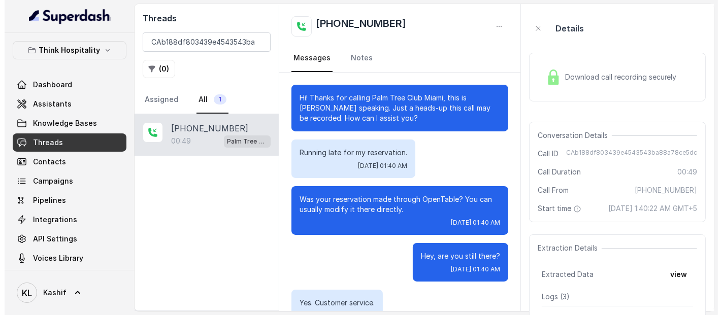
scroll to position [95, 0]
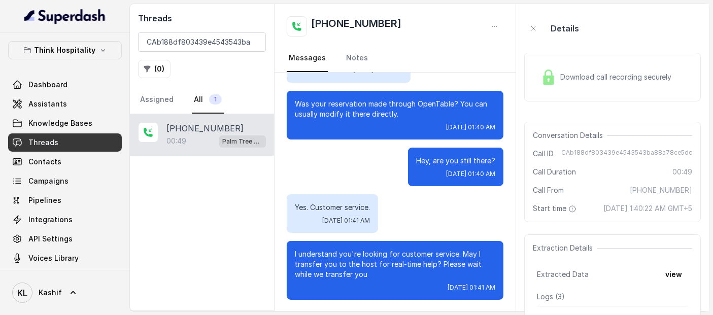
click at [608, 97] on div "Download call recording securely" at bounding box center [612, 77] width 177 height 49
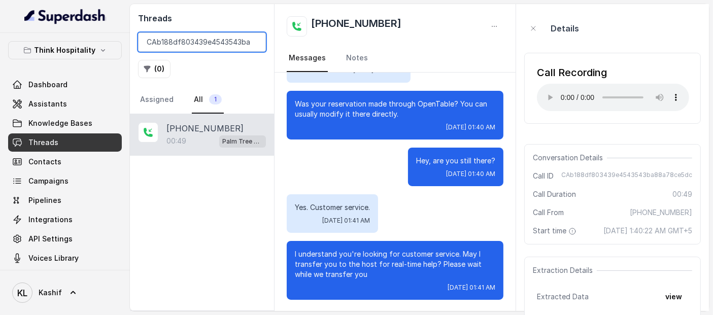
click at [217, 32] on input "CAb188df803439e4543543ba88a78ce5dc" at bounding box center [202, 41] width 128 height 19
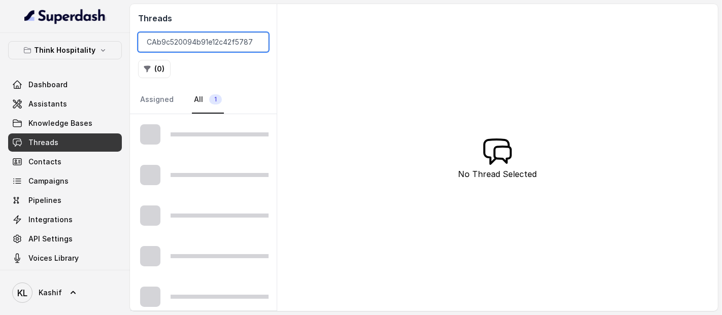
scroll to position [0, 35]
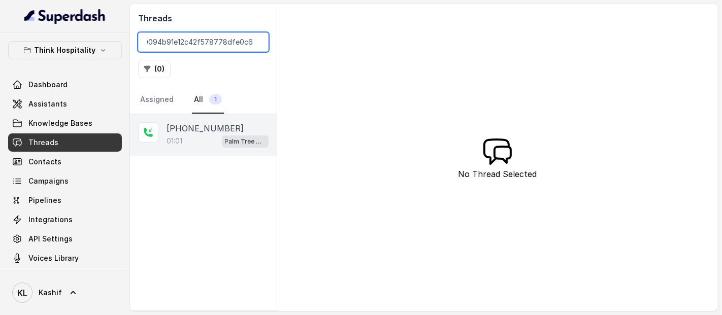
type input "CAb9c520094b91e12c42f578778dfe0c6d"
click at [206, 125] on p "+13854826249" at bounding box center [205, 128] width 77 height 12
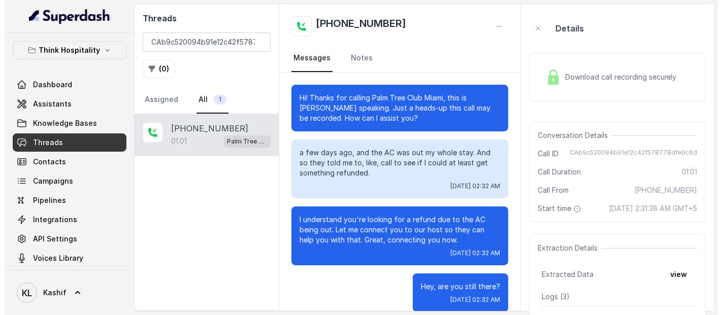
scroll to position [136, 0]
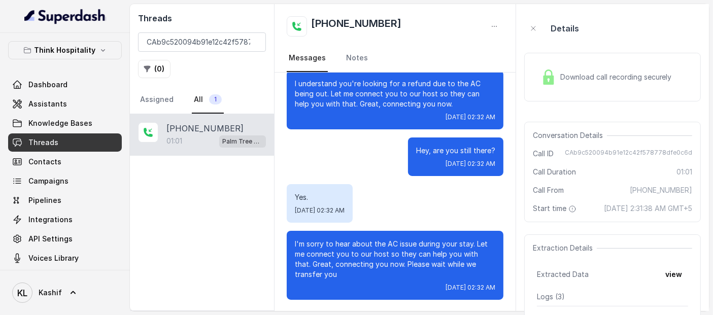
click at [584, 70] on div "Download call recording securely" at bounding box center [606, 76] width 139 height 23
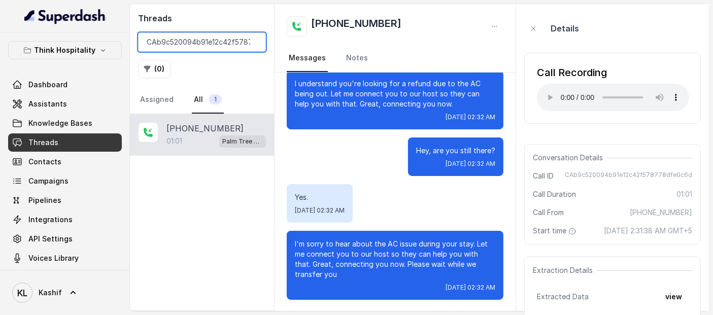
click at [218, 48] on input "CAb9c520094b91e12c42f578778dfe0c6d" at bounding box center [202, 41] width 128 height 19
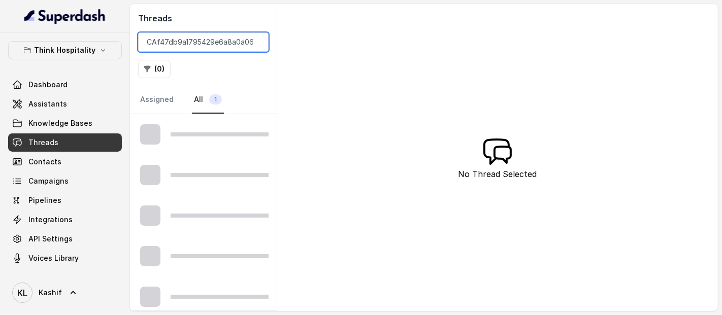
scroll to position [0, 35]
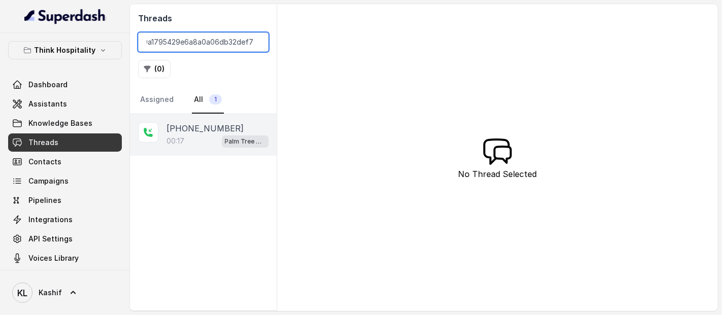
type input "CAf47db9a1795429e6a8a0a06db32def78"
click at [186, 135] on div "00:17 Palm Tree Club" at bounding box center [218, 141] width 102 height 13
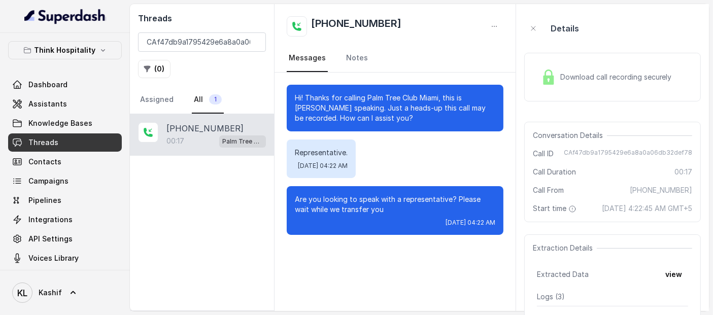
click at [574, 85] on div "Download call recording securely" at bounding box center [606, 76] width 139 height 23
